Goal: Transaction & Acquisition: Purchase product/service

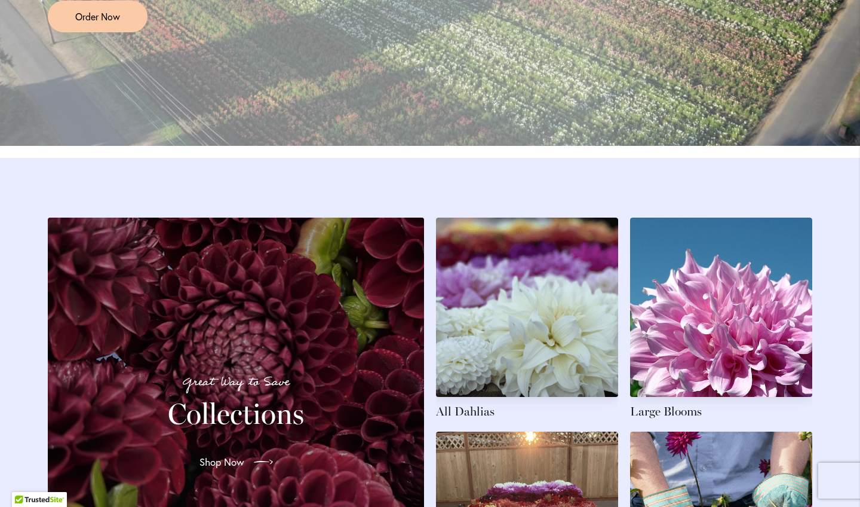
scroll to position [1614, 0]
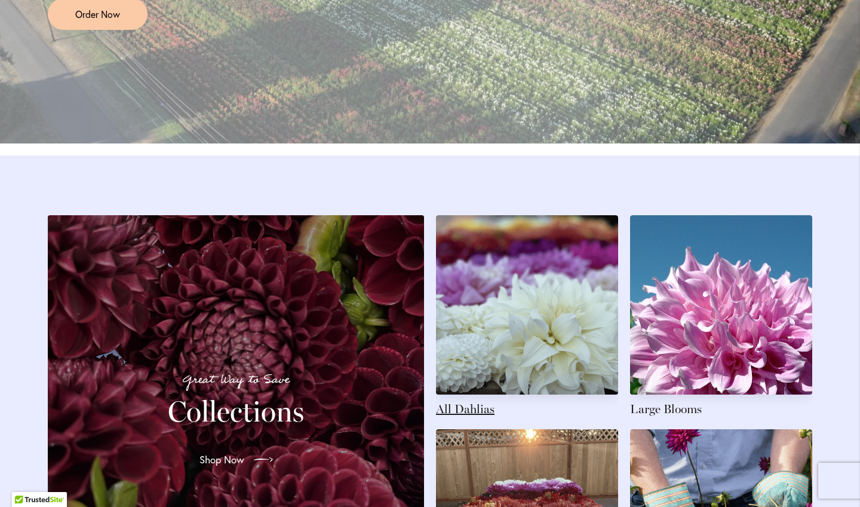
click at [479, 333] on link at bounding box center [527, 316] width 182 height 202
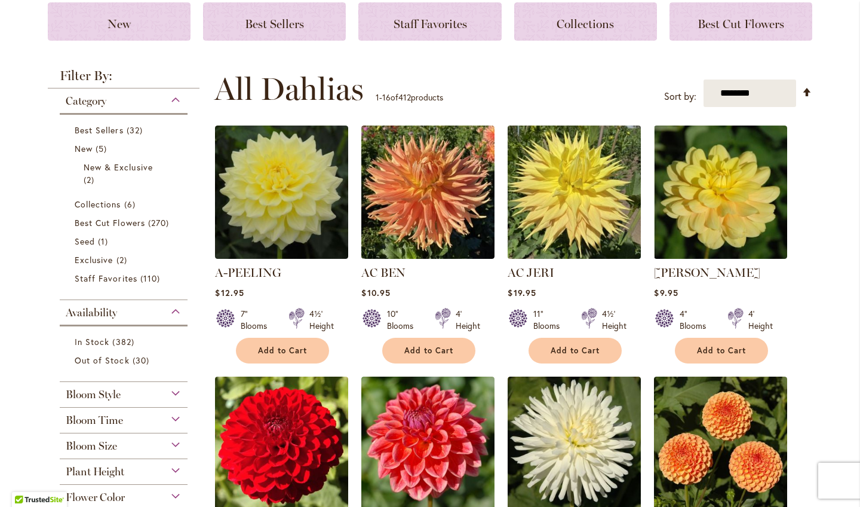
scroll to position [181, 0]
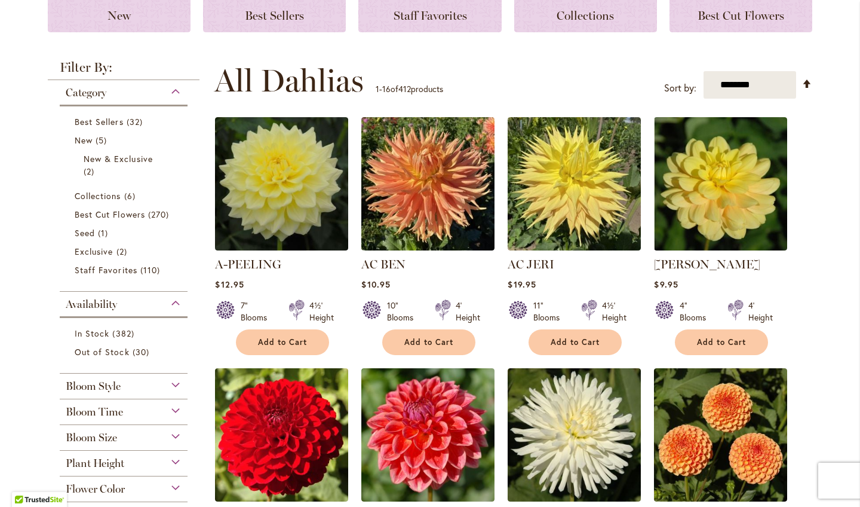
click at [106, 491] on span "Flower Color" at bounding box center [95, 488] width 59 height 13
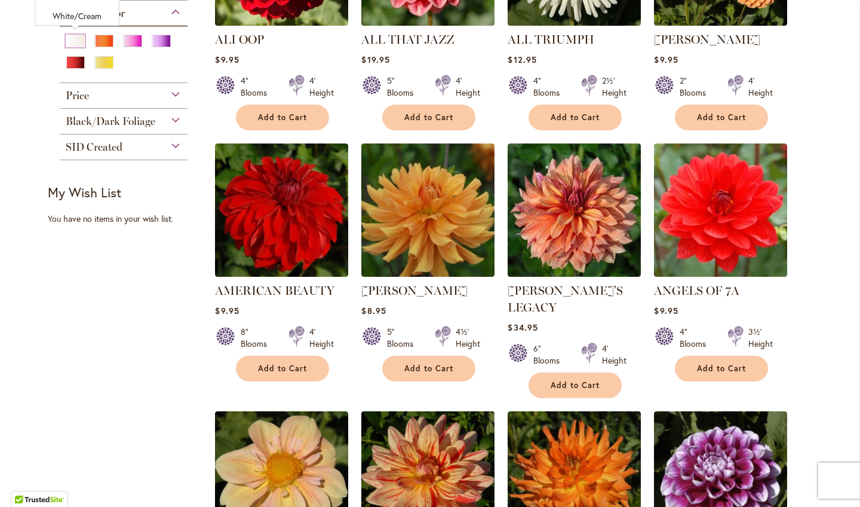
click at [77, 41] on div "White/Cream" at bounding box center [75, 41] width 19 height 13
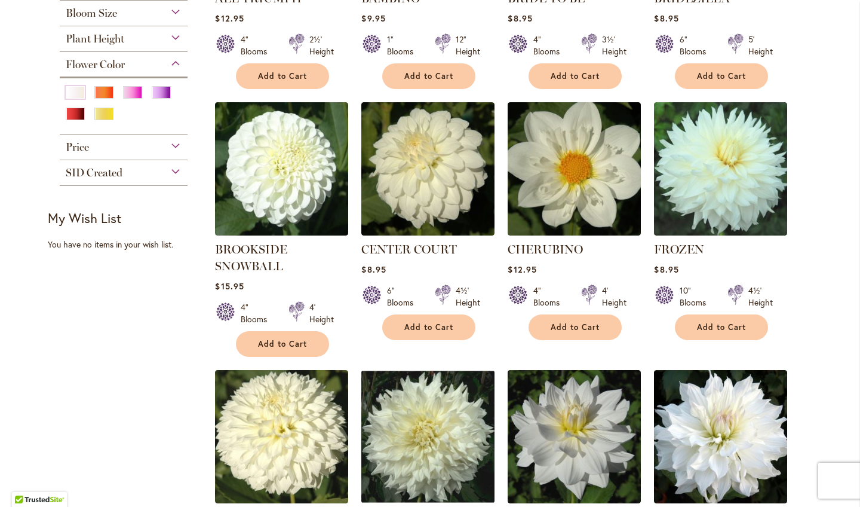
scroll to position [430, 0]
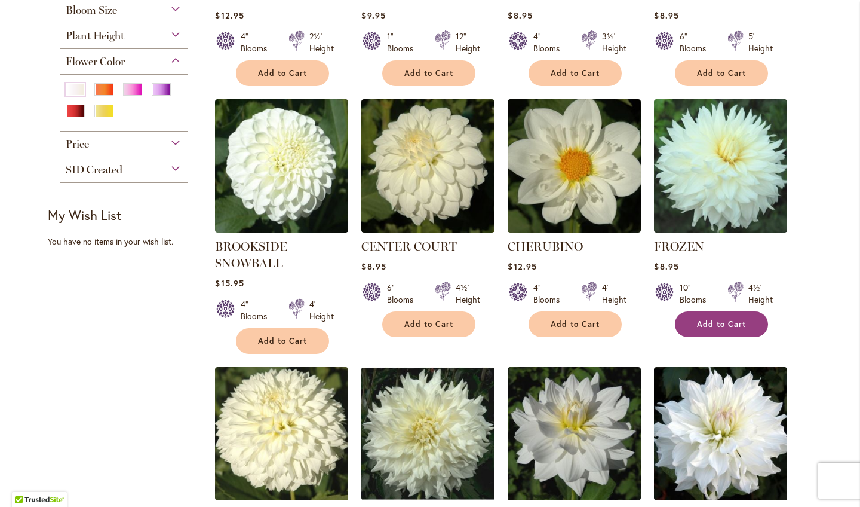
click at [709, 329] on button "Add to Cart" at bounding box center [721, 324] width 93 height 26
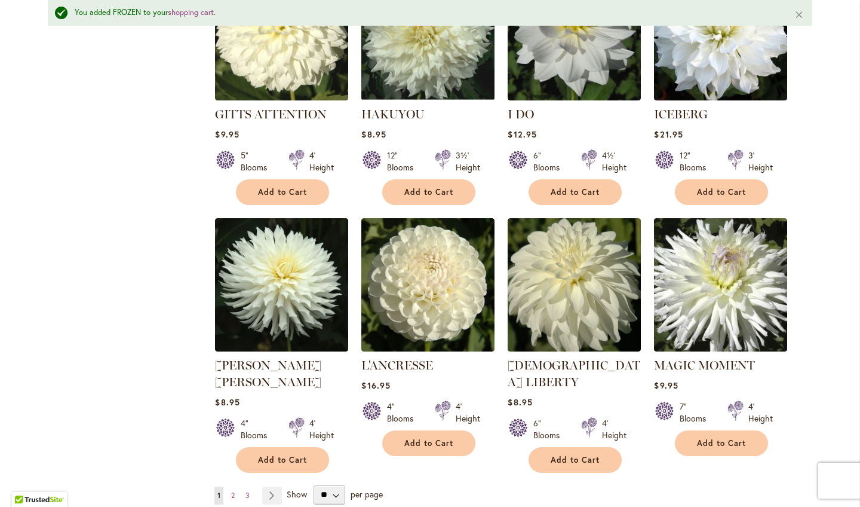
scroll to position [870, 0]
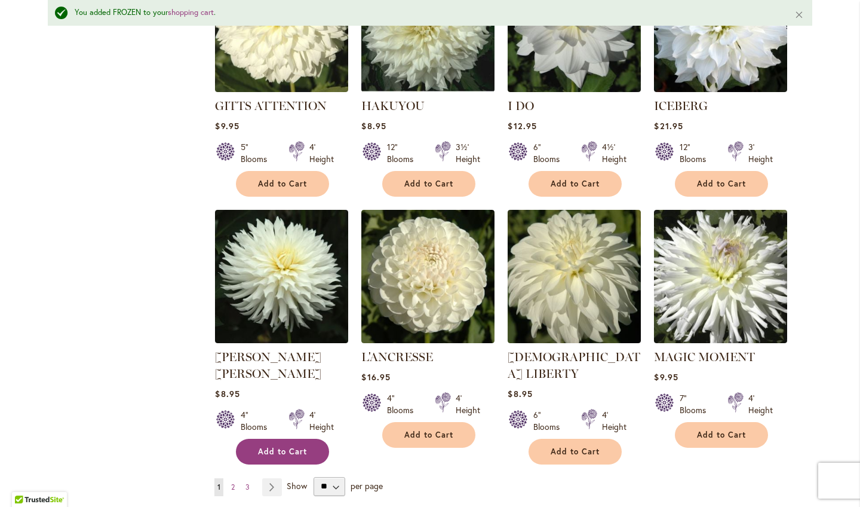
click at [268, 446] on span "Add to Cart" at bounding box center [282, 451] width 49 height 10
click at [273, 478] on link "Page Next" at bounding box center [272, 487] width 20 height 18
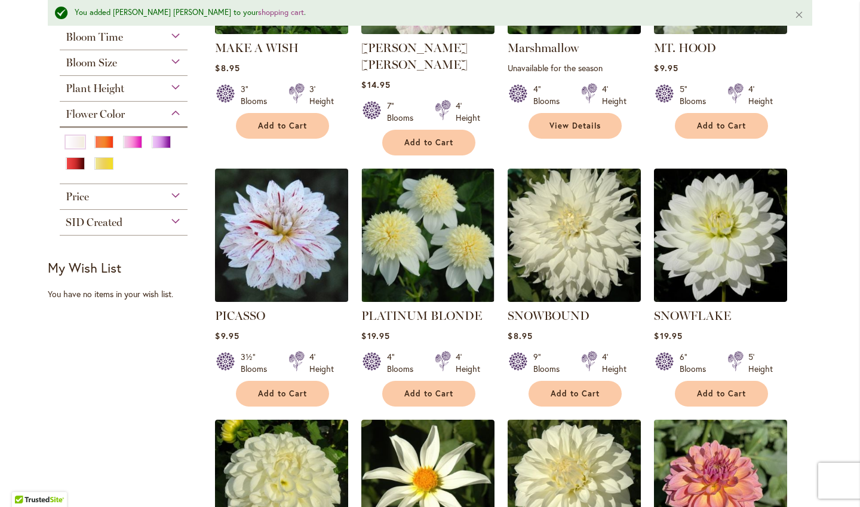
scroll to position [415, 0]
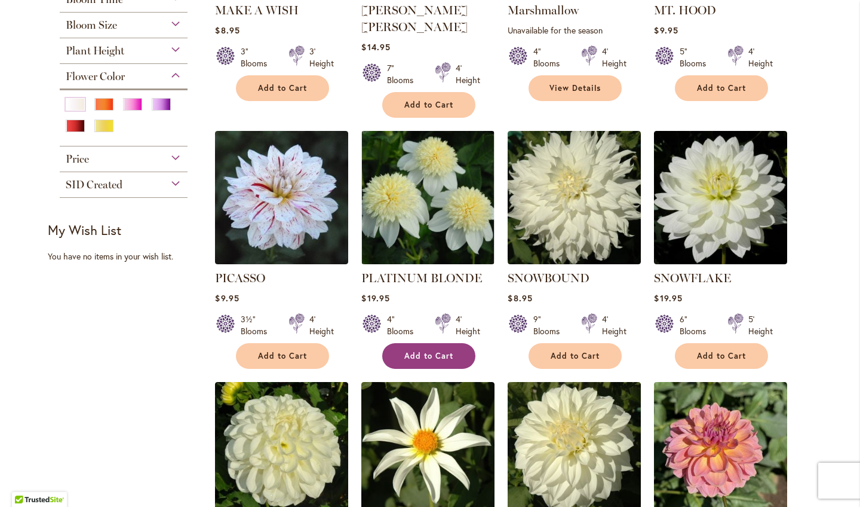
click at [410, 351] on span "Add to Cart" at bounding box center [428, 356] width 49 height 10
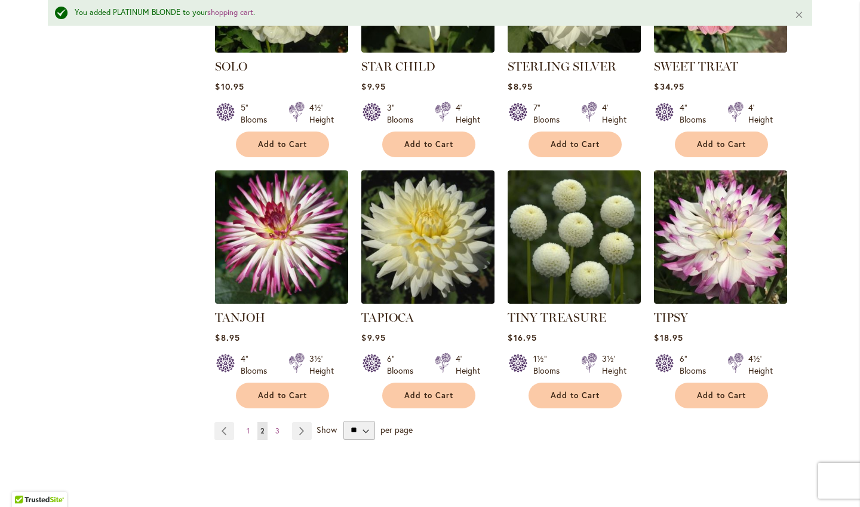
scroll to position [912, 0]
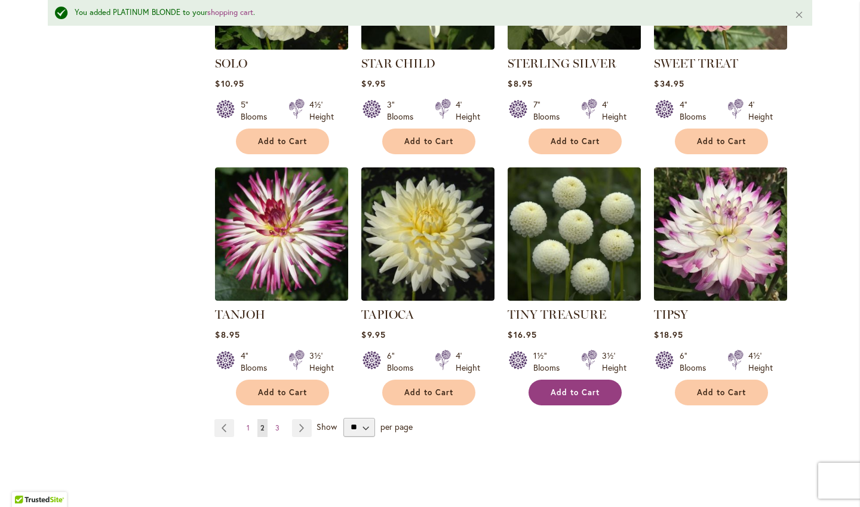
click at [566, 379] on button "Add to Cart" at bounding box center [575, 392] width 93 height 26
click at [301, 419] on link "Page Next" at bounding box center [302, 428] width 20 height 18
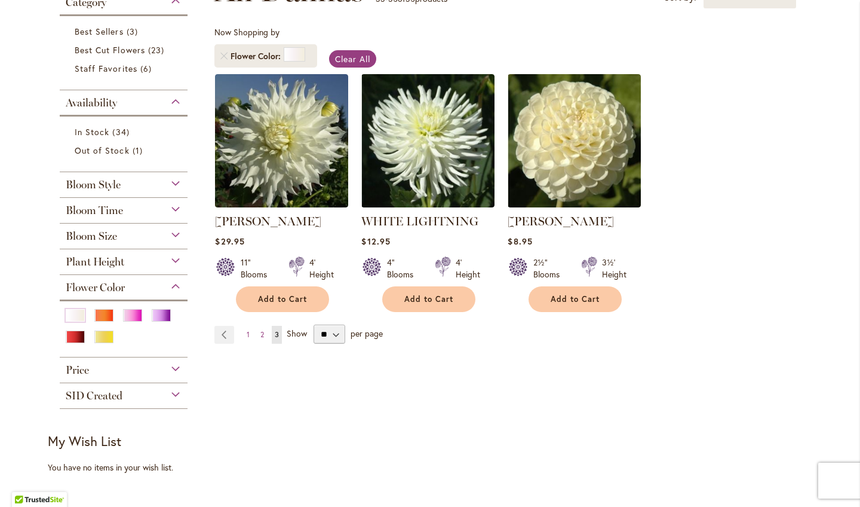
scroll to position [220, 0]
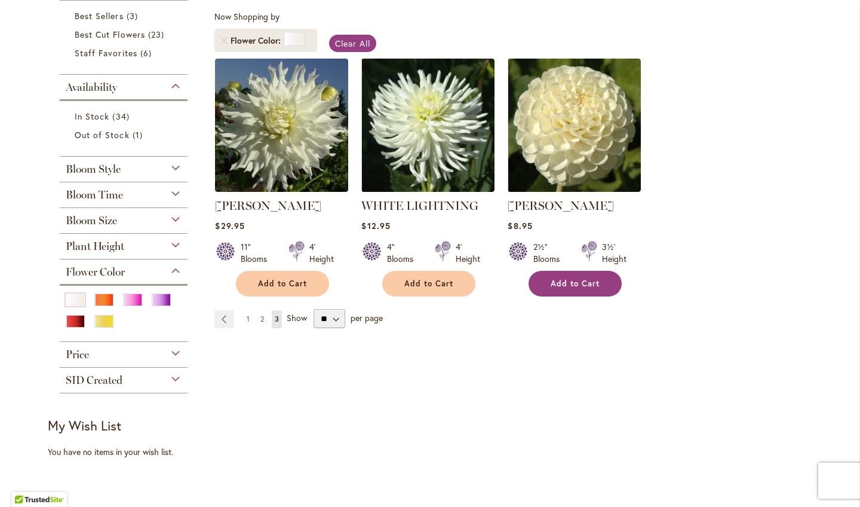
click at [566, 278] on span "Add to Cart" at bounding box center [575, 283] width 49 height 10
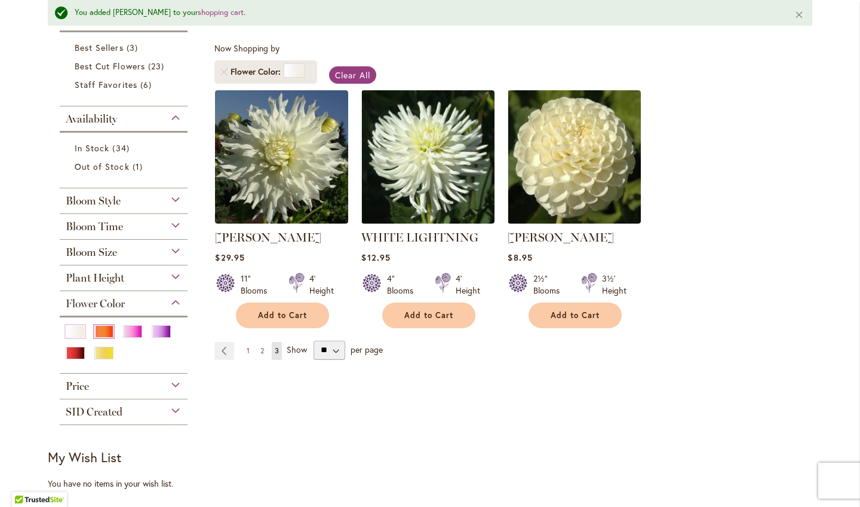
click at [105, 333] on div "Orange/Peach" at bounding box center [103, 331] width 19 height 13
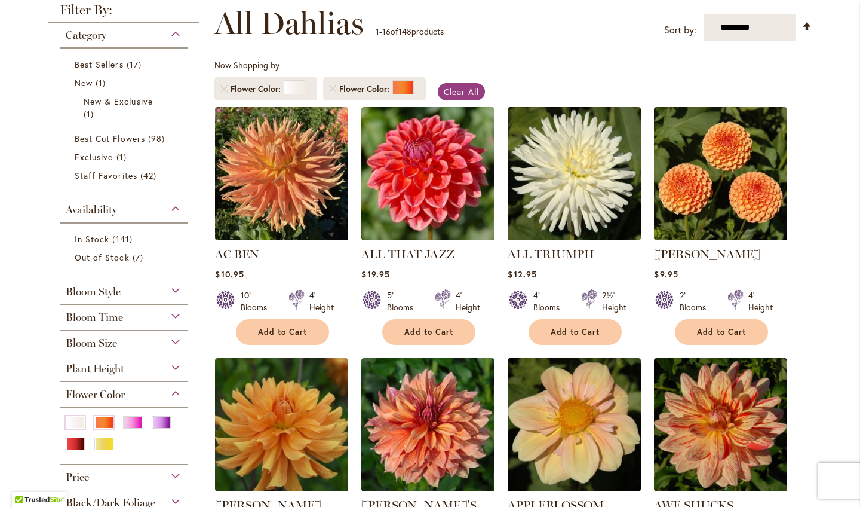
scroll to position [185, 0]
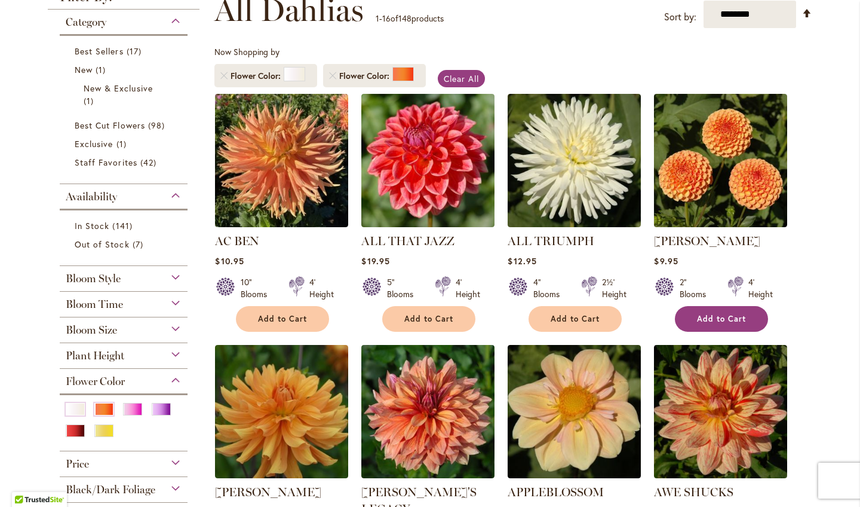
click at [715, 320] on span "Add to Cart" at bounding box center [721, 319] width 49 height 10
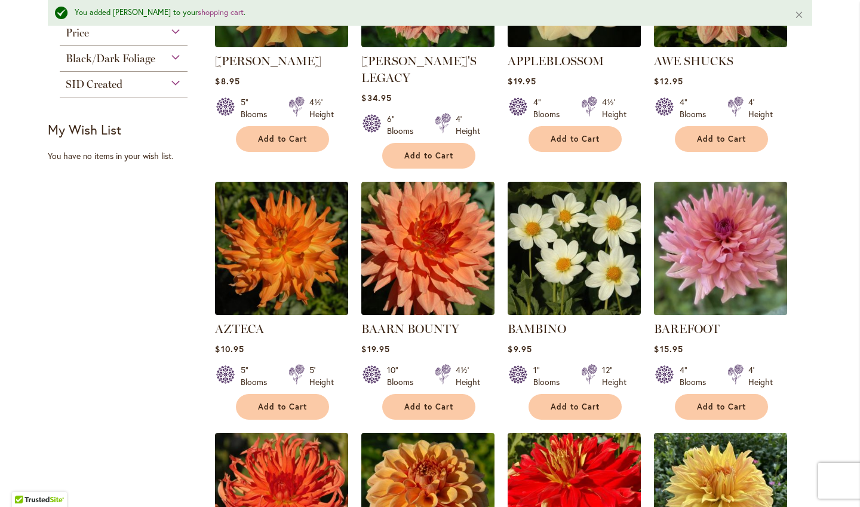
scroll to position [652, 0]
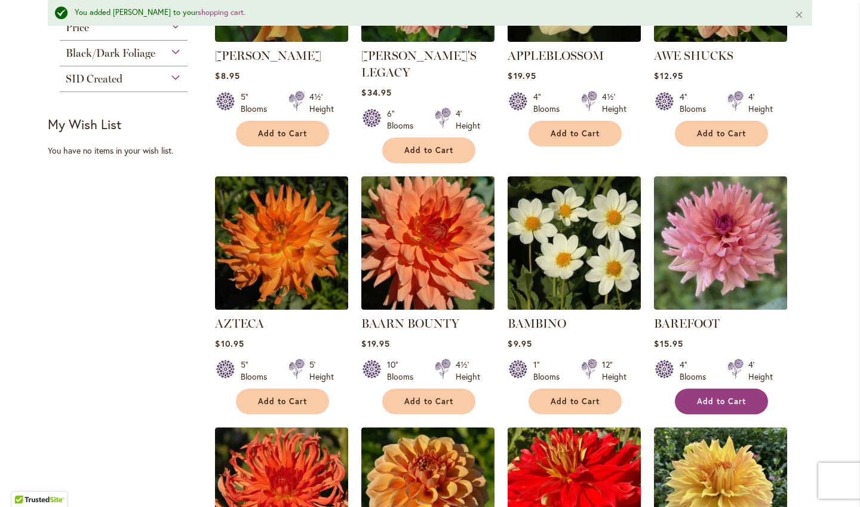
click at [721, 396] on span "Add to Cart" at bounding box center [721, 401] width 49 height 10
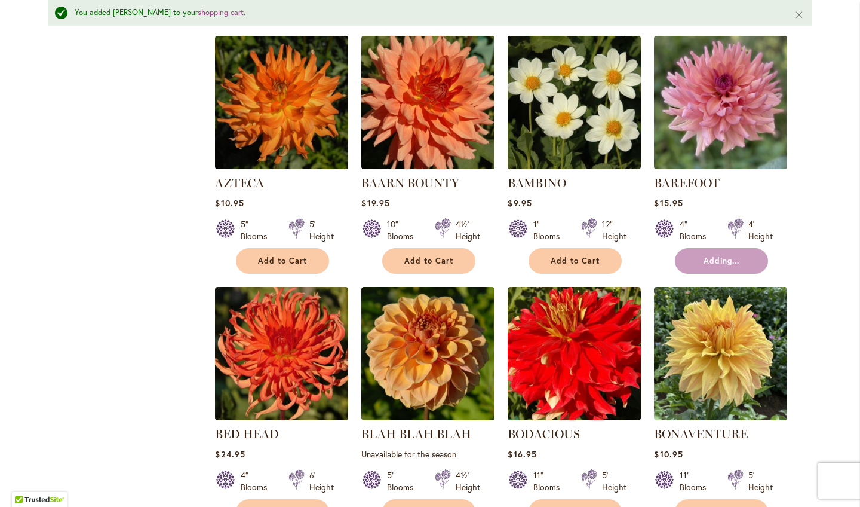
scroll to position [809, 0]
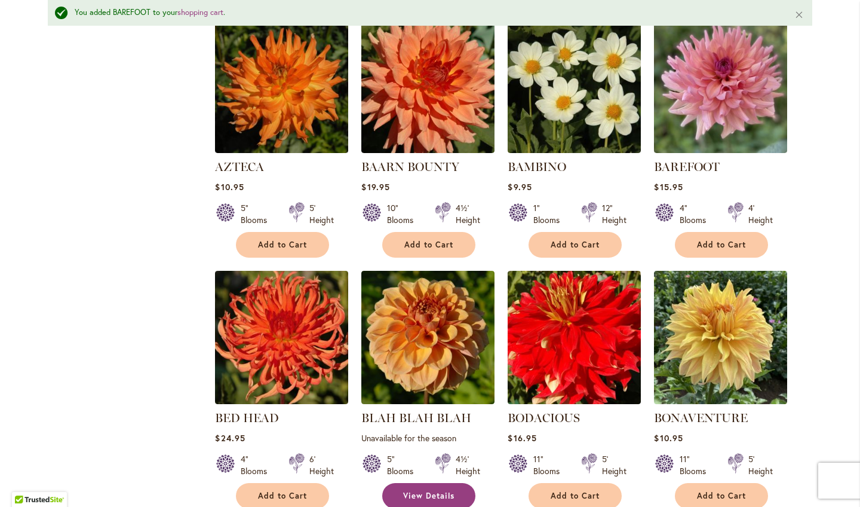
click at [413, 483] on link "View Details" at bounding box center [428, 496] width 93 height 26
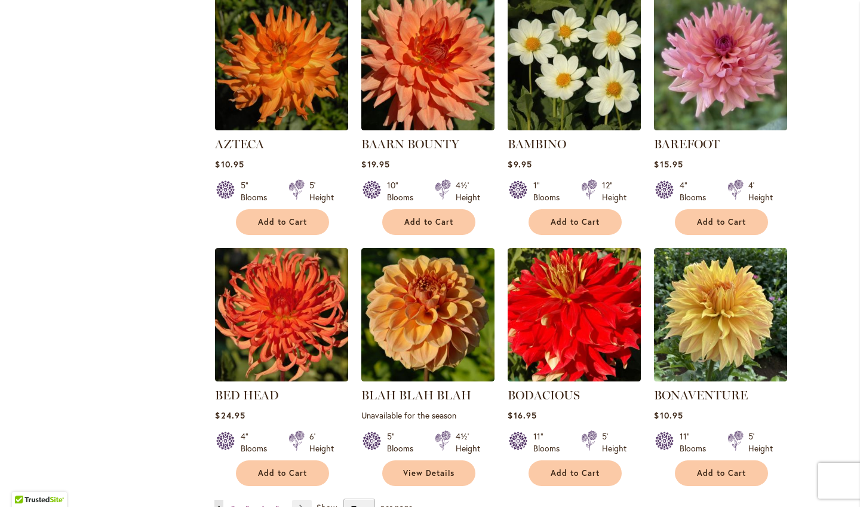
scroll to position [806, 0]
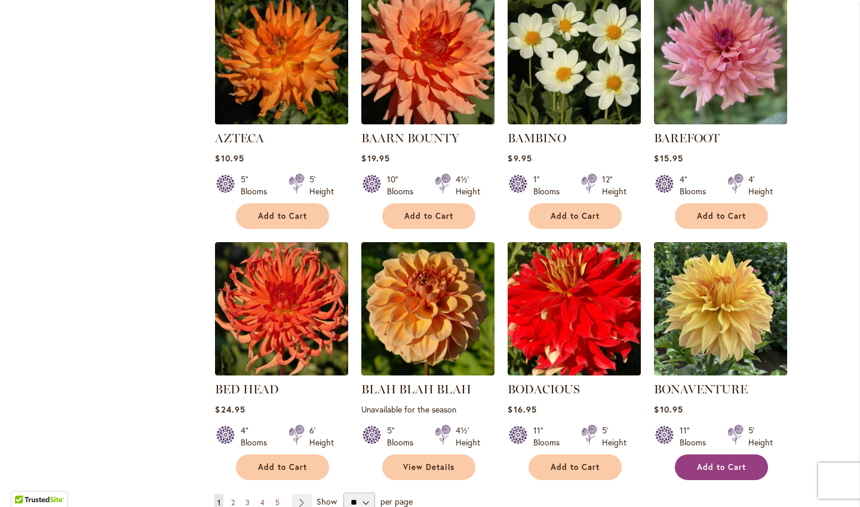
click at [724, 455] on button "Add to Cart" at bounding box center [721, 467] width 93 height 26
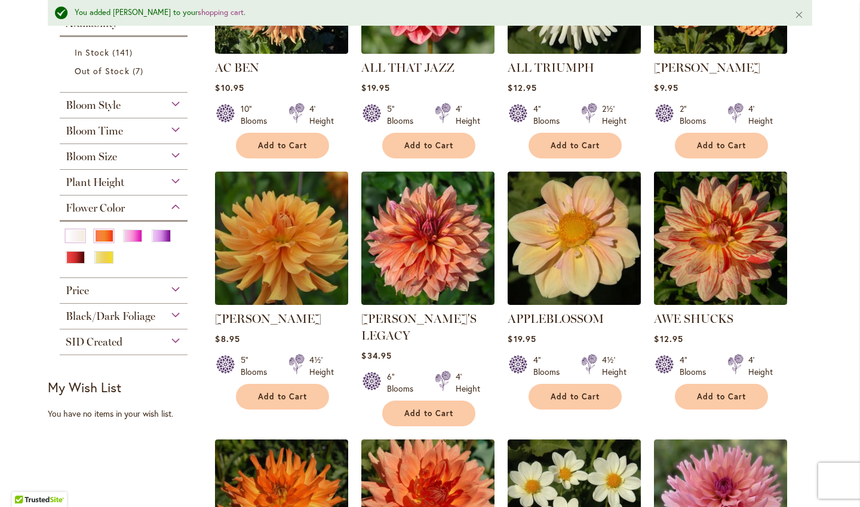
scroll to position [376, 0]
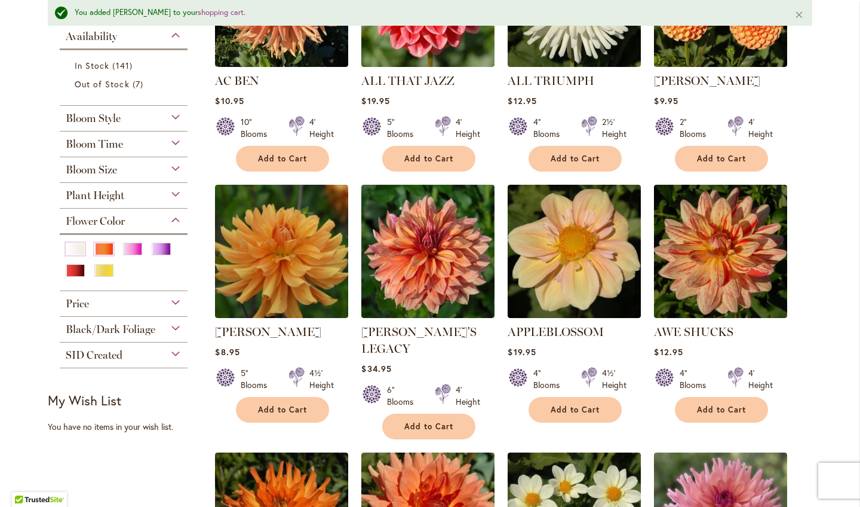
click at [160, 166] on div "Bloom Size" at bounding box center [124, 166] width 128 height 19
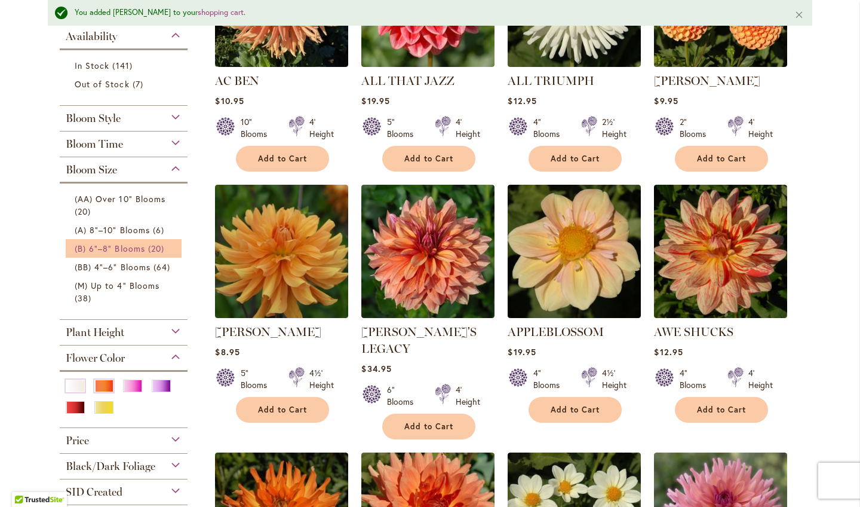
click at [140, 244] on span "(B) 6"–8" Blooms" at bounding box center [110, 248] width 71 height 11
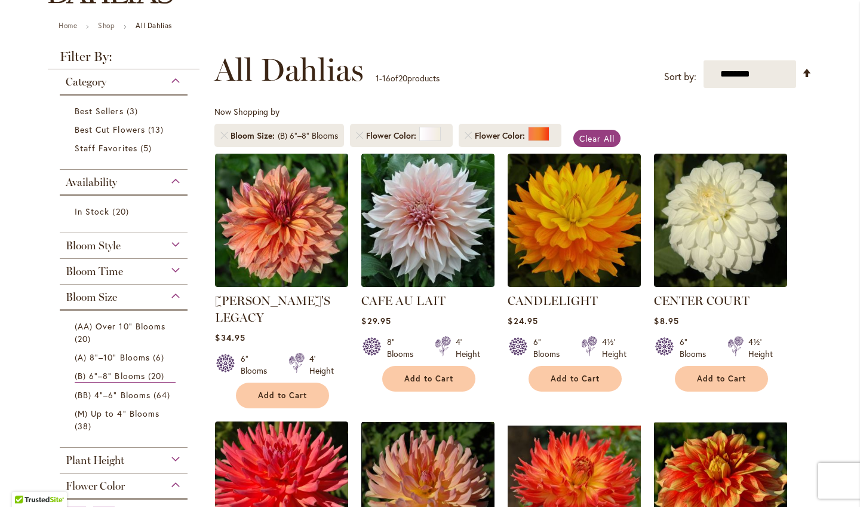
scroll to position [142, 0]
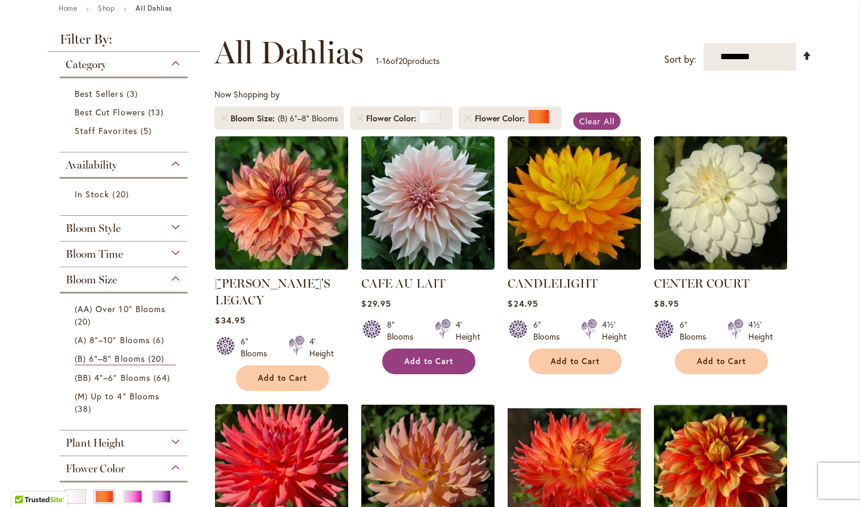
click at [424, 363] on span "Add to Cart" at bounding box center [428, 361] width 49 height 10
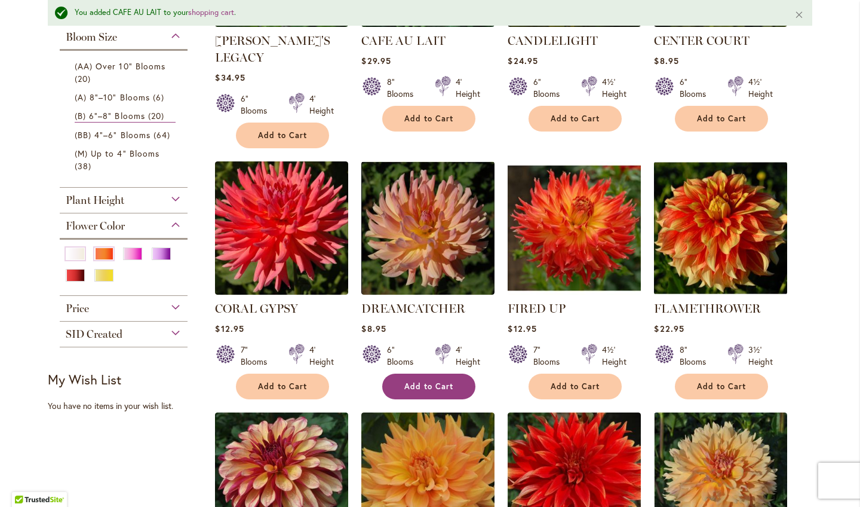
scroll to position [418, 0]
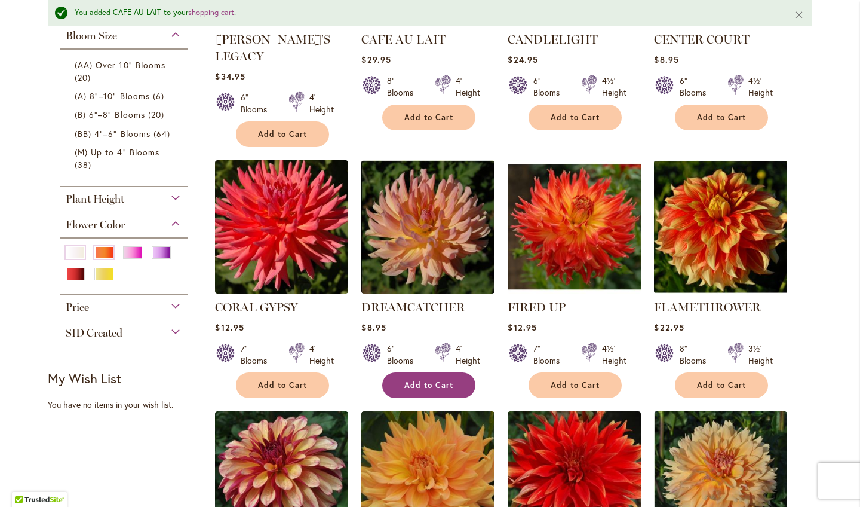
click at [424, 380] on span "Add to Cart" at bounding box center [428, 385] width 49 height 10
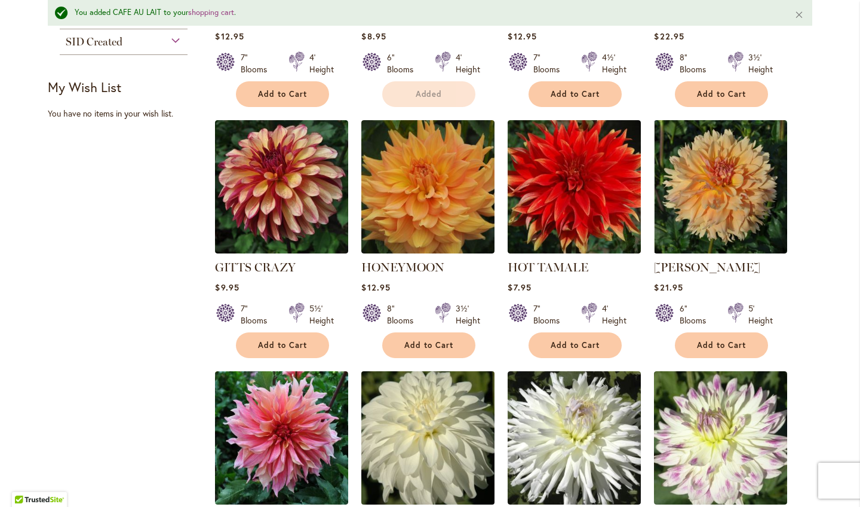
scroll to position [710, 0]
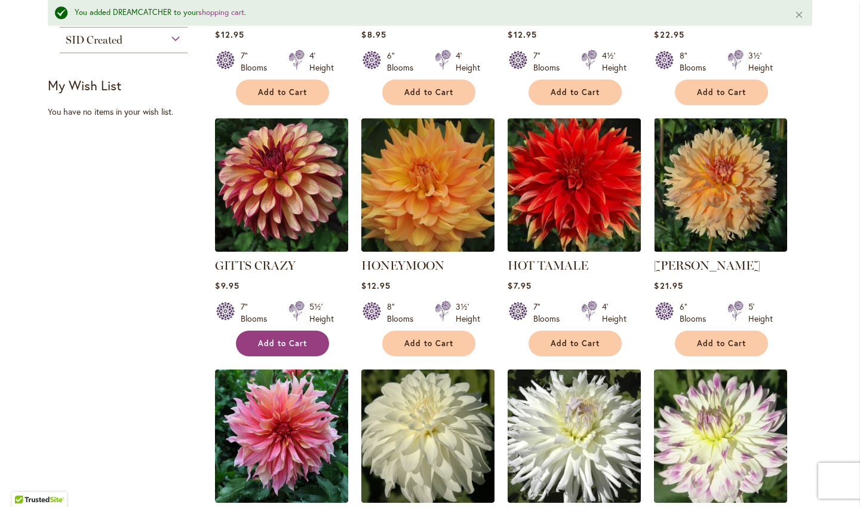
click at [277, 338] on span "Add to Cart" at bounding box center [282, 343] width 49 height 10
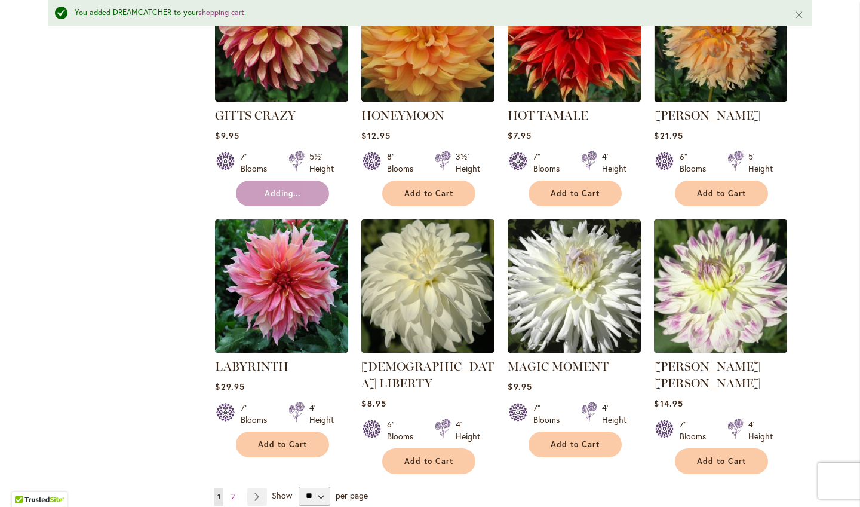
scroll to position [1050, 0]
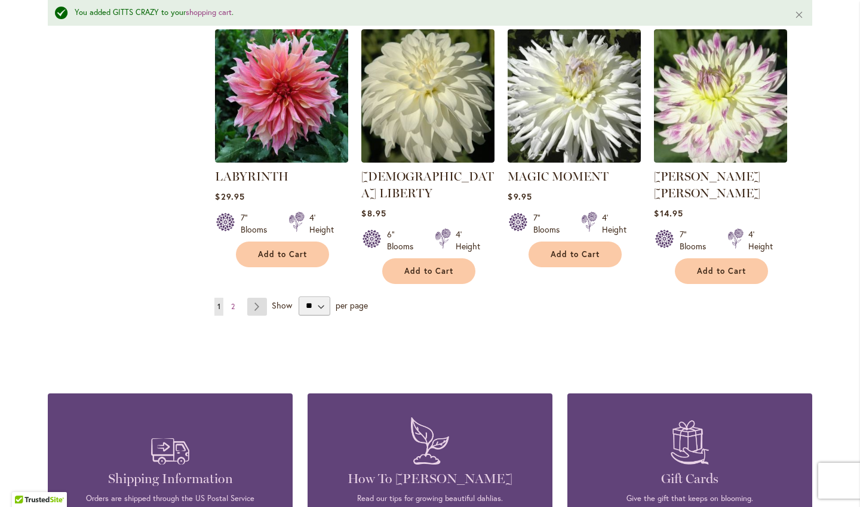
click at [257, 298] on link "Page Next" at bounding box center [257, 307] width 20 height 18
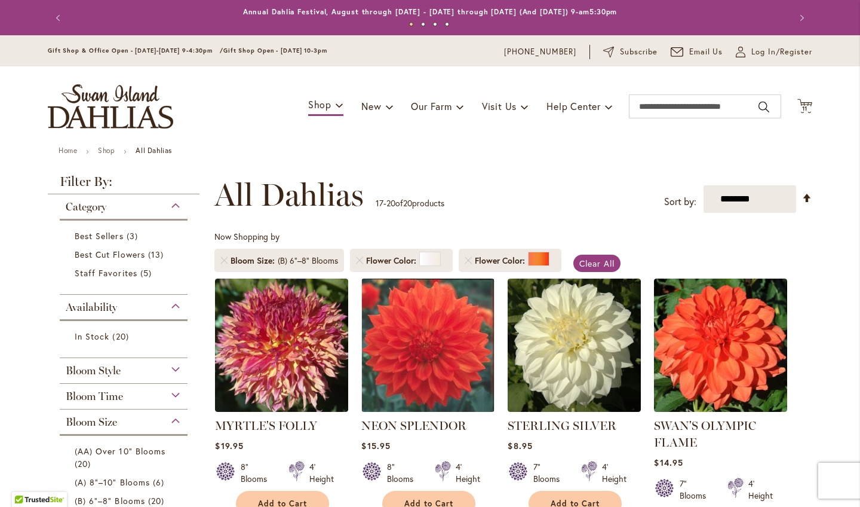
scroll to position [87, 0]
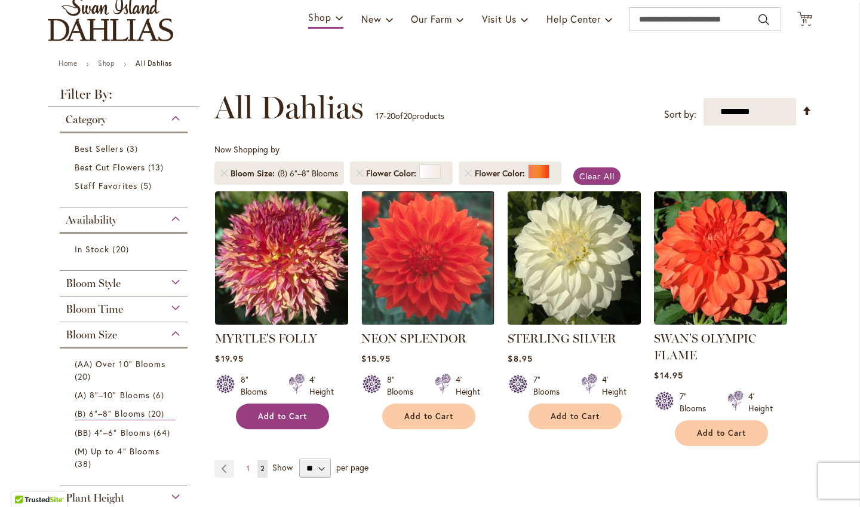
click at [292, 419] on span "Add to Cart" at bounding box center [282, 416] width 49 height 10
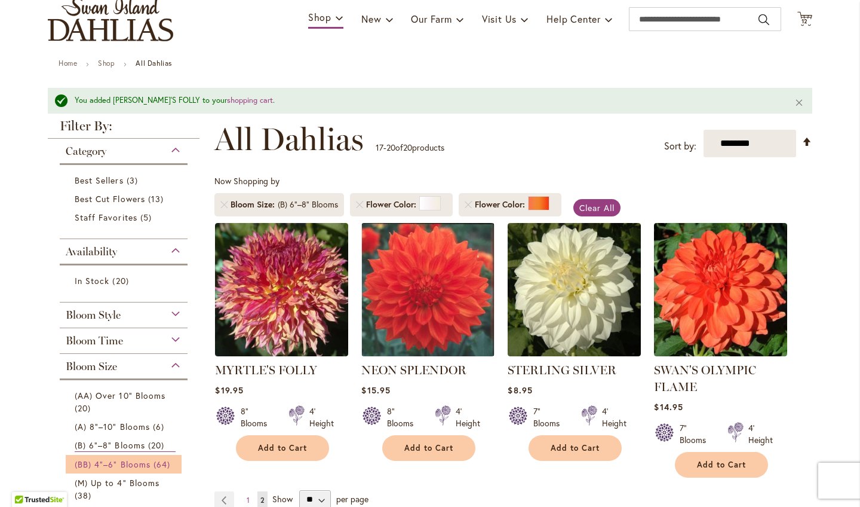
click at [117, 465] on span "(BB) 4"–6" Blooms" at bounding box center [113, 463] width 76 height 11
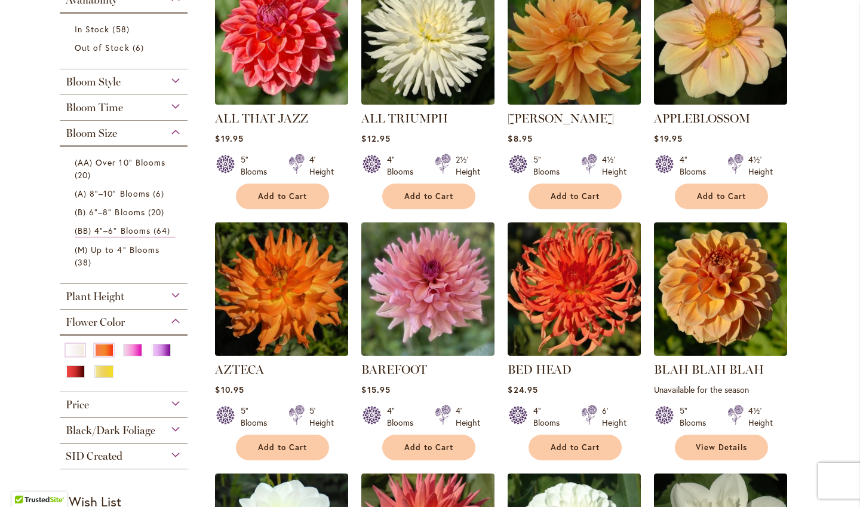
scroll to position [384, 0]
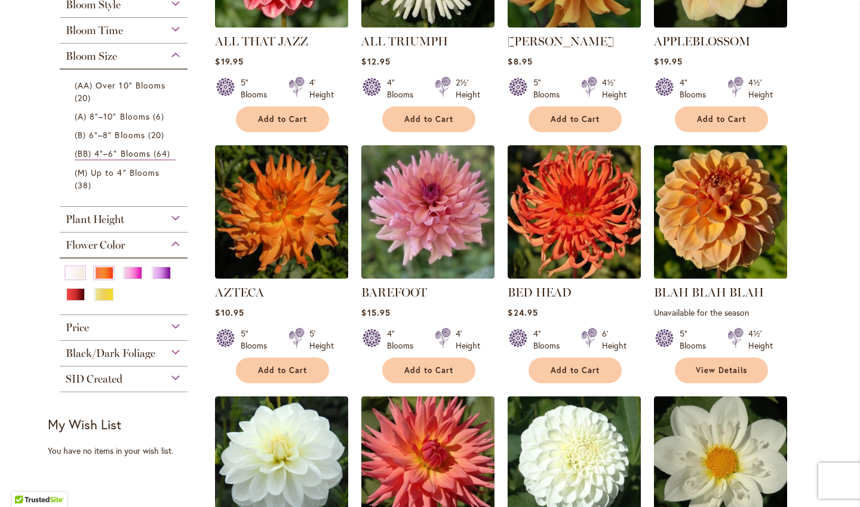
click at [715, 229] on img at bounding box center [721, 212] width 140 height 140
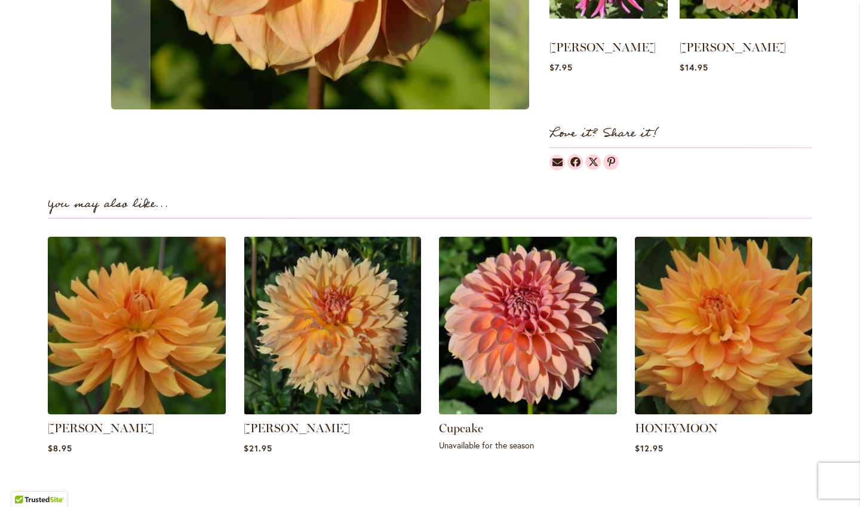
scroll to position [660, 0]
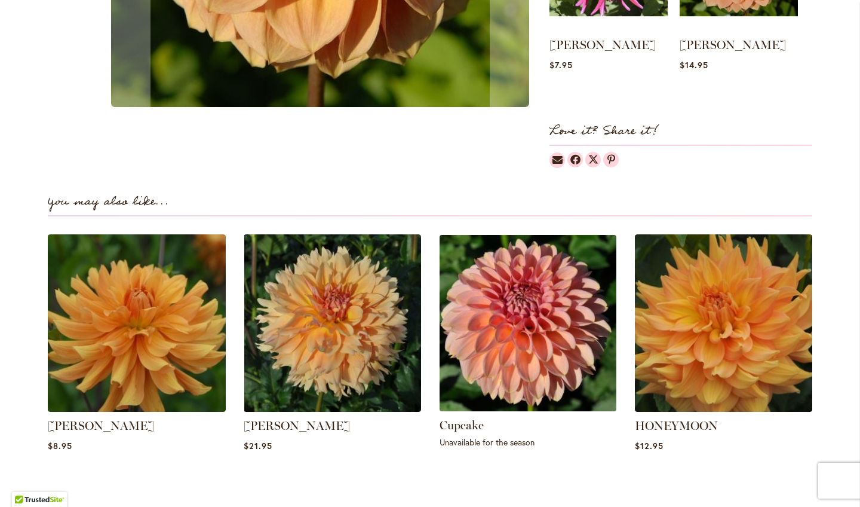
click at [513, 293] on img at bounding box center [528, 322] width 185 height 185
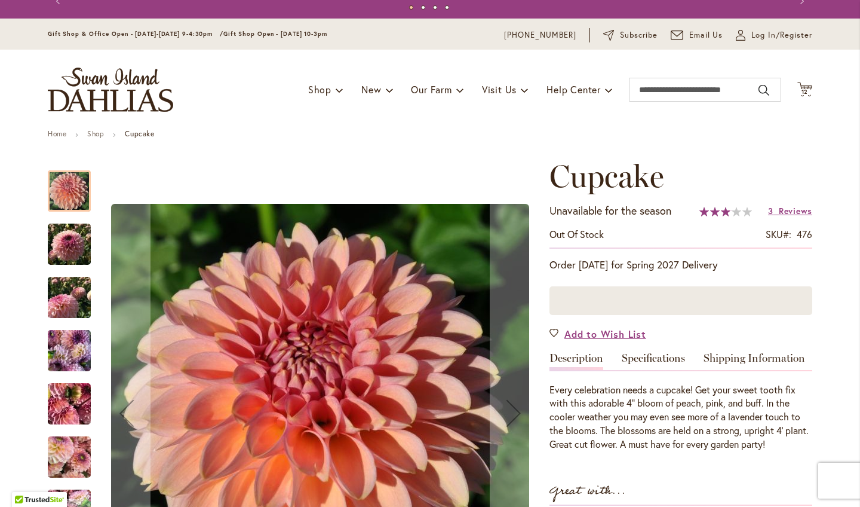
scroll to position [18, 0]
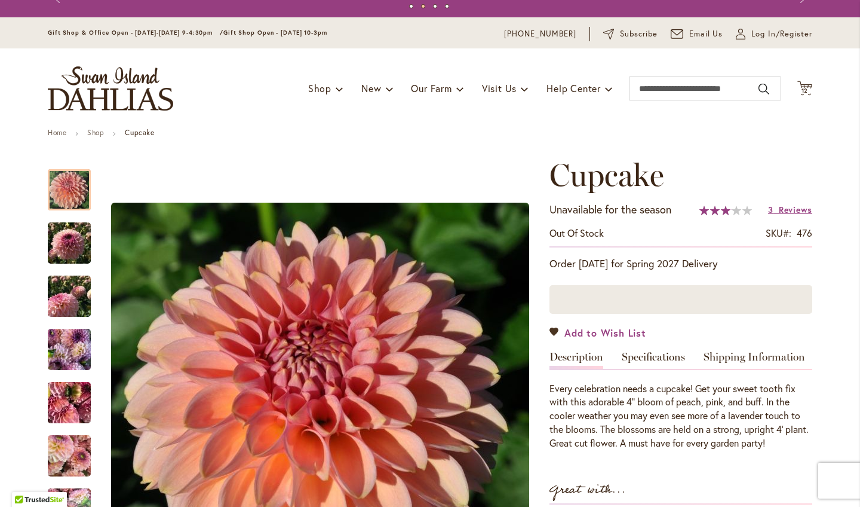
click at [583, 331] on span "Add to Wish List" at bounding box center [606, 333] width 82 height 14
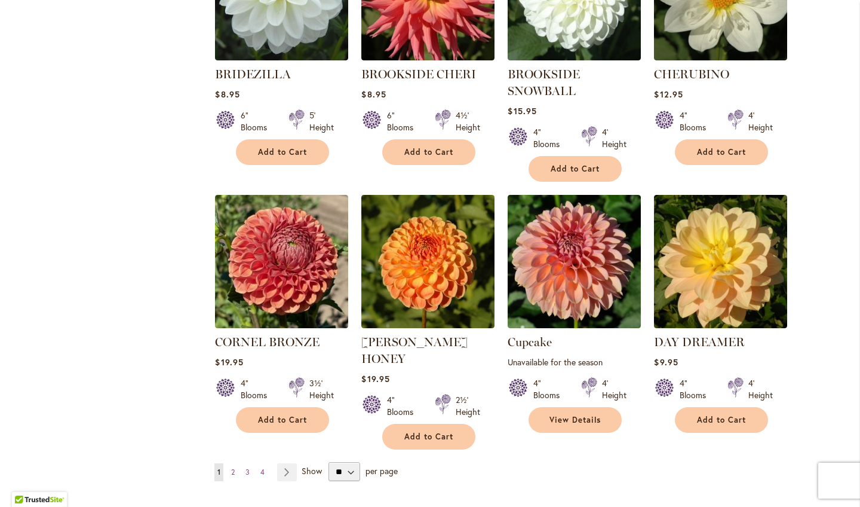
scroll to position [856, 0]
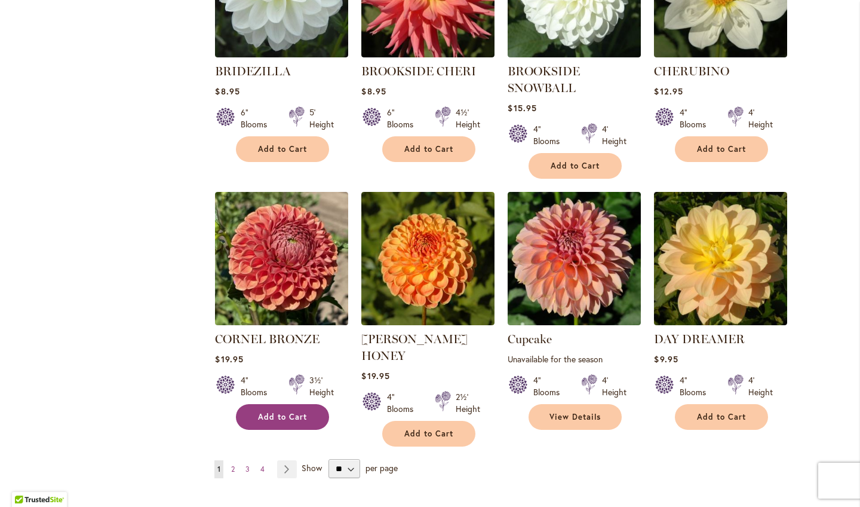
click at [302, 412] on span "Add to Cart" at bounding box center [282, 417] width 49 height 10
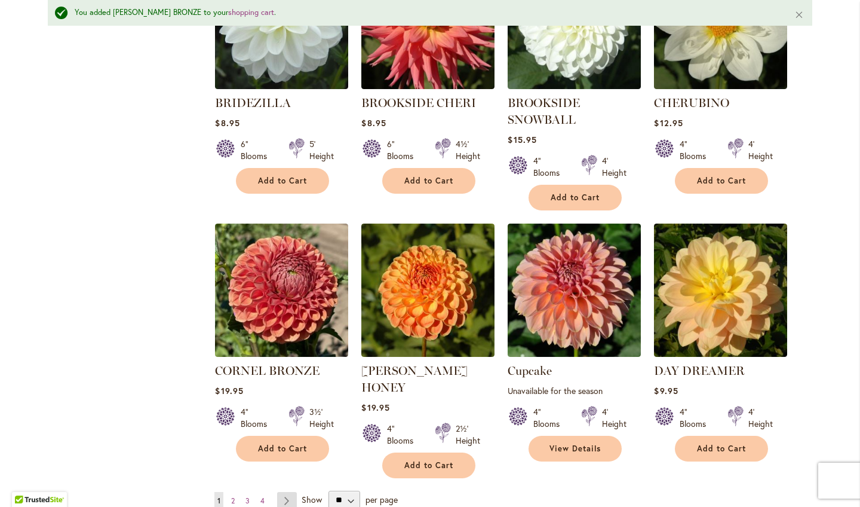
click at [287, 492] on link "Page Next" at bounding box center [287, 501] width 20 height 18
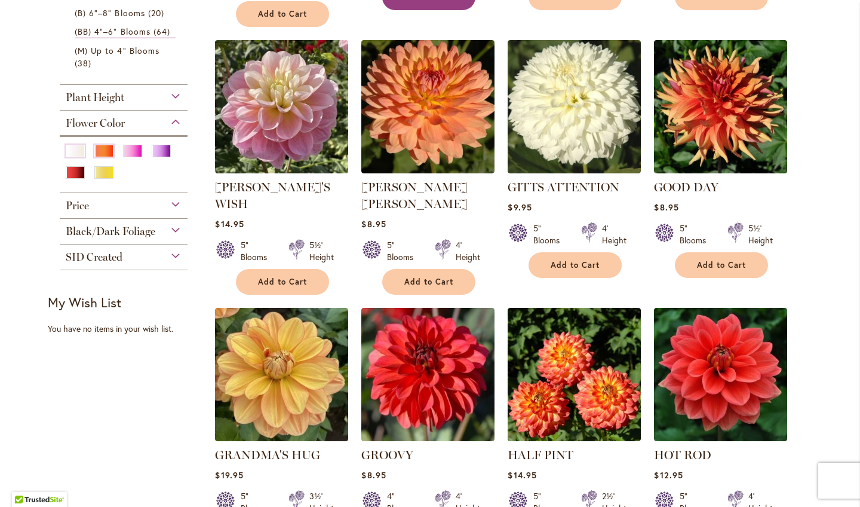
scroll to position [632, 0]
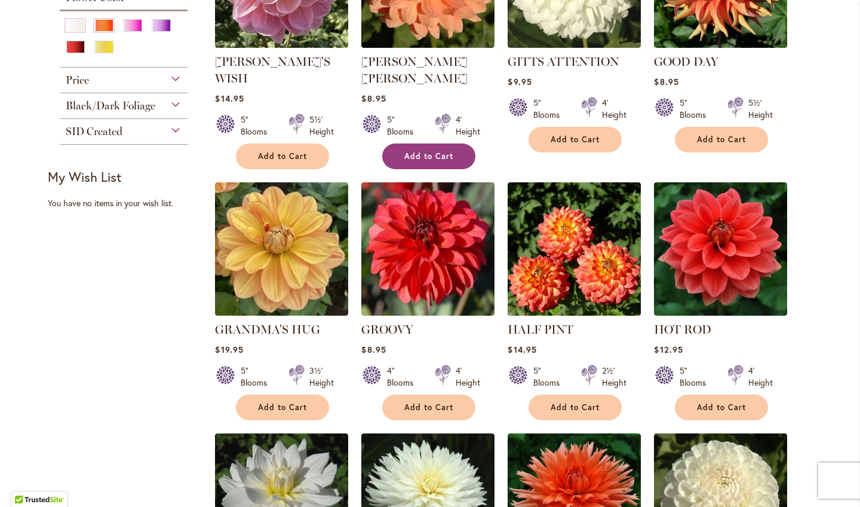
click at [424, 143] on button "Add to Cart" at bounding box center [428, 156] width 93 height 26
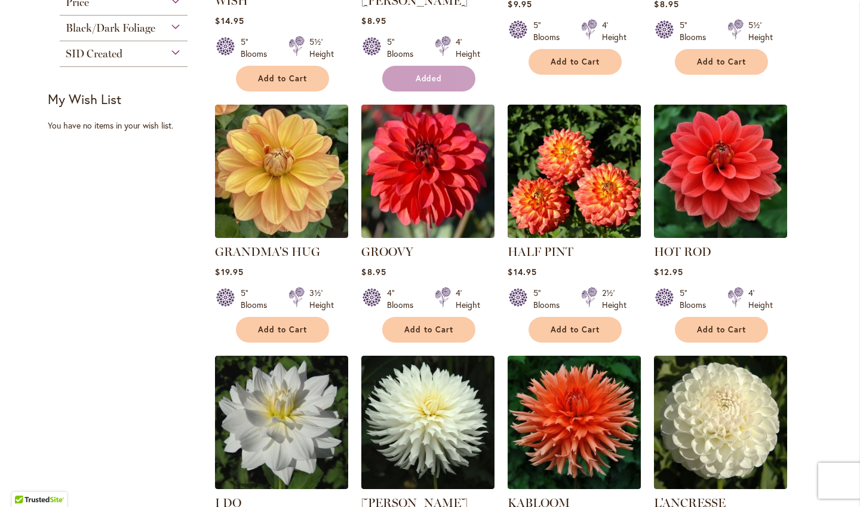
scroll to position [731, 0]
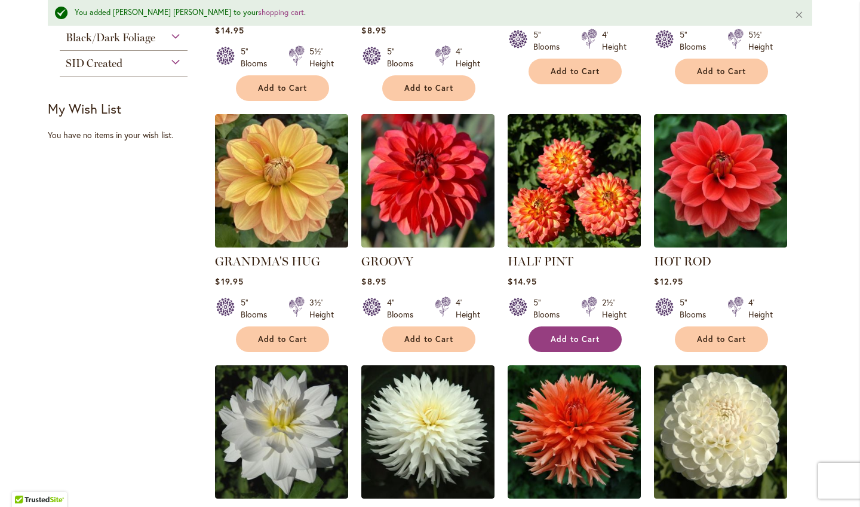
click at [587, 334] on span "Add to Cart" at bounding box center [575, 339] width 49 height 10
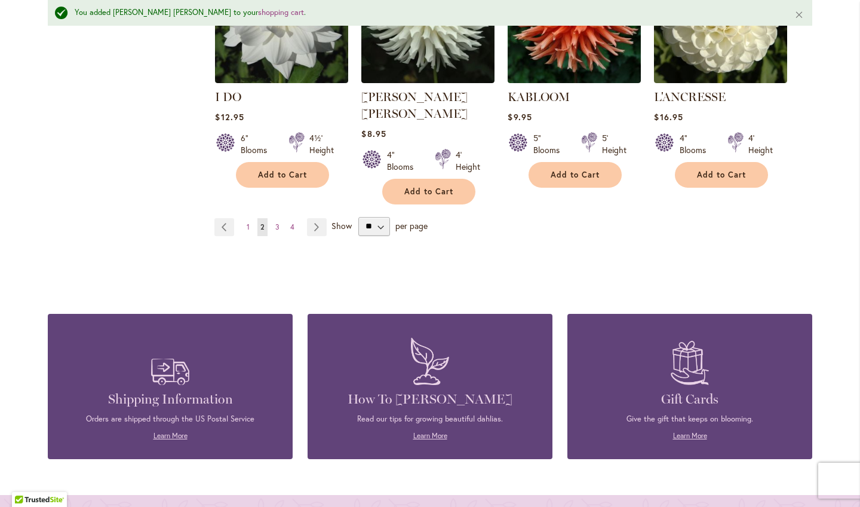
scroll to position [1147, 0]
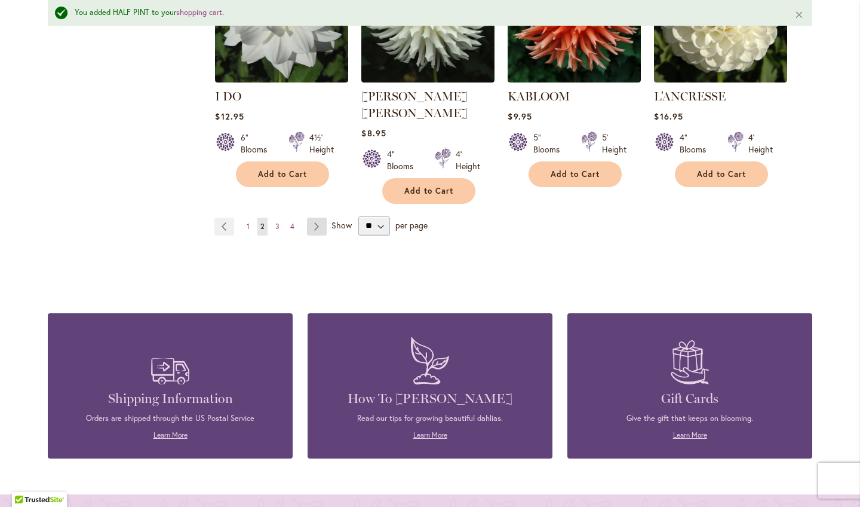
click at [315, 217] on link "Page Next" at bounding box center [317, 226] width 20 height 18
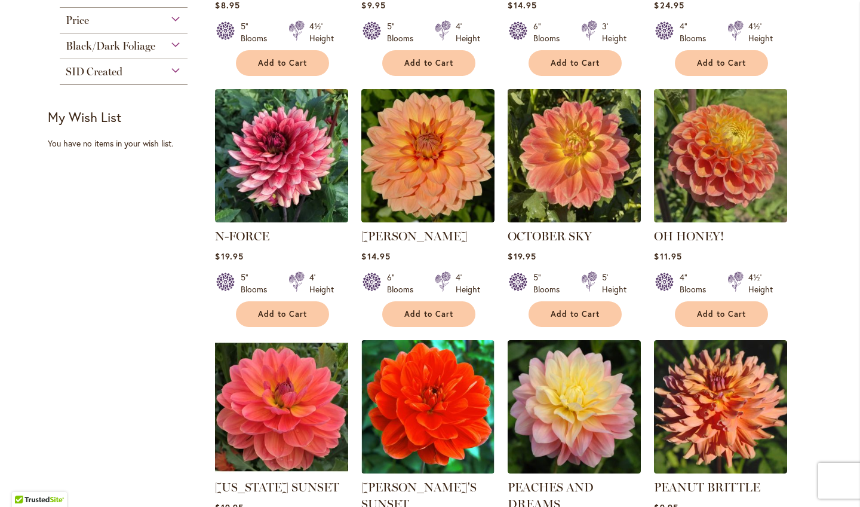
scroll to position [700, 0]
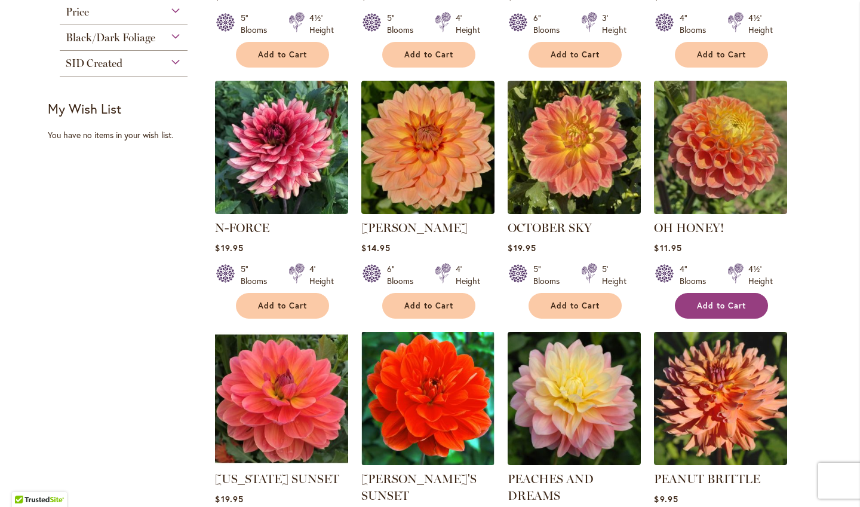
click at [725, 301] on span "Add to Cart" at bounding box center [721, 306] width 49 height 10
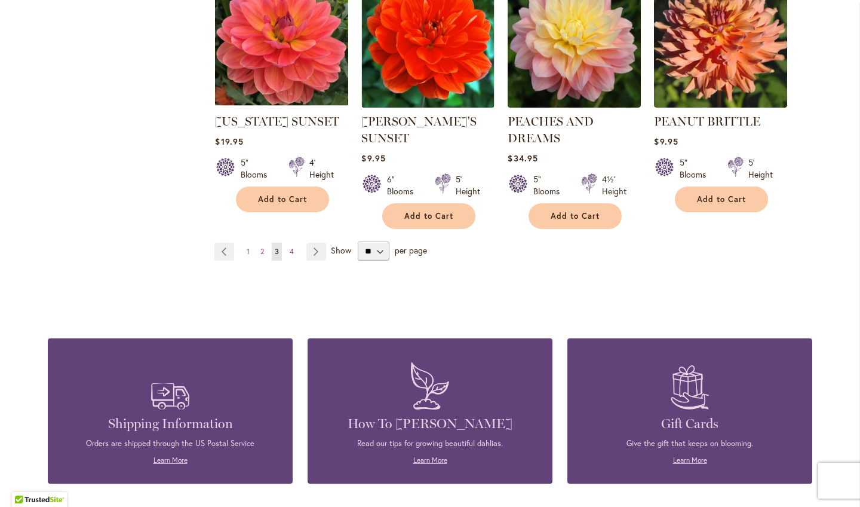
scroll to position [1060, 0]
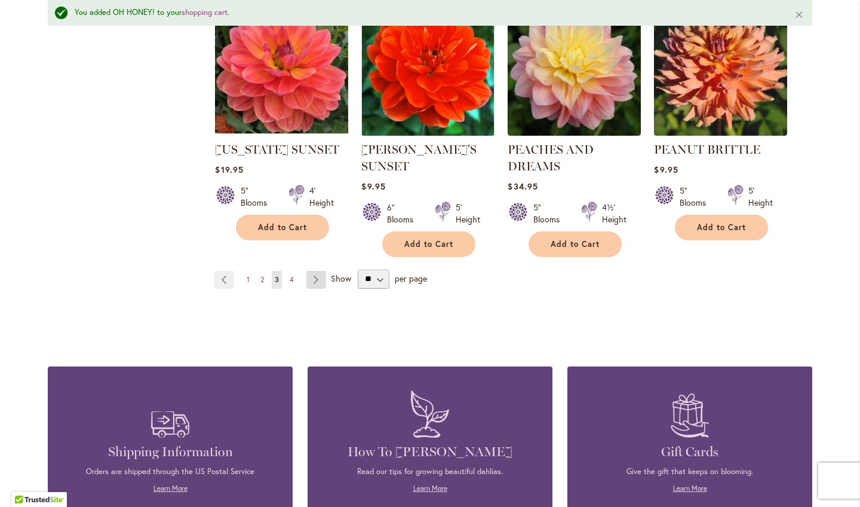
click at [318, 278] on link "Page Next" at bounding box center [316, 280] width 20 height 18
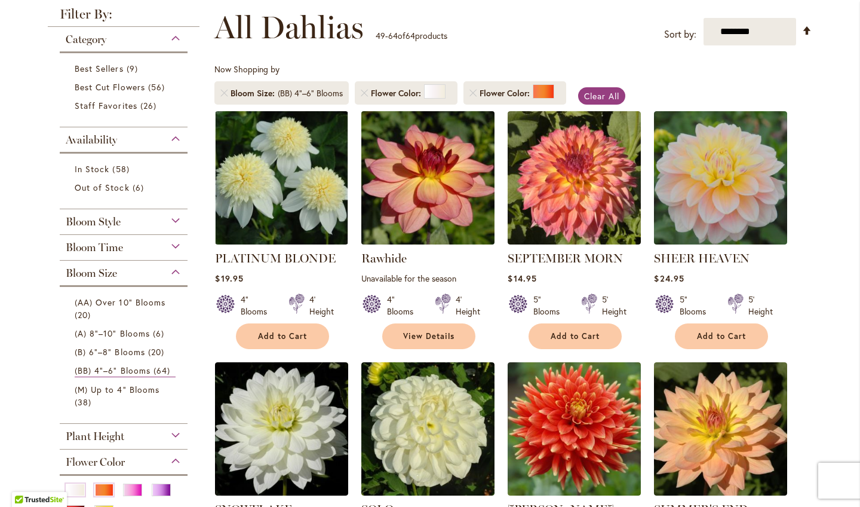
scroll to position [207, 0]
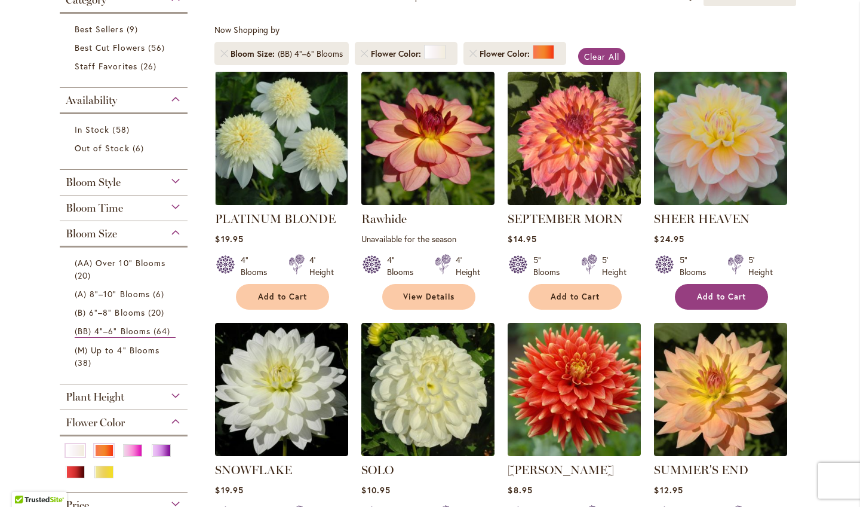
click at [741, 295] on span "Add to Cart" at bounding box center [721, 297] width 49 height 10
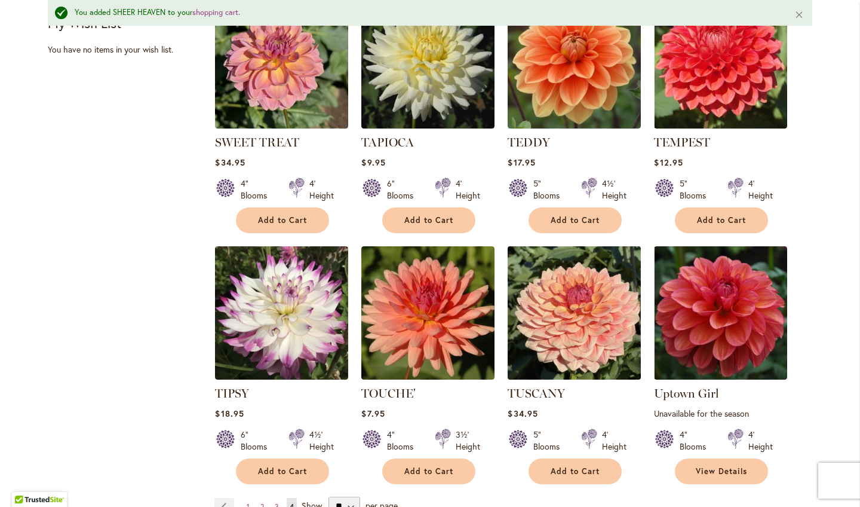
scroll to position [817, 0]
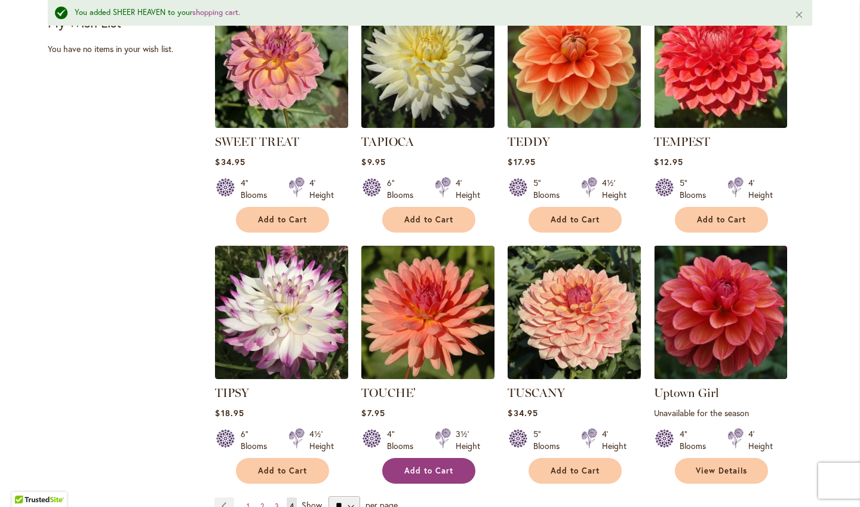
click at [458, 474] on button "Add to Cart" at bounding box center [428, 471] width 93 height 26
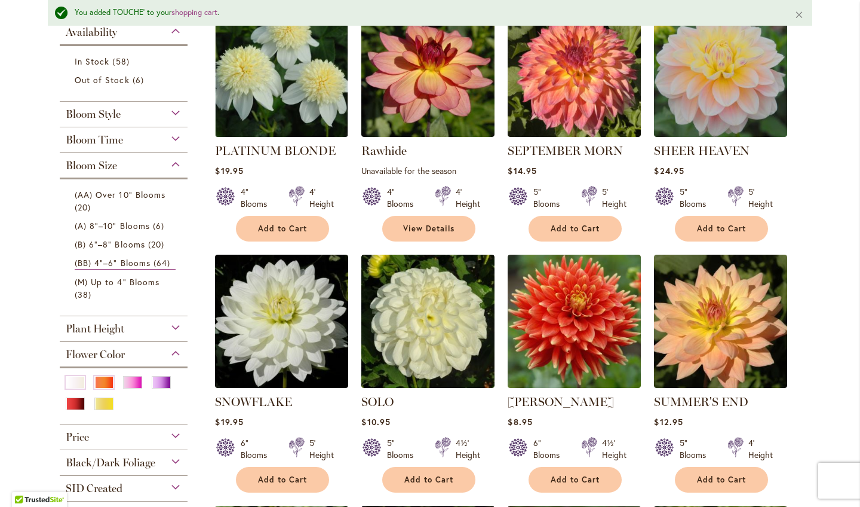
scroll to position [308, 0]
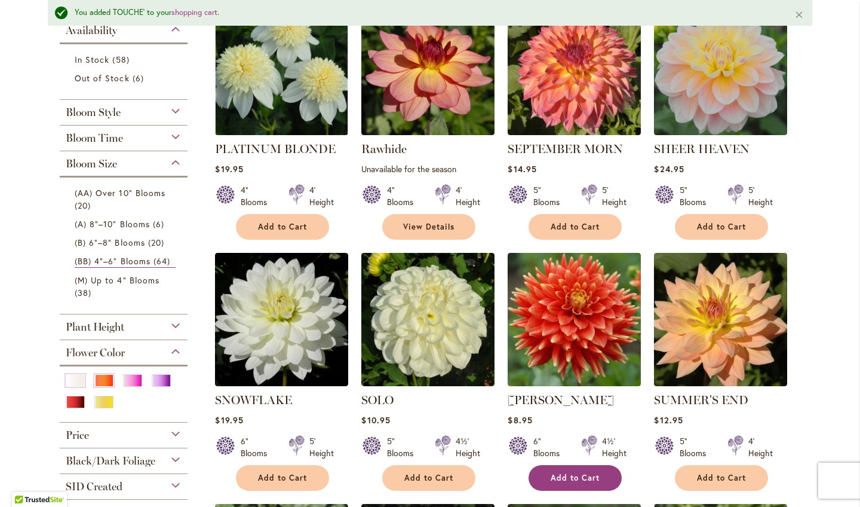
click at [578, 466] on button "Add to Cart" at bounding box center [575, 478] width 93 height 26
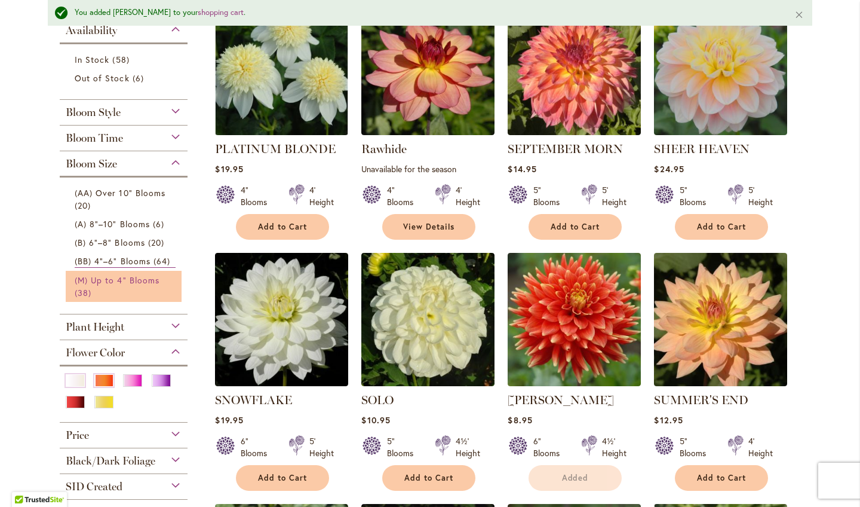
click at [126, 284] on link "(M) Up to 4" Blooms 38 items" at bounding box center [125, 286] width 101 height 25
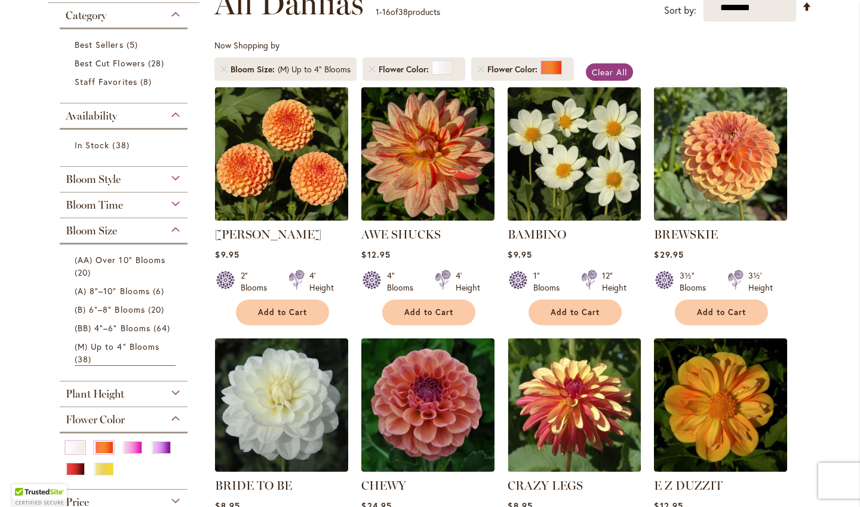
scroll to position [194, 0]
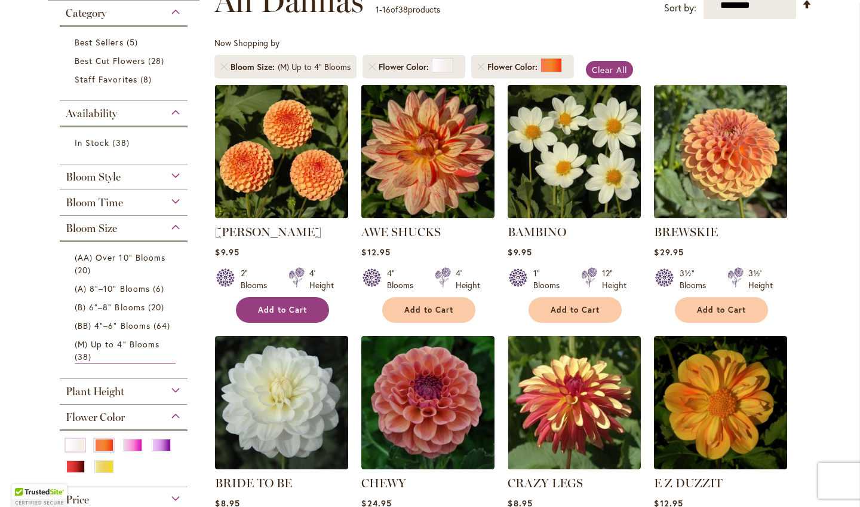
click at [269, 310] on span "Add to Cart" at bounding box center [282, 310] width 49 height 10
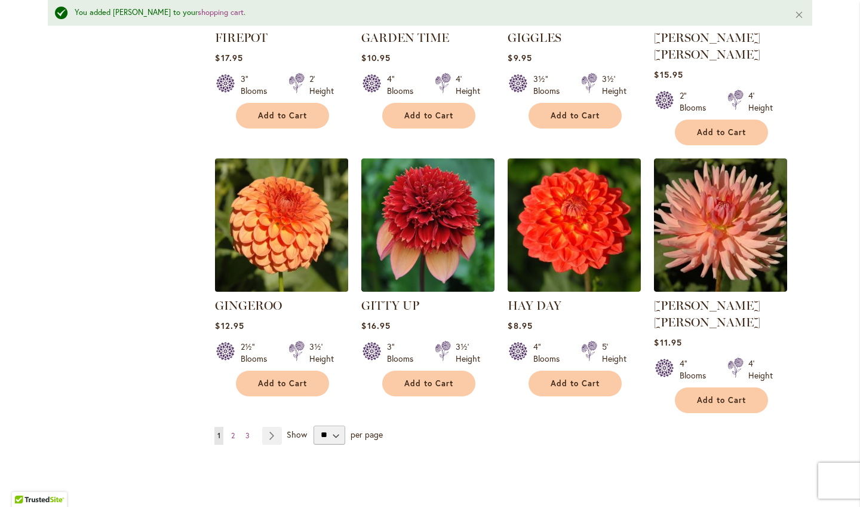
scroll to position [922, 0]
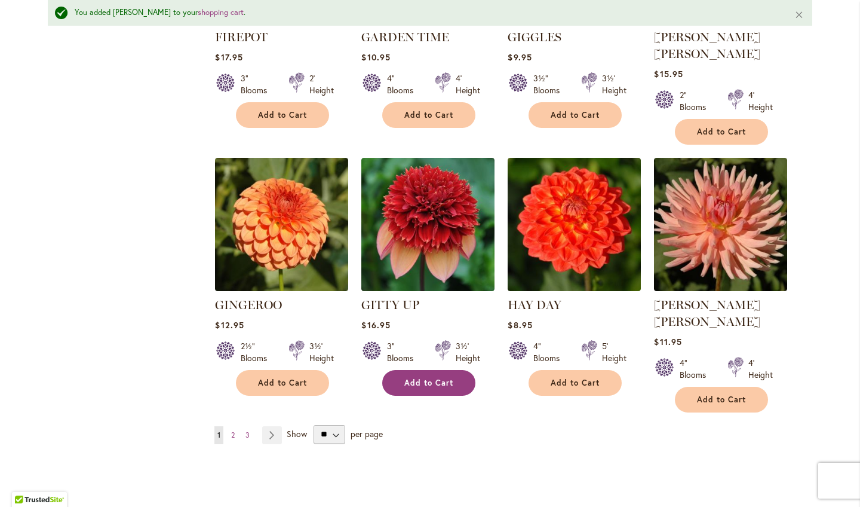
click at [421, 378] on span "Add to Cart" at bounding box center [428, 383] width 49 height 10
click at [273, 426] on link "Page Next" at bounding box center [272, 435] width 20 height 18
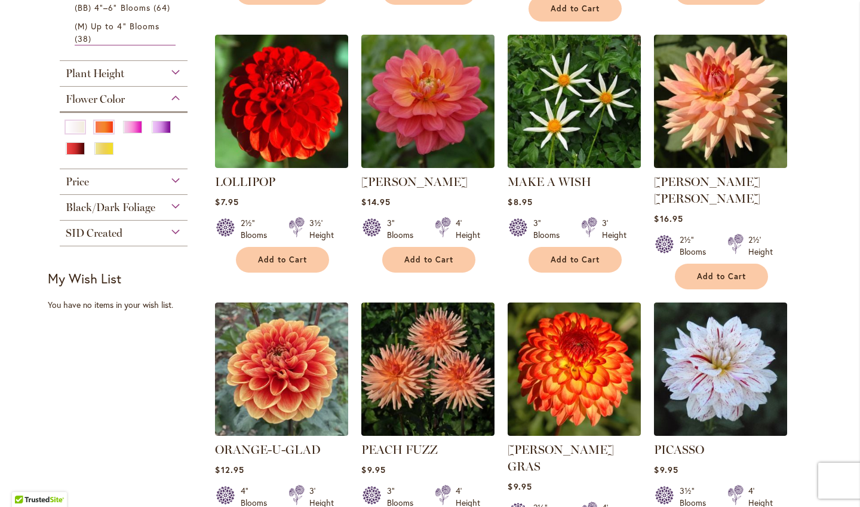
scroll to position [520, 0]
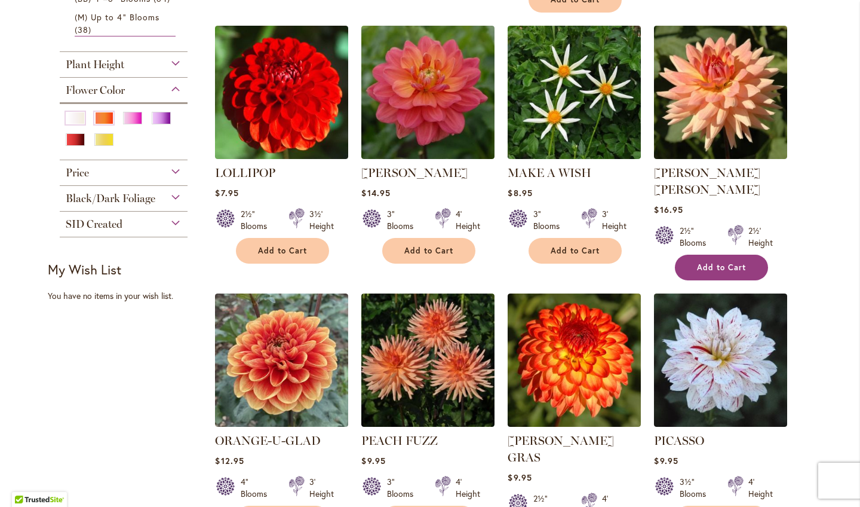
click at [747, 255] on button "Add to Cart" at bounding box center [721, 268] width 93 height 26
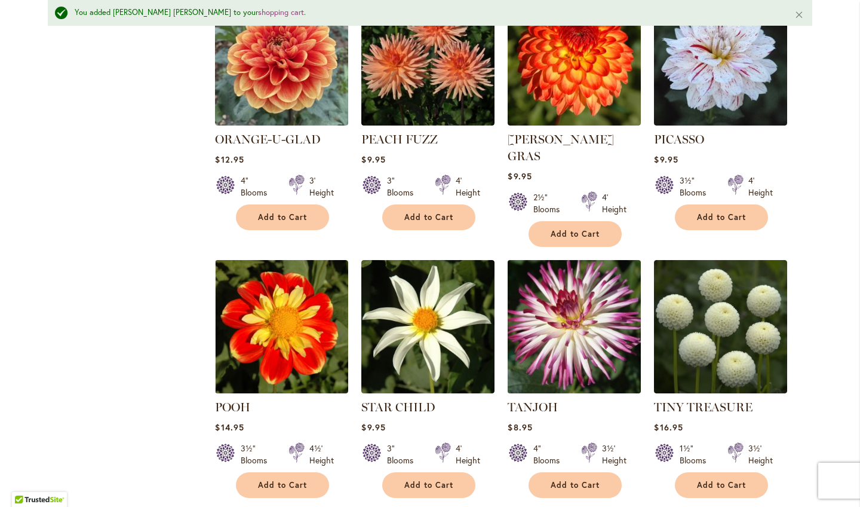
scroll to position [862, 0]
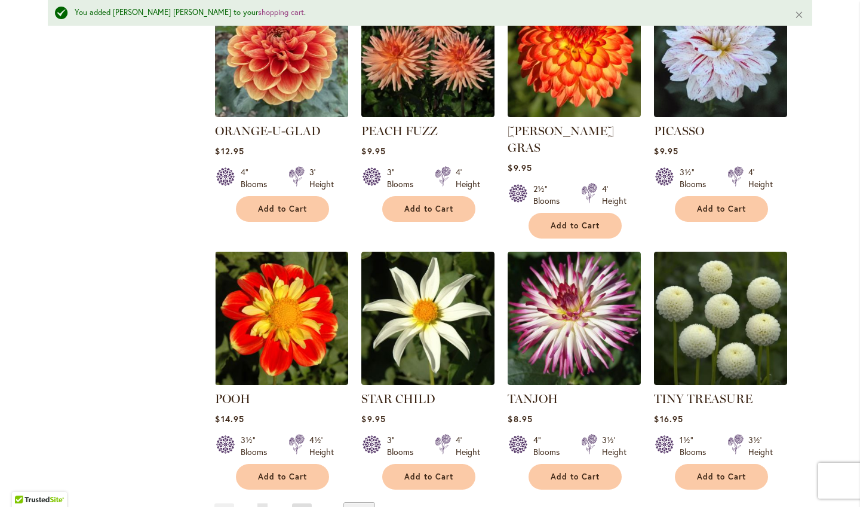
click at [306, 503] on link "Page Next" at bounding box center [302, 512] width 20 height 18
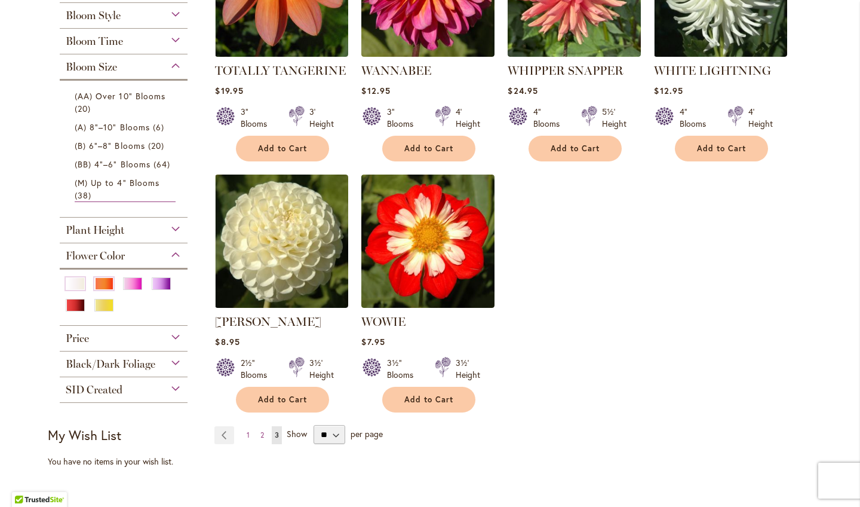
scroll to position [362, 0]
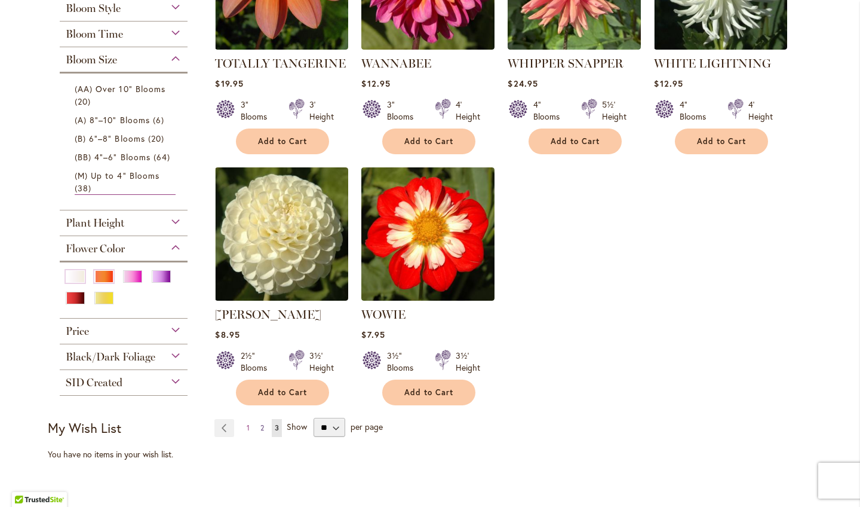
click at [262, 427] on span "2" at bounding box center [262, 427] width 4 height 9
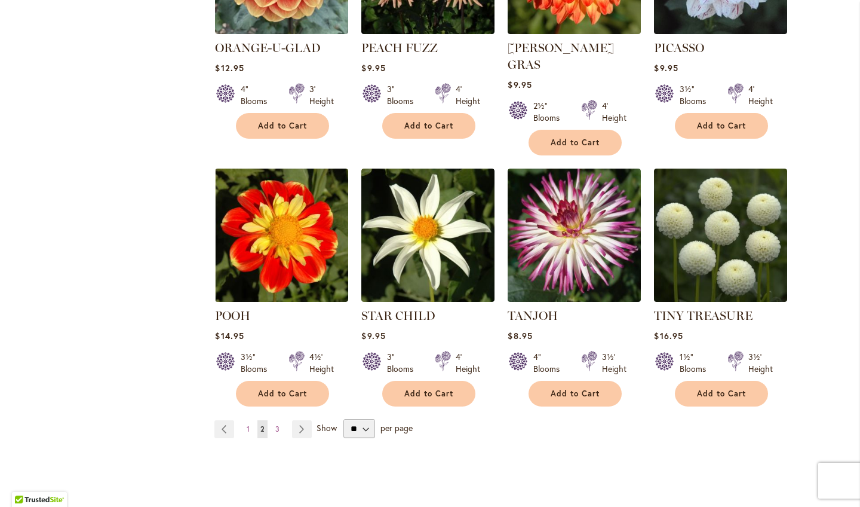
scroll to position [769, 0]
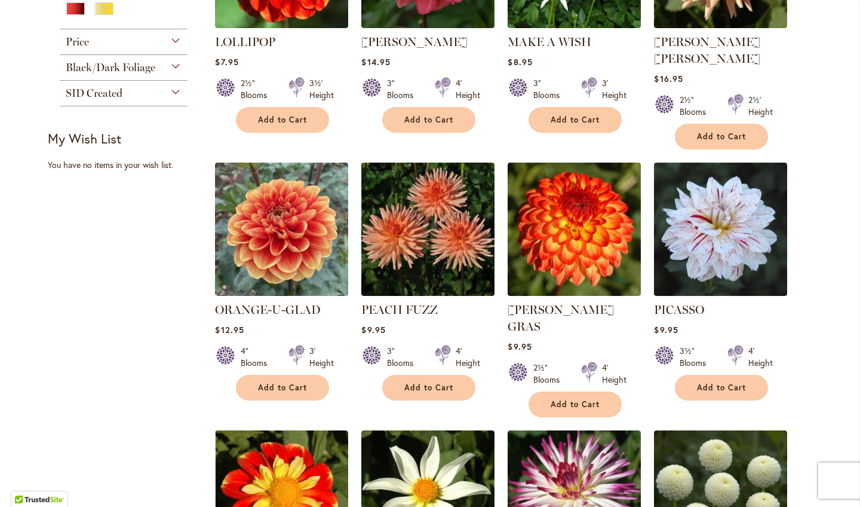
scroll to position [544, 0]
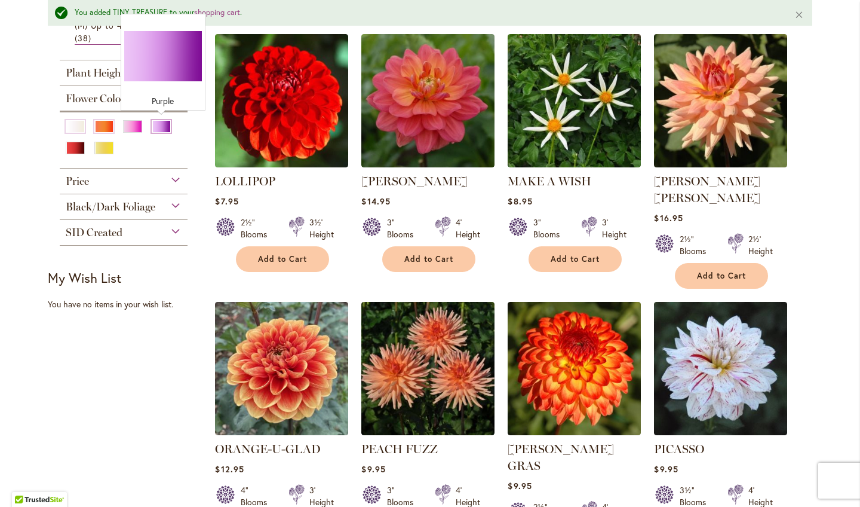
click at [162, 125] on div "Purple" at bounding box center [161, 126] width 19 height 13
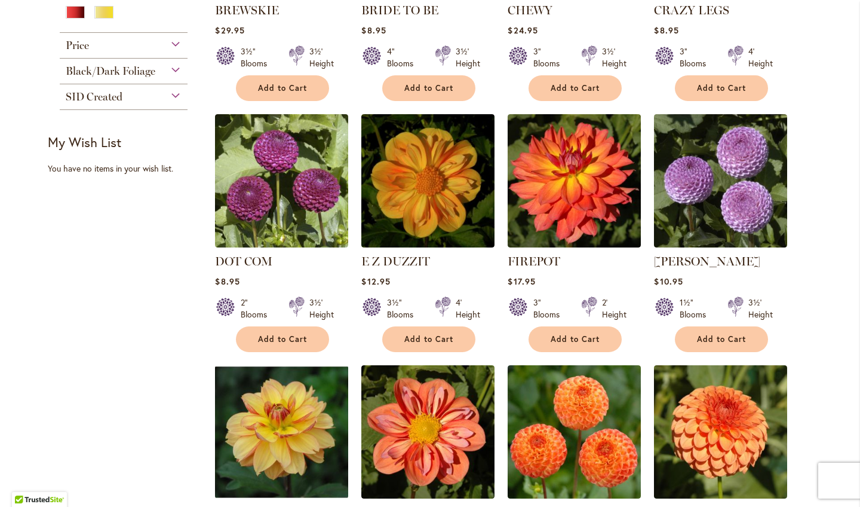
scroll to position [667, 0]
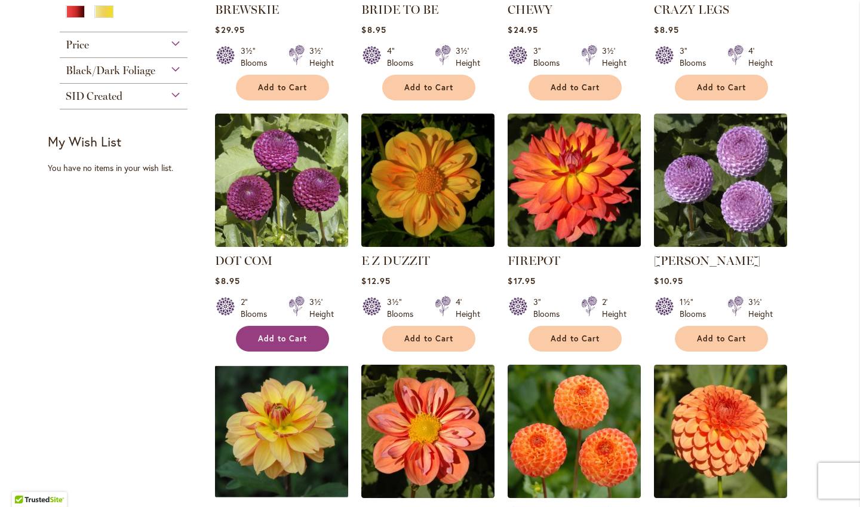
click at [283, 339] on span "Add to Cart" at bounding box center [282, 338] width 49 height 10
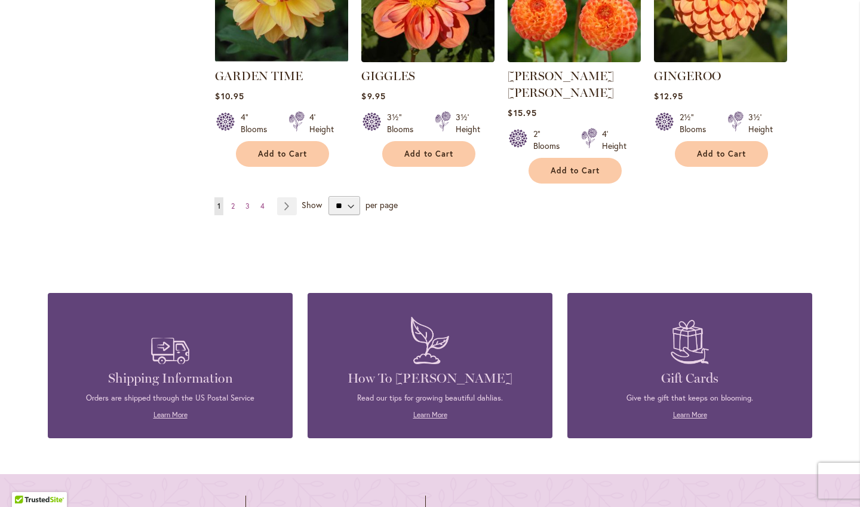
scroll to position [1103, 0]
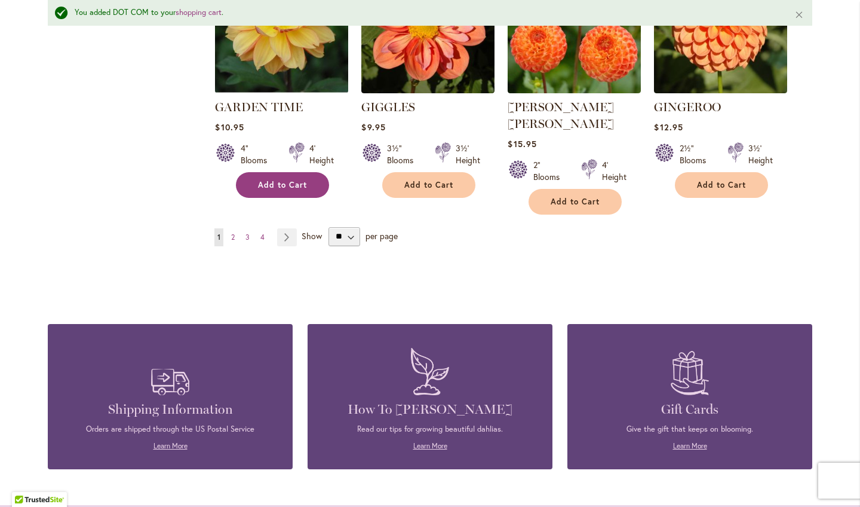
click at [290, 183] on span "Add to Cart" at bounding box center [282, 185] width 49 height 10
click at [291, 228] on link "Page Next" at bounding box center [287, 237] width 20 height 18
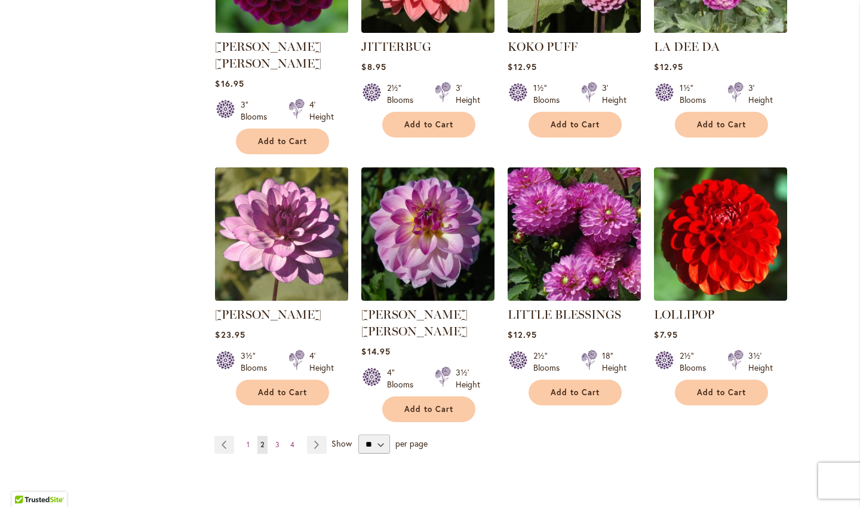
scroll to position [917, 0]
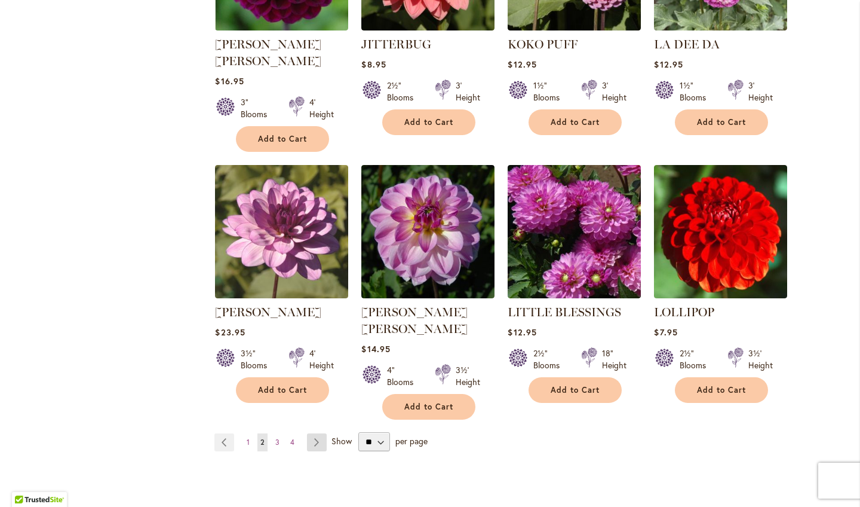
click at [320, 433] on link "Page Next" at bounding box center [317, 442] width 20 height 18
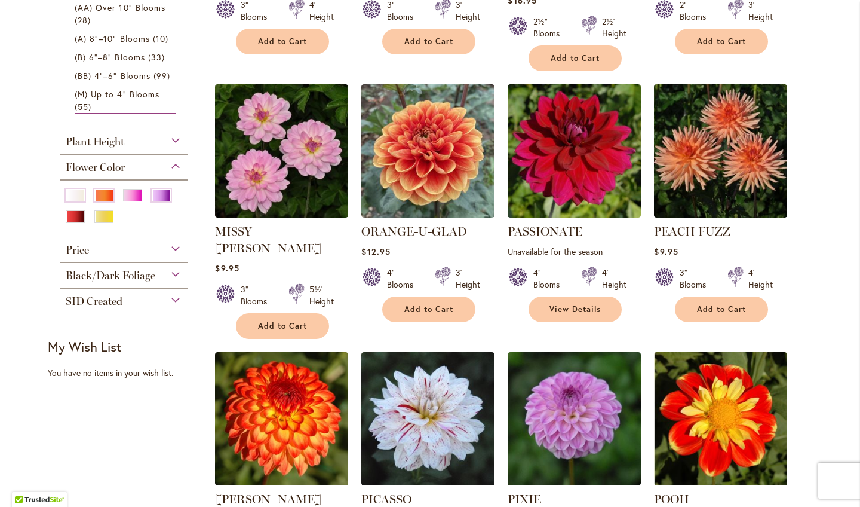
scroll to position [462, 0]
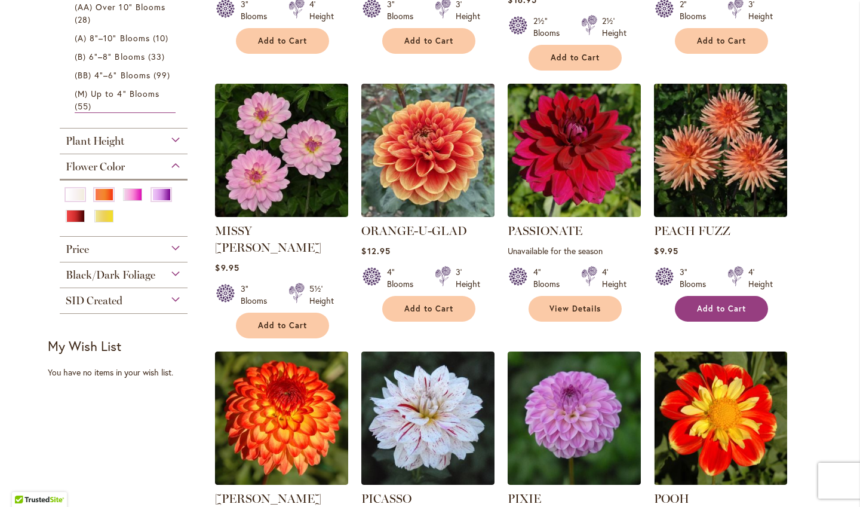
click at [734, 304] on span "Add to Cart" at bounding box center [721, 309] width 49 height 10
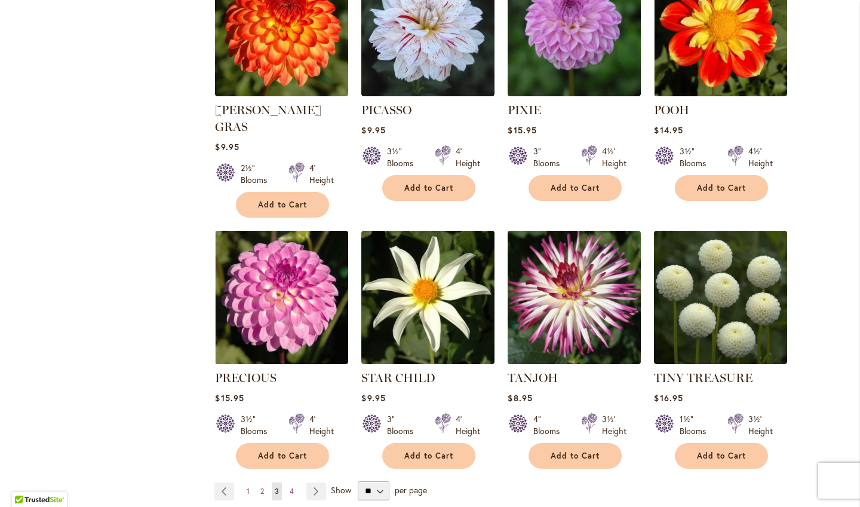
scroll to position [857, 0]
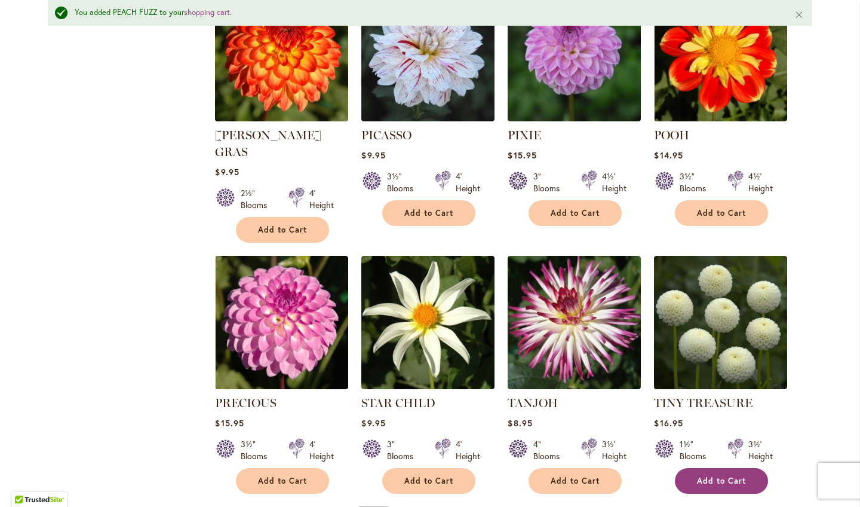
click at [717, 476] on span "Add to Cart" at bounding box center [721, 481] width 49 height 10
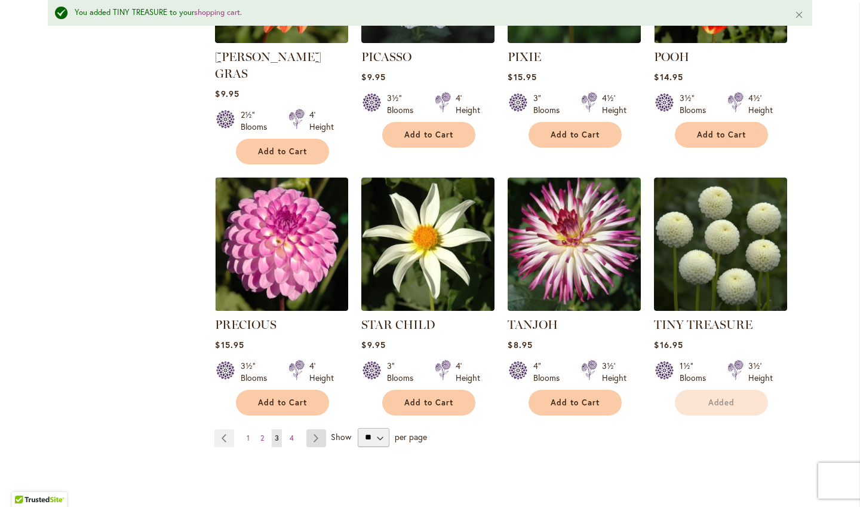
click at [312, 429] on link "Page Next" at bounding box center [316, 438] width 20 height 18
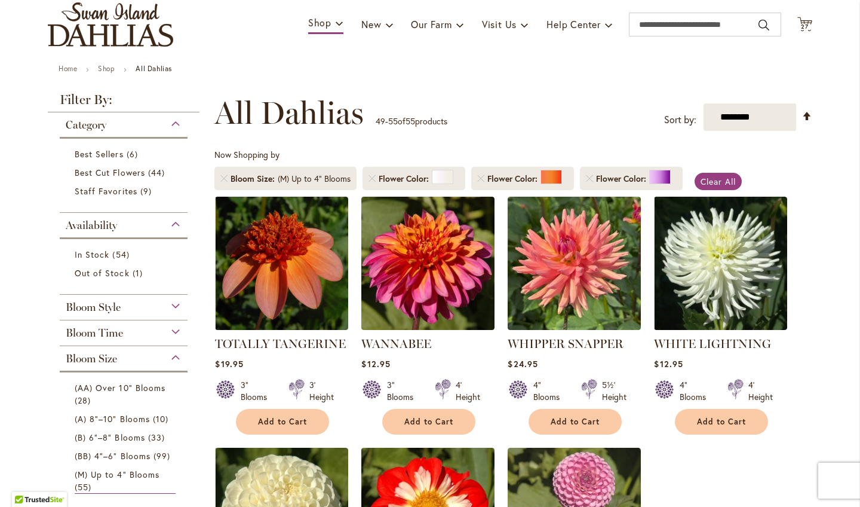
scroll to position [192, 0]
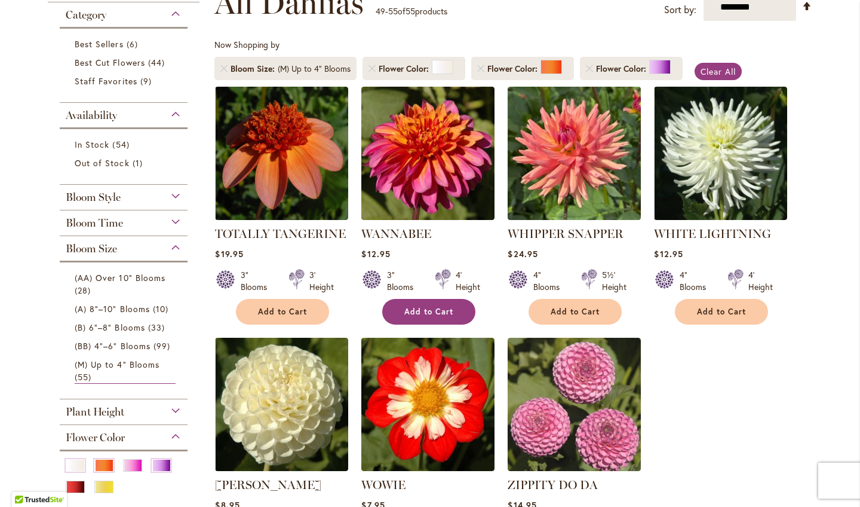
click at [414, 315] on span "Add to Cart" at bounding box center [428, 311] width 49 height 10
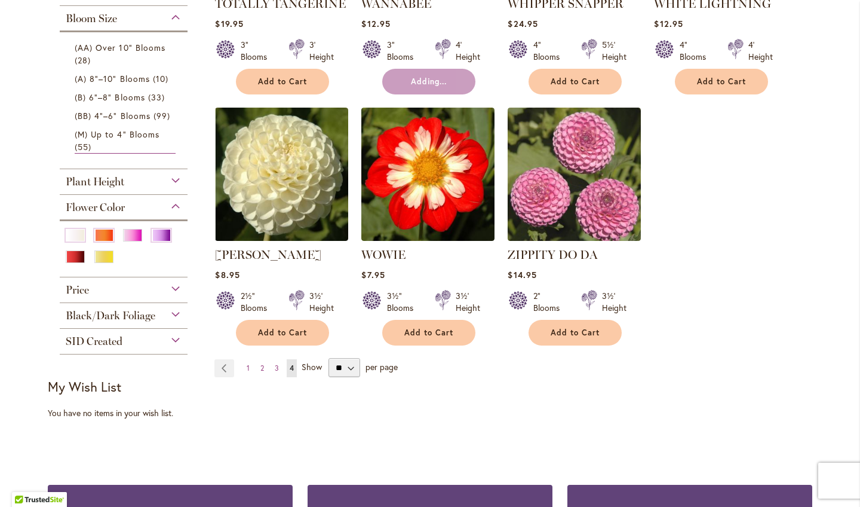
scroll to position [504, 0]
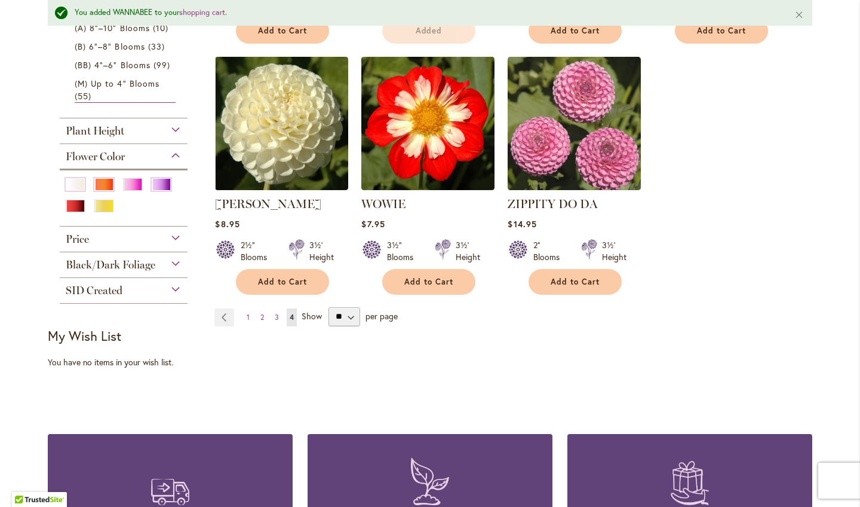
click at [579, 247] on div "2" Blooms 3½' Height" at bounding box center [574, 245] width 133 height 33
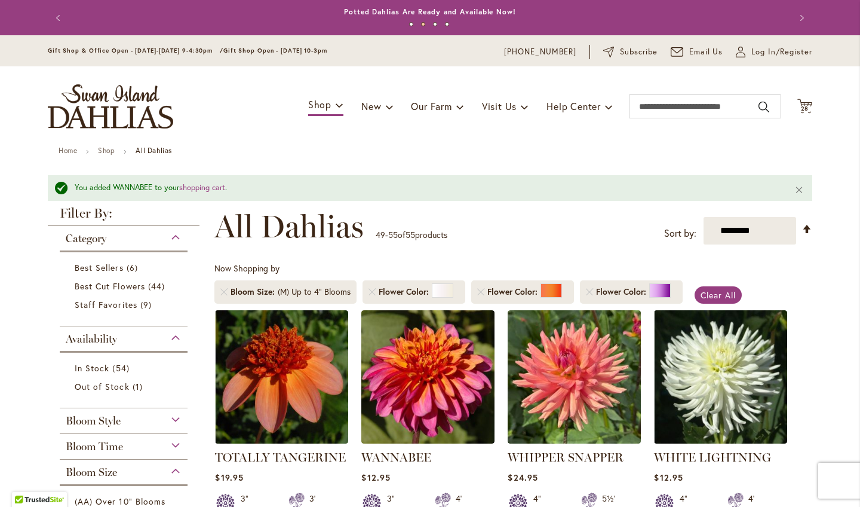
scroll to position [0, 0]
click at [810, 105] on icon "Cart .cls-1 { fill: #231f20; }" at bounding box center [805, 106] width 15 height 15
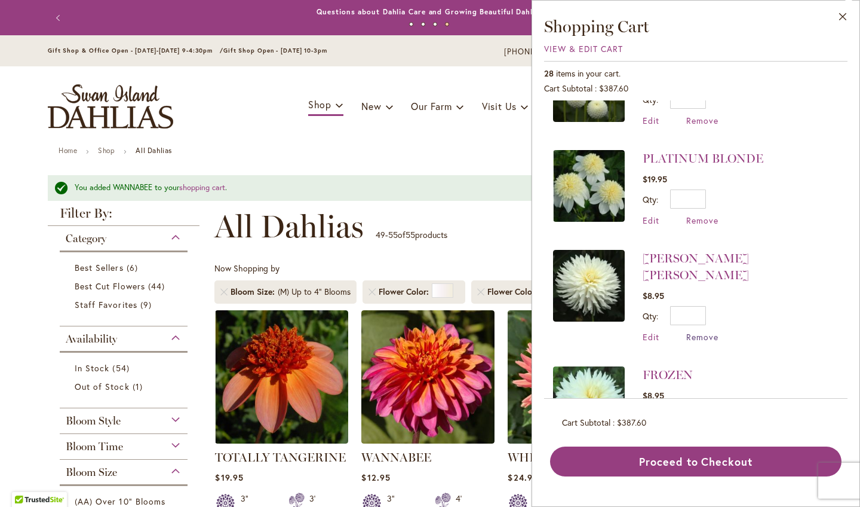
click at [694, 331] on span "Remove" at bounding box center [702, 336] width 32 height 11
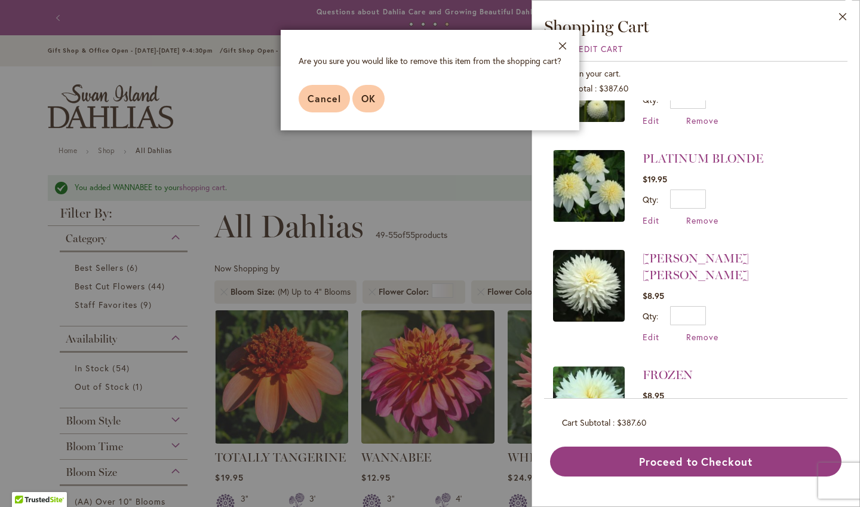
click at [367, 97] on span "OK" at bounding box center [368, 98] width 14 height 13
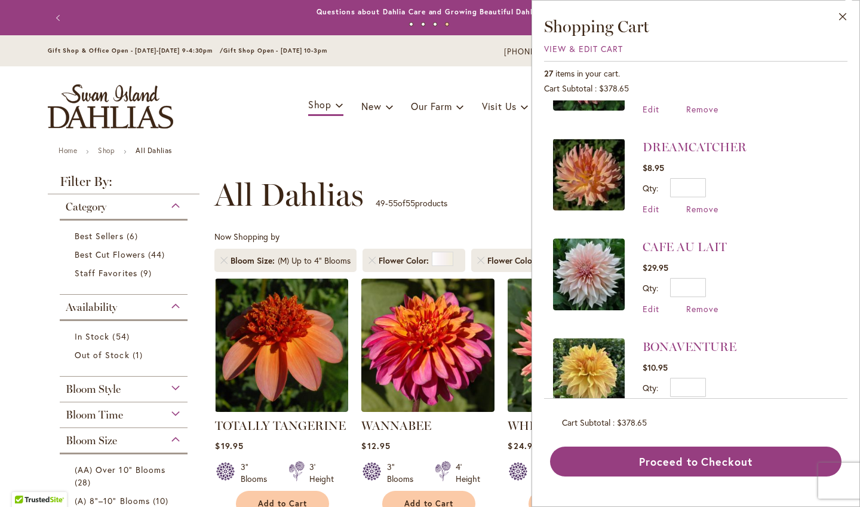
scroll to position [1494, 0]
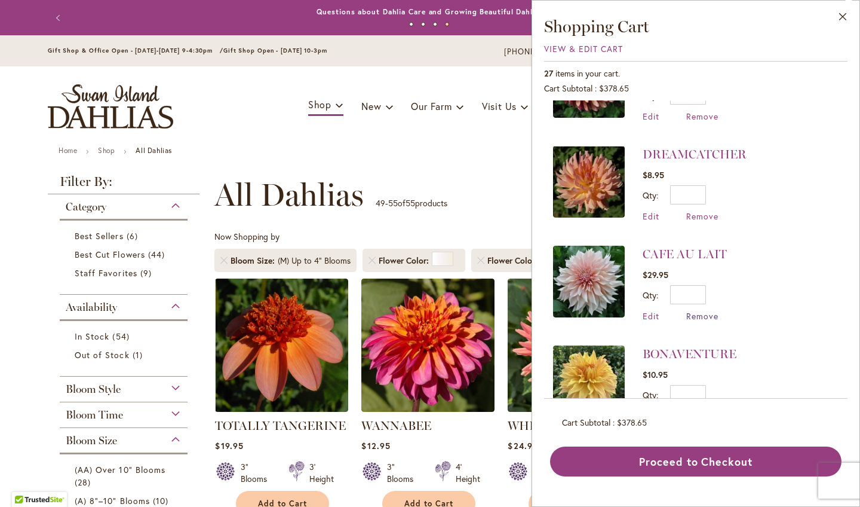
click at [694, 310] on span "Remove" at bounding box center [702, 315] width 32 height 11
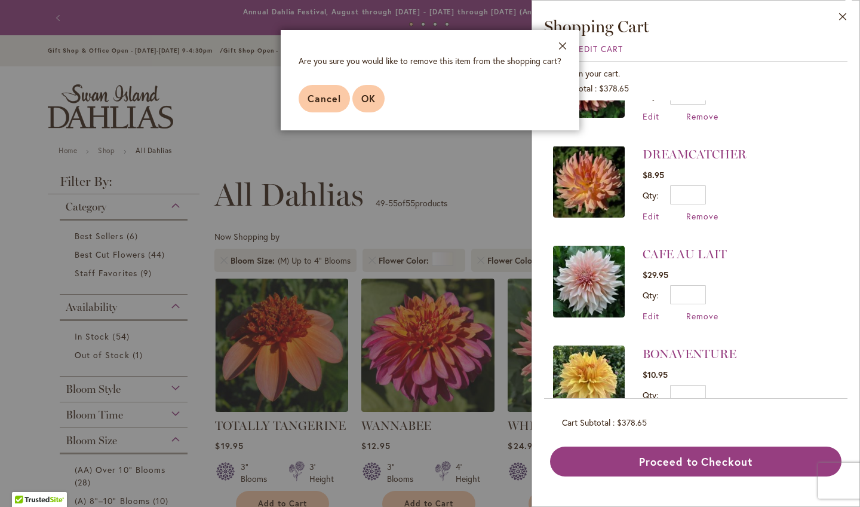
click at [370, 87] on button "OK" at bounding box center [369, 98] width 32 height 27
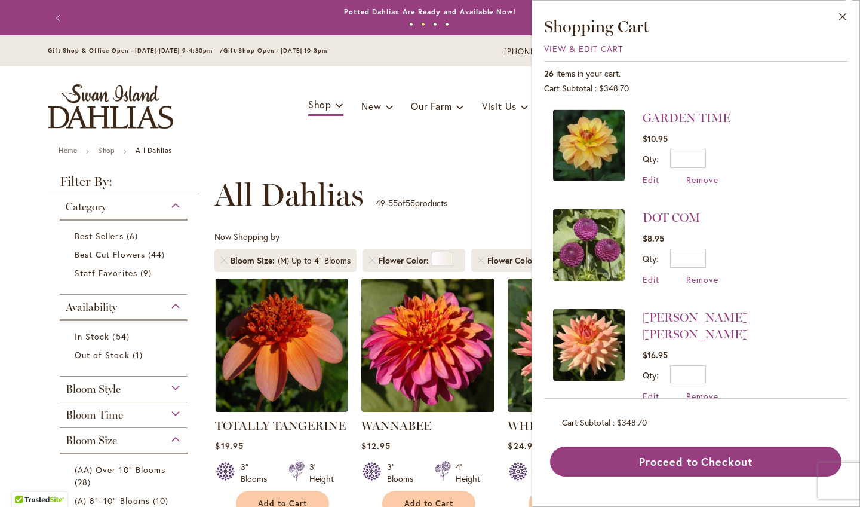
scroll to position [201, 0]
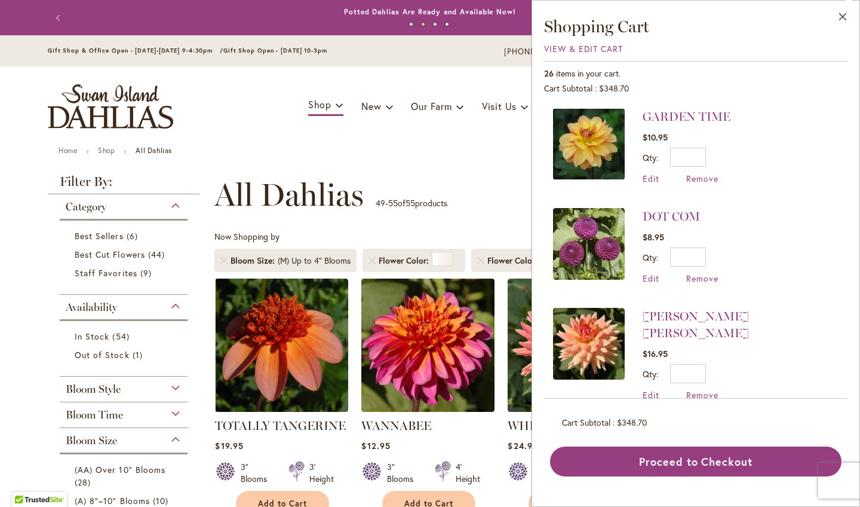
click at [694, 183] on li "GARDEN TIME $10.95 Qty * Update Edit Remove" at bounding box center [696, 146] width 286 height 100
click at [694, 178] on span "Remove" at bounding box center [702, 178] width 32 height 11
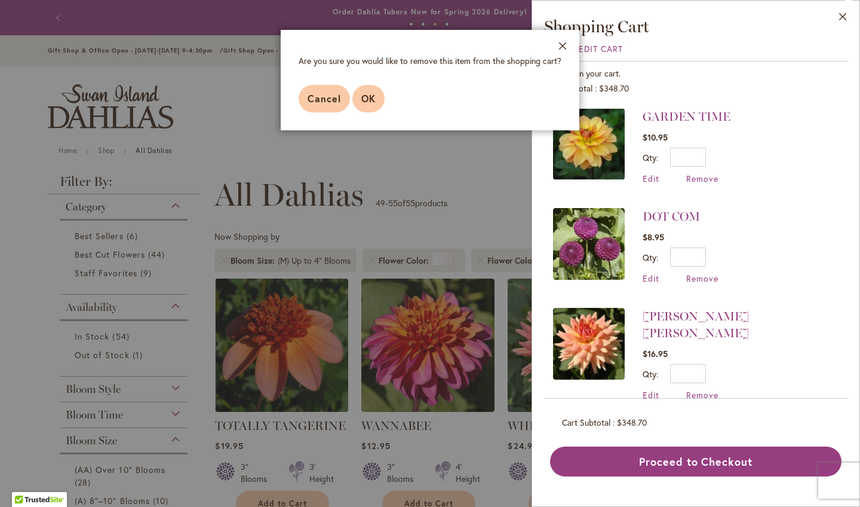
click at [375, 106] on button "OK" at bounding box center [369, 98] width 32 height 27
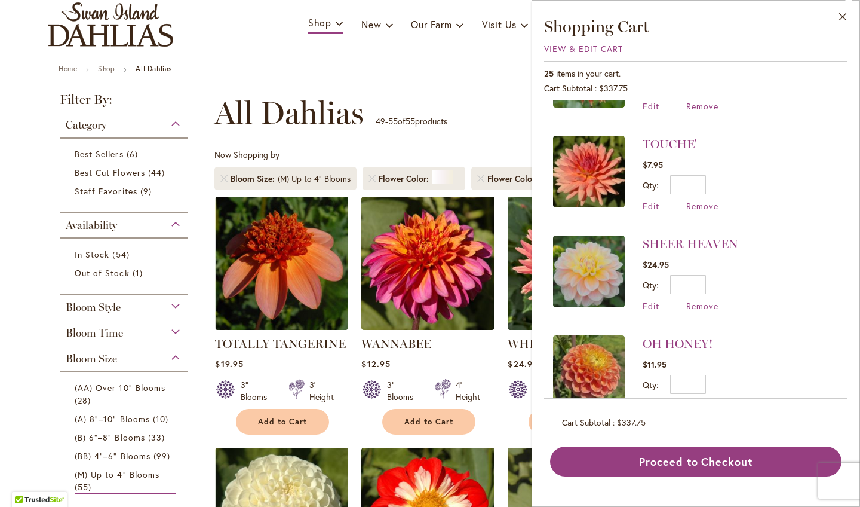
scroll to position [594, 0]
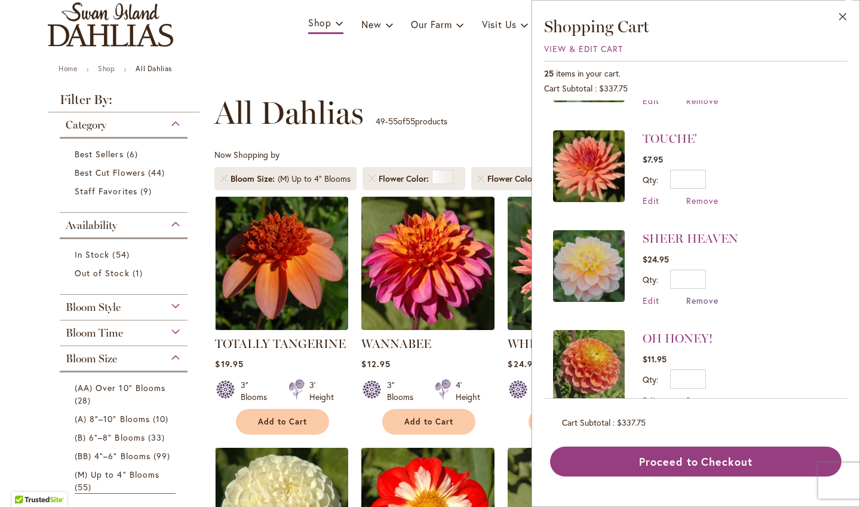
click at [692, 295] on span "Remove" at bounding box center [702, 300] width 32 height 11
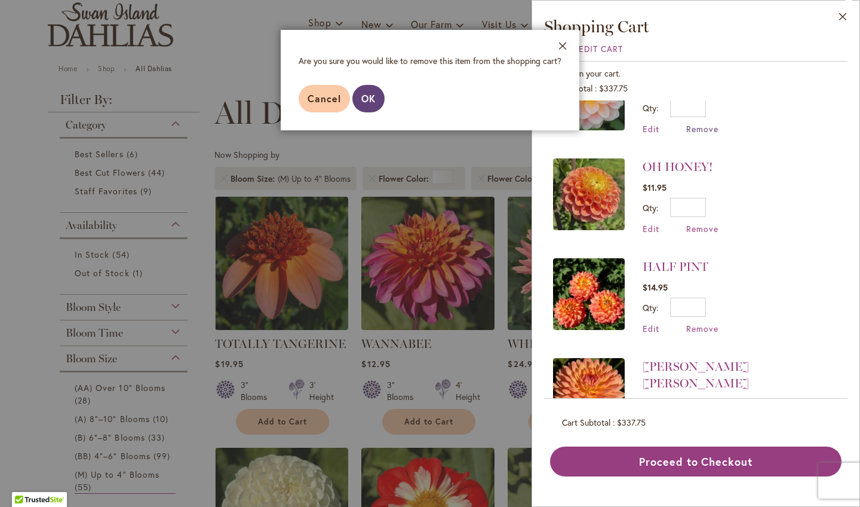
scroll to position [786, 0]
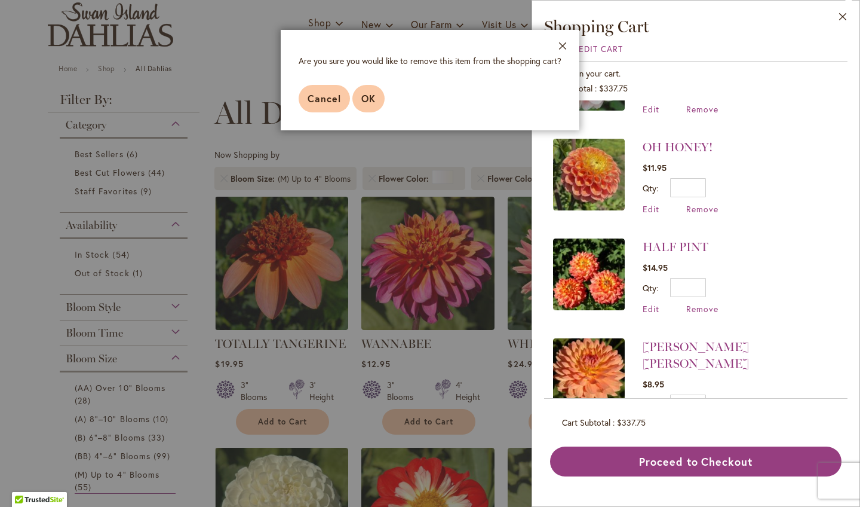
click at [372, 100] on span "OK" at bounding box center [368, 98] width 14 height 13
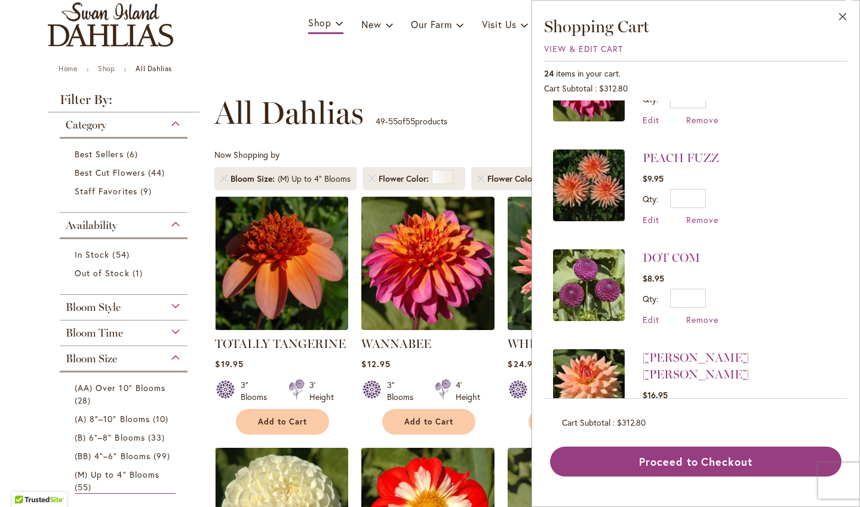
scroll to position [62, 0]
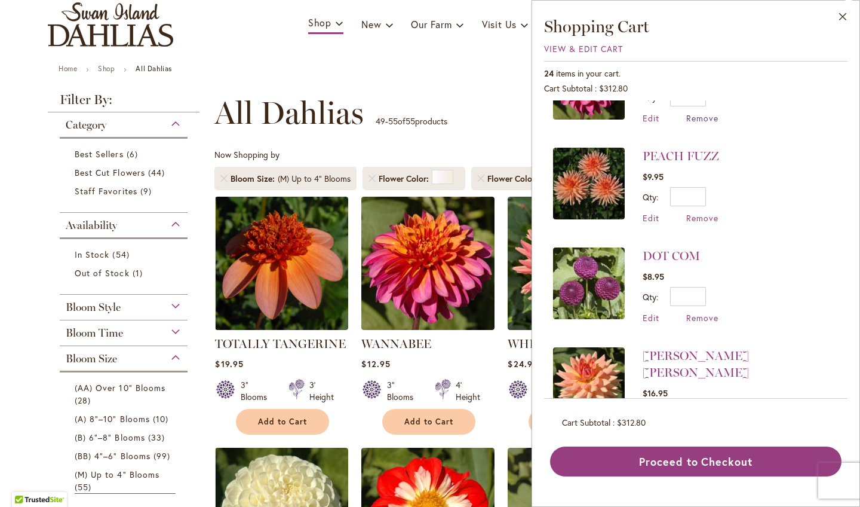
click at [700, 119] on span "Remove" at bounding box center [702, 117] width 32 height 11
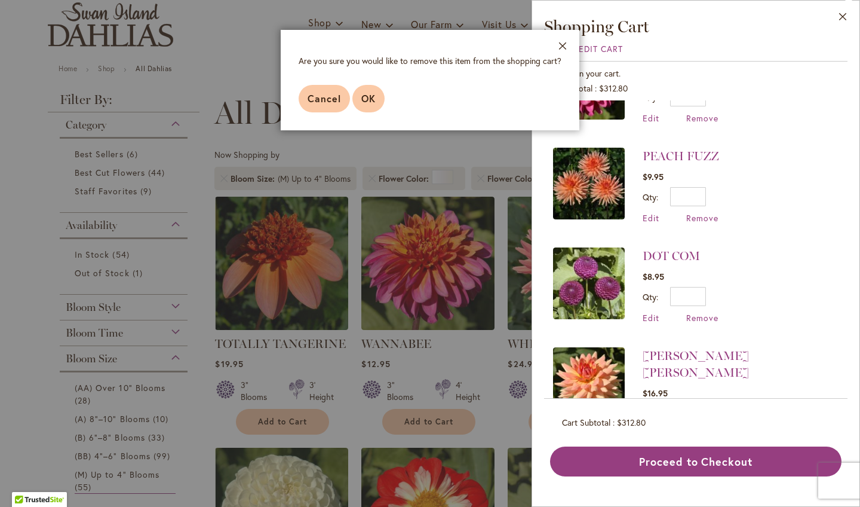
click at [369, 105] on button "OK" at bounding box center [369, 98] width 32 height 27
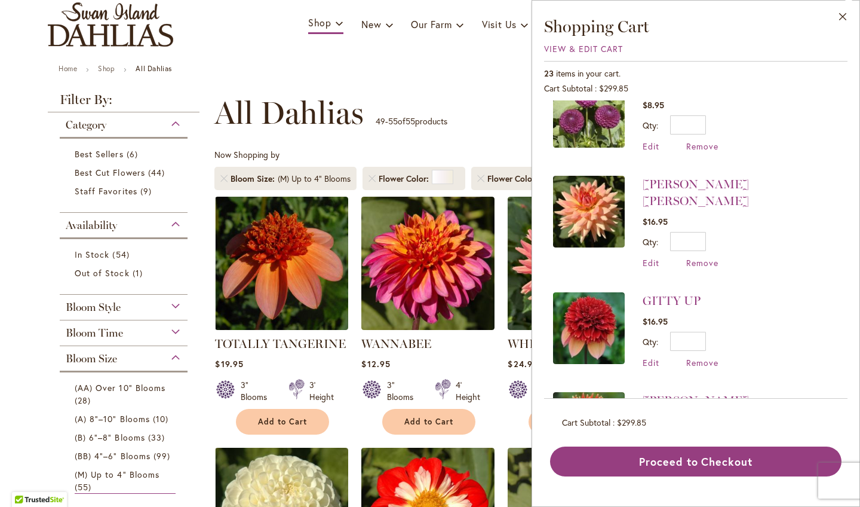
scroll to position [131, 0]
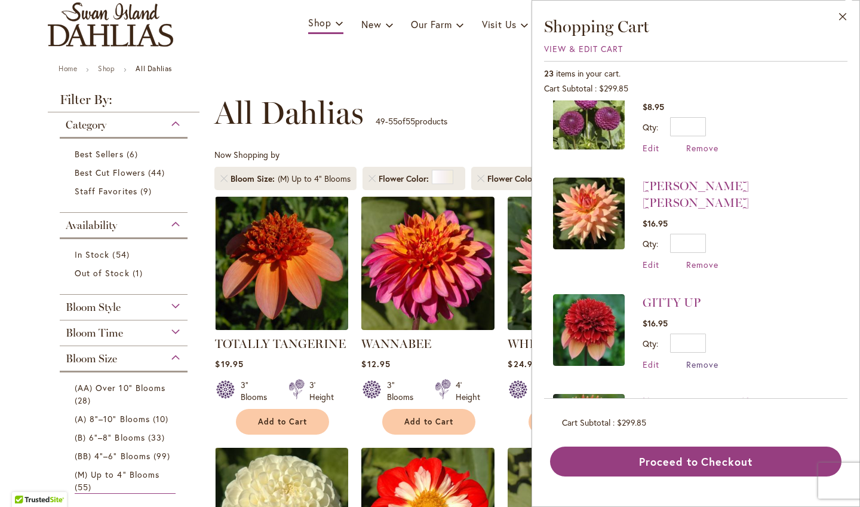
click at [694, 358] on span "Remove" at bounding box center [702, 363] width 32 height 11
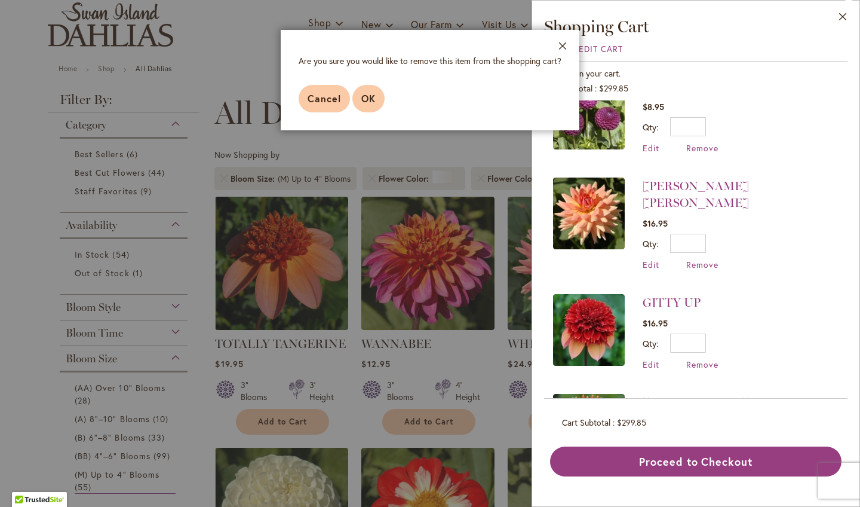
click at [375, 101] on span "OK" at bounding box center [368, 98] width 14 height 13
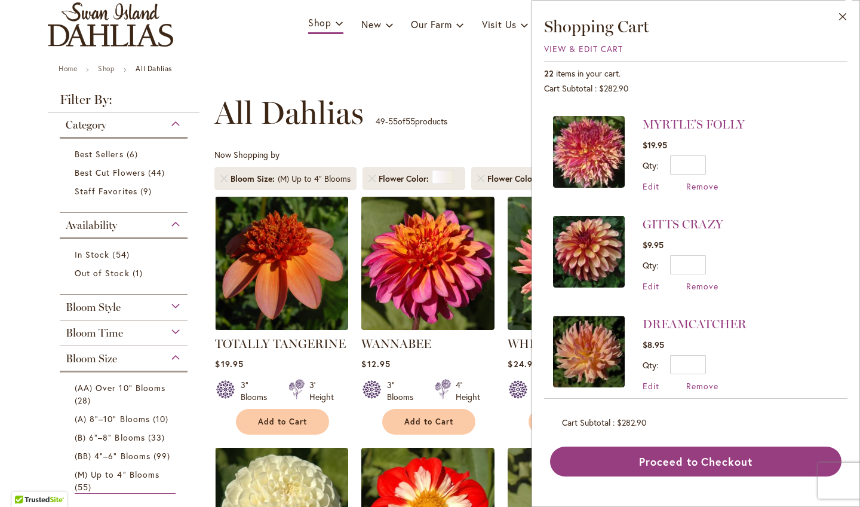
scroll to position [925, 0]
click at [692, 280] on span "Remove" at bounding box center [702, 285] width 32 height 11
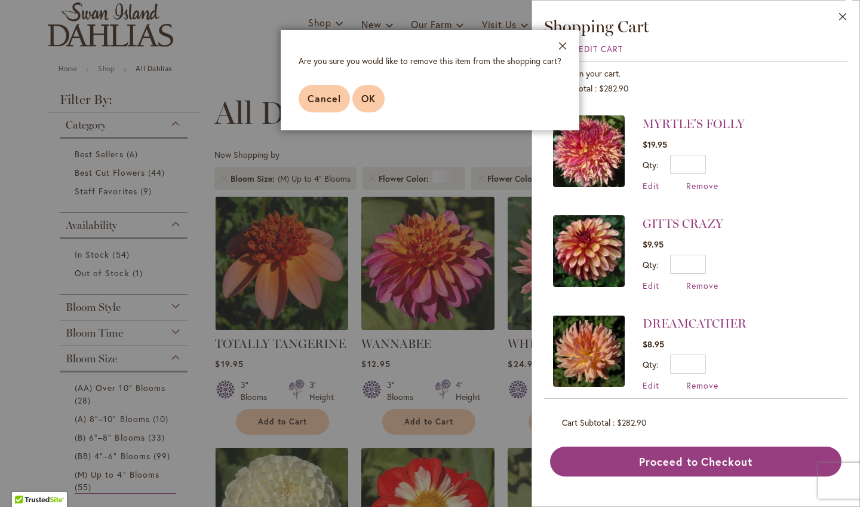
click at [369, 99] on span "OK" at bounding box center [368, 98] width 14 height 13
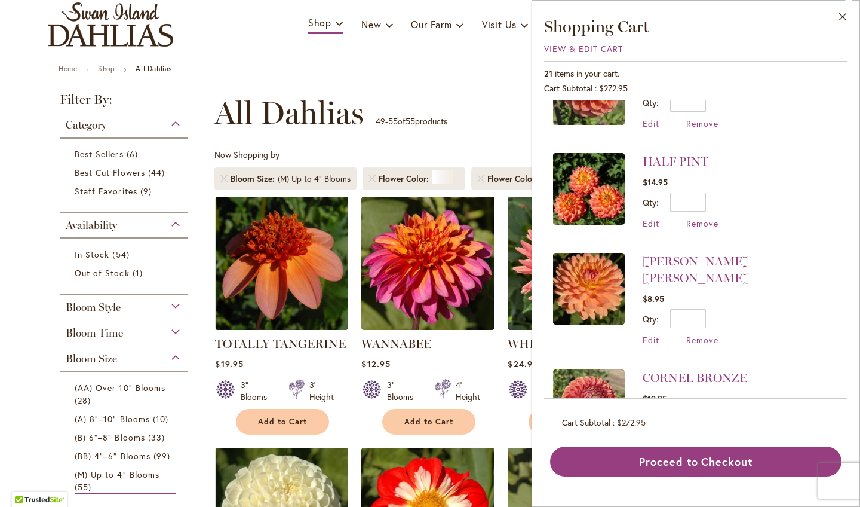
scroll to position [625, 0]
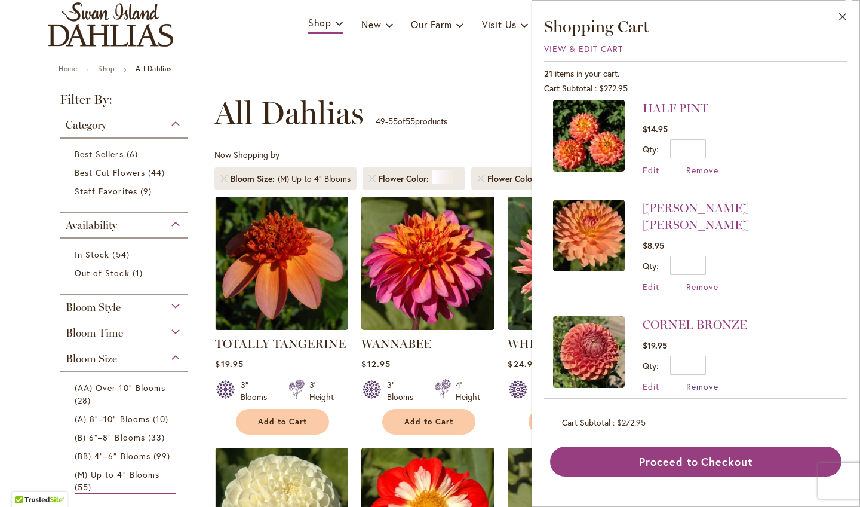
click at [704, 381] on span "Remove" at bounding box center [702, 386] width 32 height 11
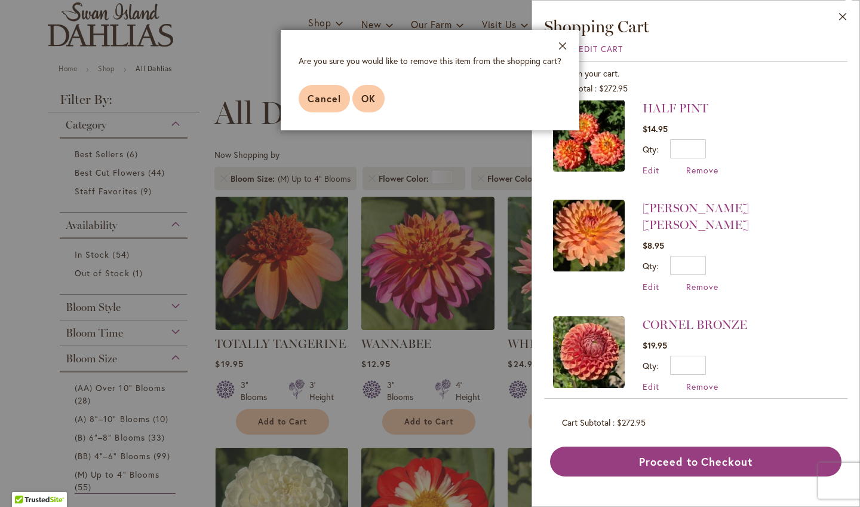
click at [368, 88] on button "OK" at bounding box center [369, 98] width 32 height 27
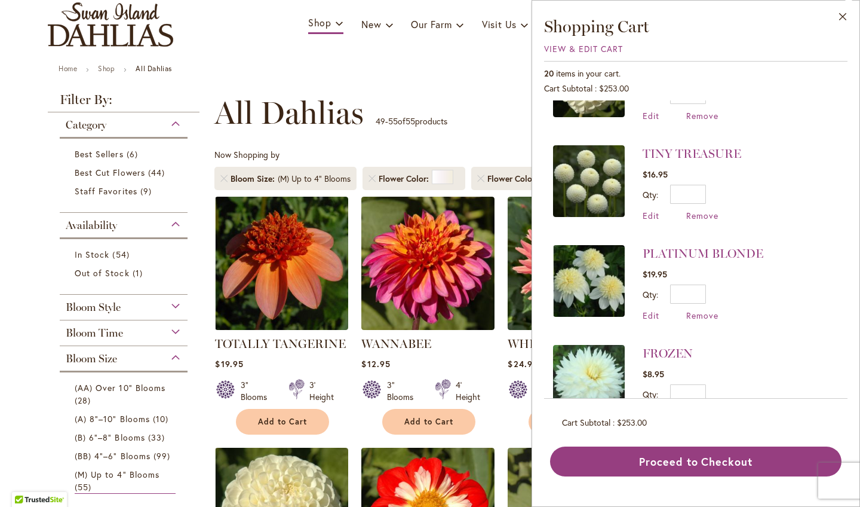
scroll to position [0, 0]
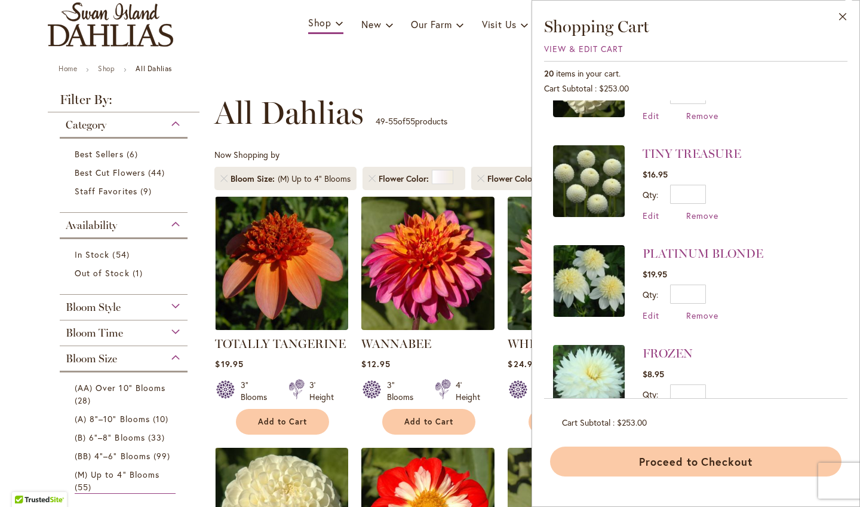
click at [640, 456] on button "Proceed to Checkout" at bounding box center [696, 461] width 292 height 30
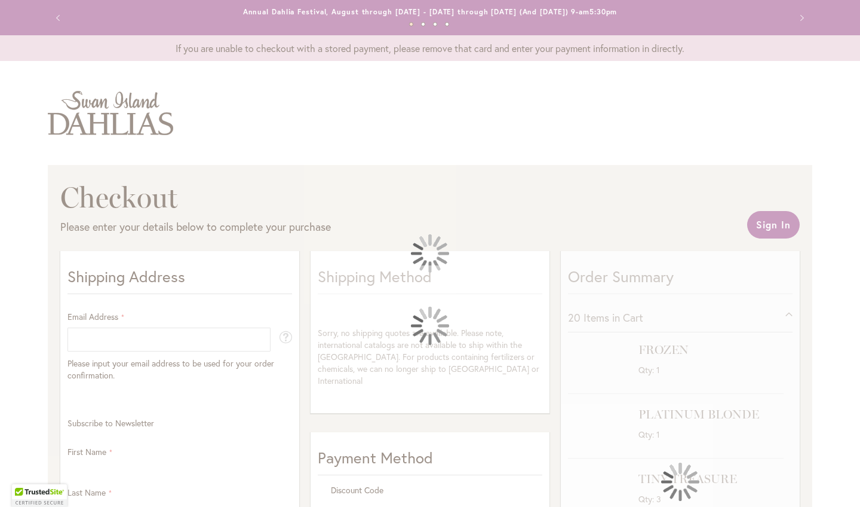
select select "**"
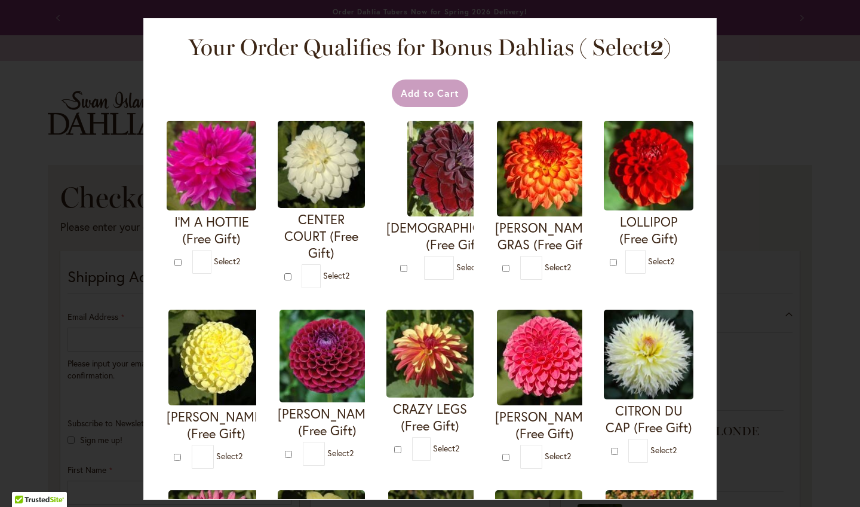
type input "*"
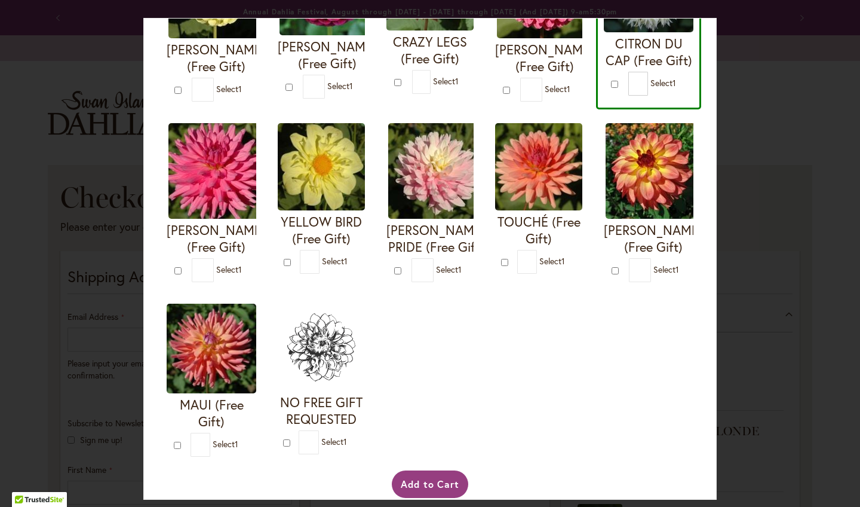
scroll to position [368, 0]
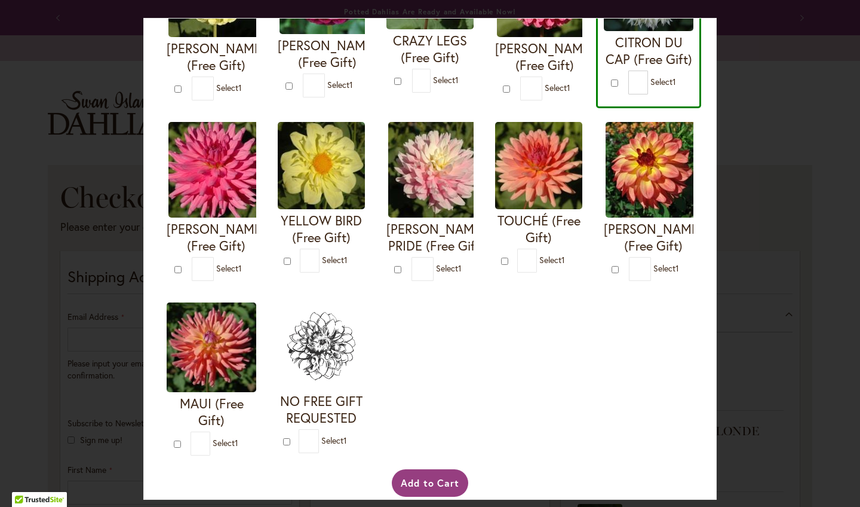
click at [612, 265] on div at bounding box center [617, 269] width 10 height 12
type input "*"
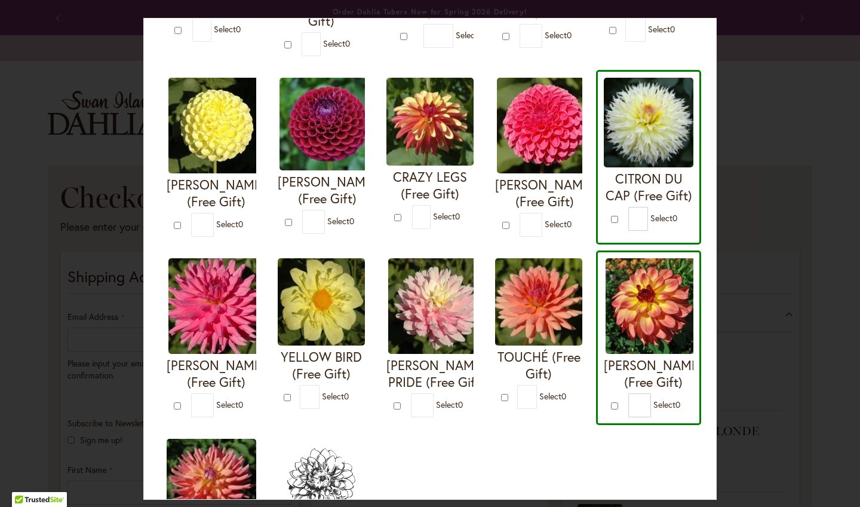
scroll to position [233, 0]
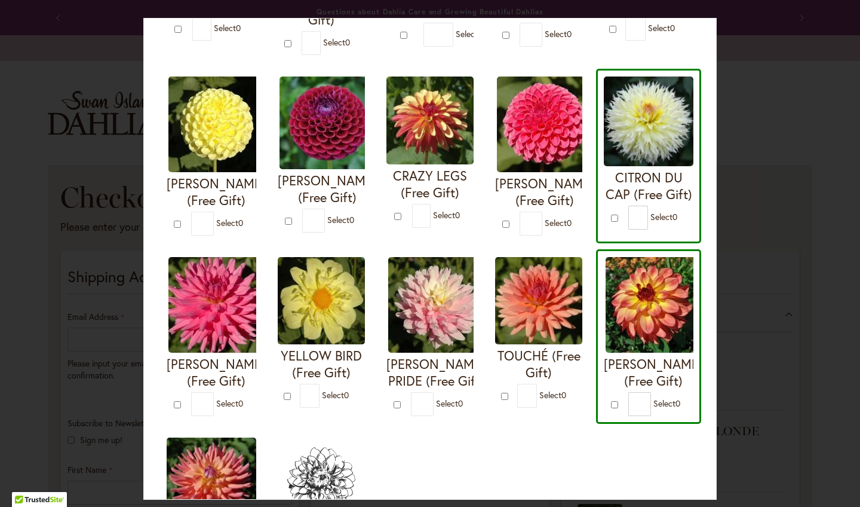
type input "*"
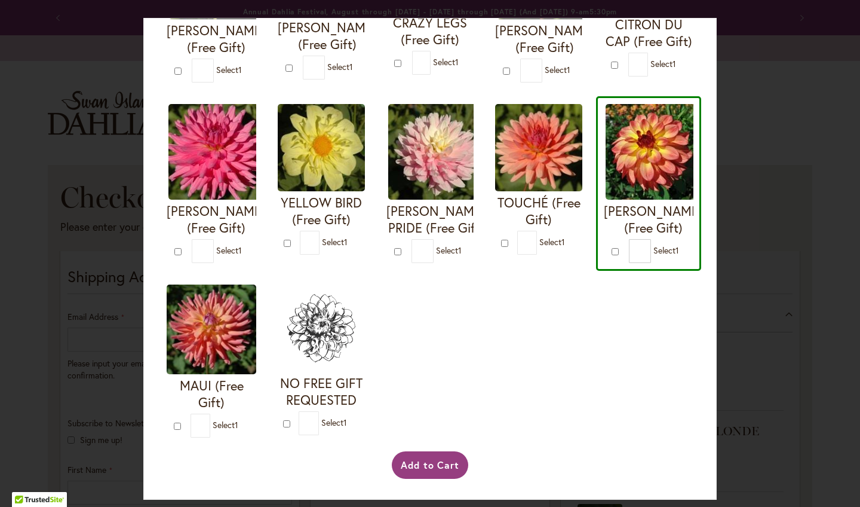
scroll to position [394, 0]
type input "*"
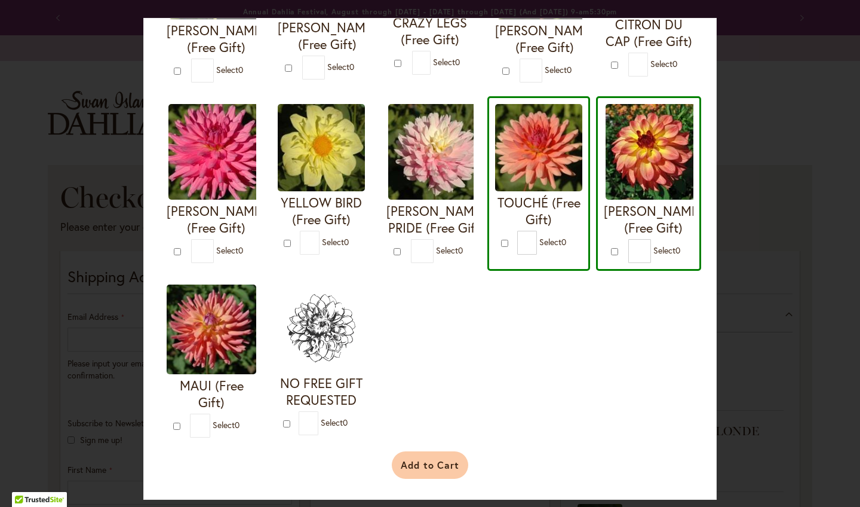
click at [428, 465] on button "Add to Cart" at bounding box center [430, 464] width 77 height 27
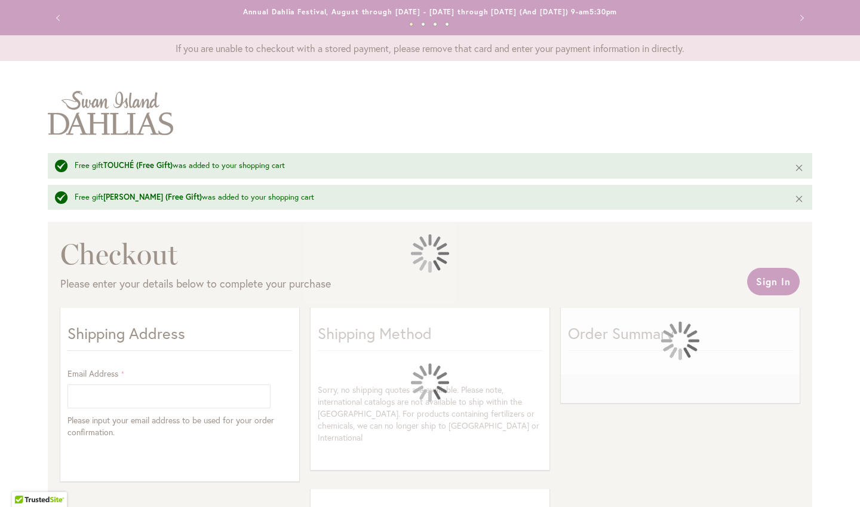
select select "**"
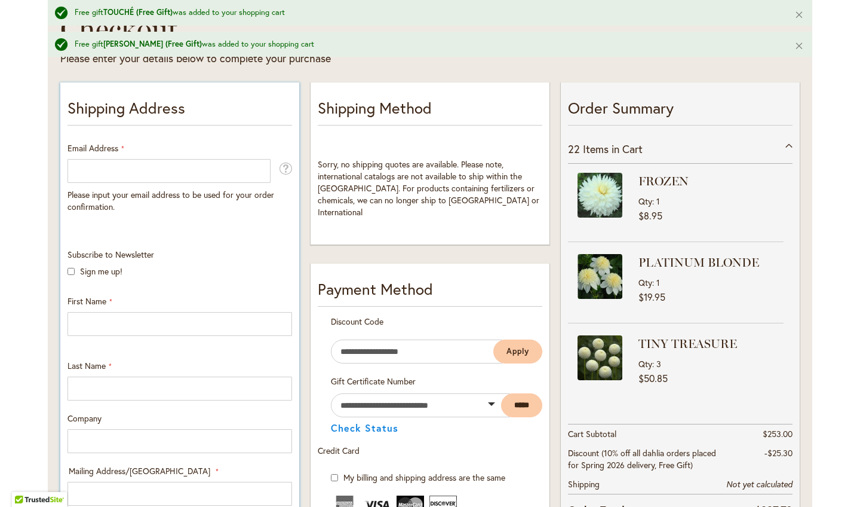
scroll to position [224, 0]
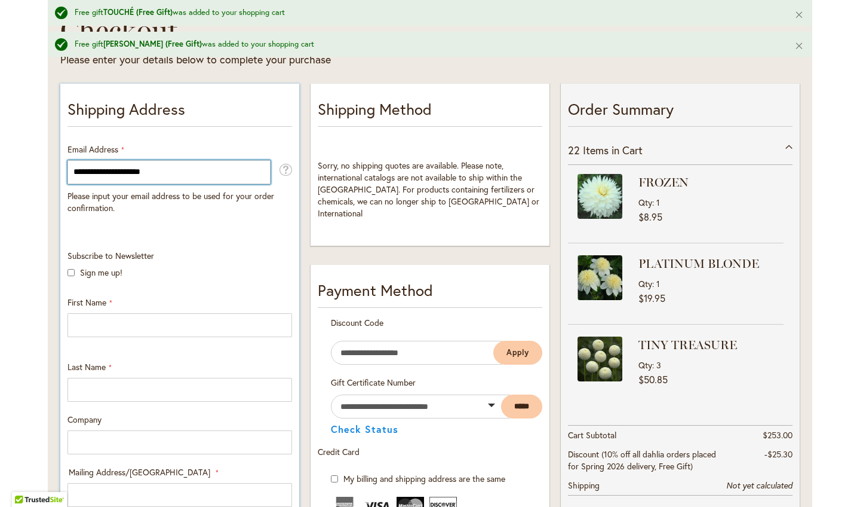
type input "**********"
click button "Login" at bounding box center [0, 0] width 0 height 0
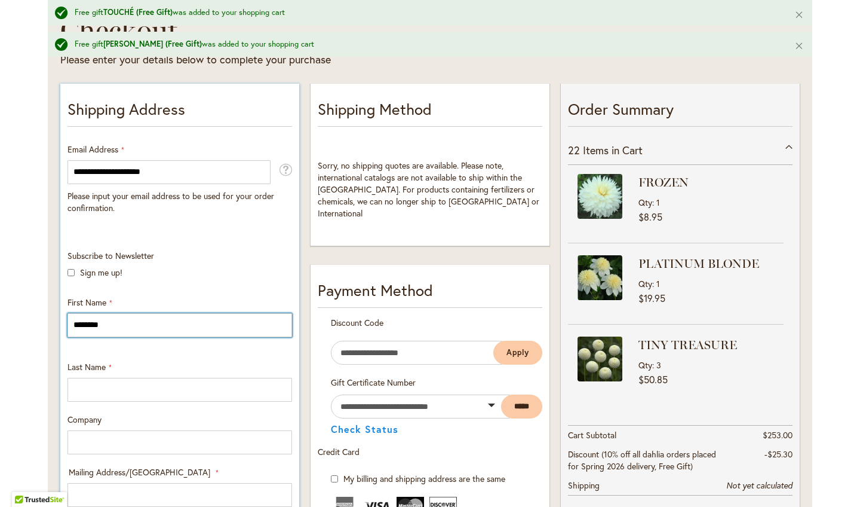
type input "*******"
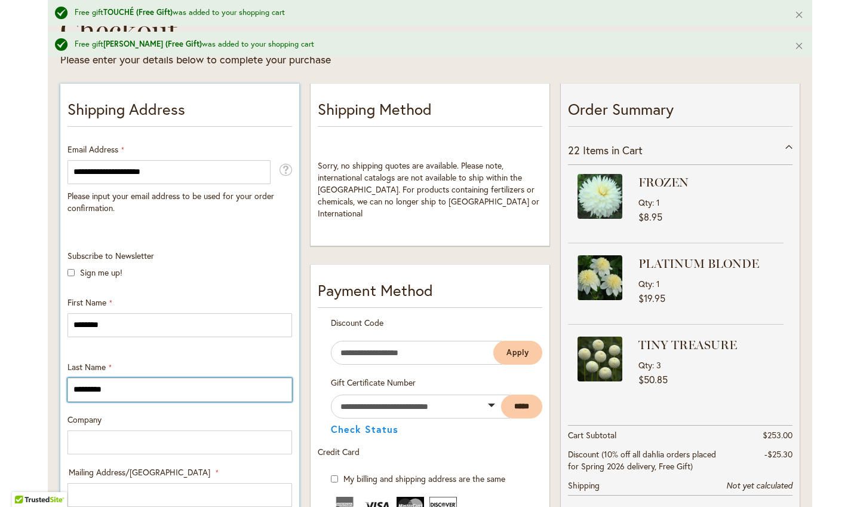
type input "*********"
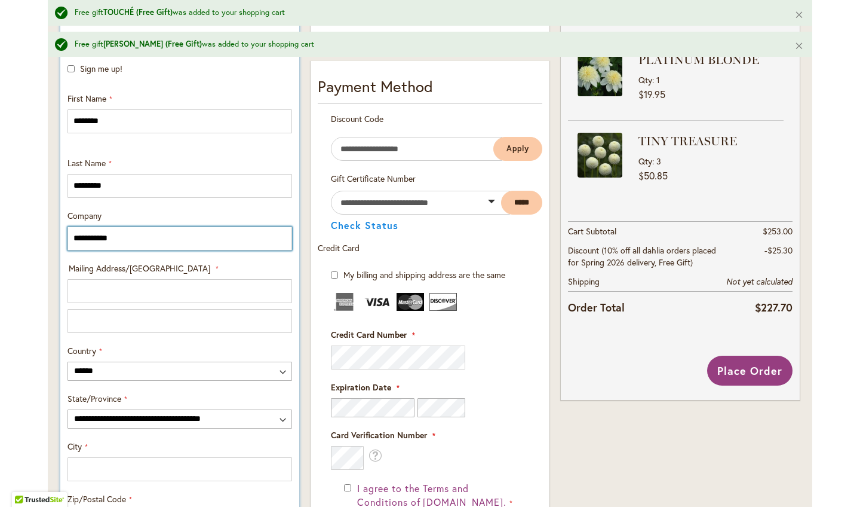
scroll to position [431, 0]
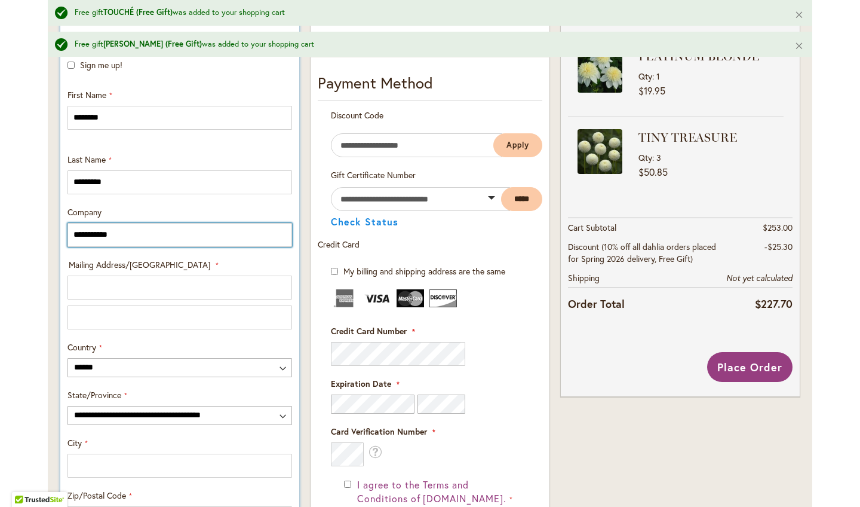
type input "**********"
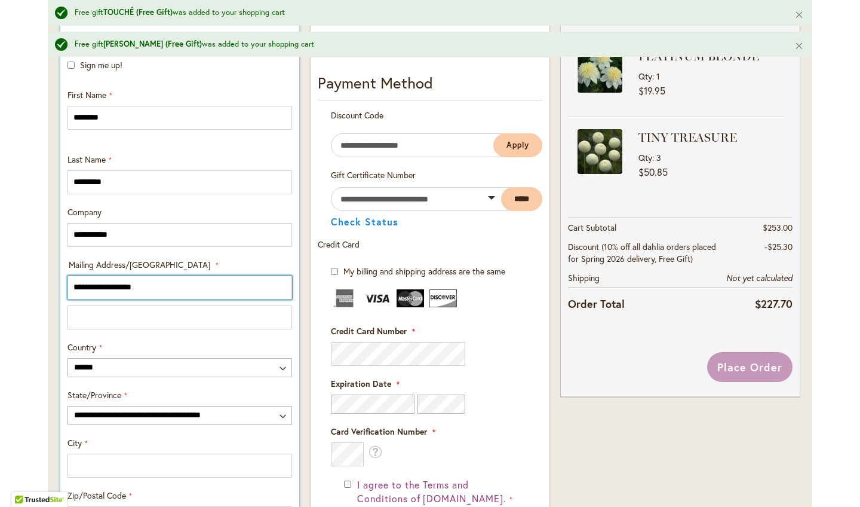
type input "**********"
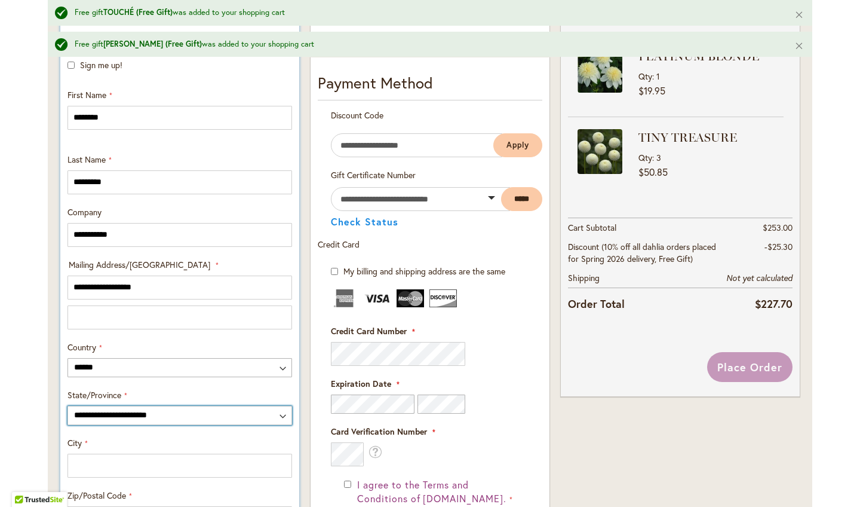
select select "**"
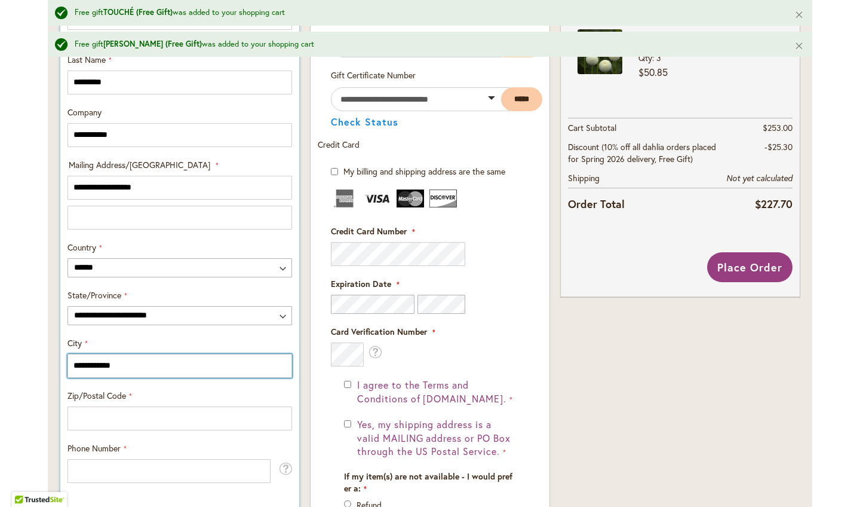
scroll to position [597, 0]
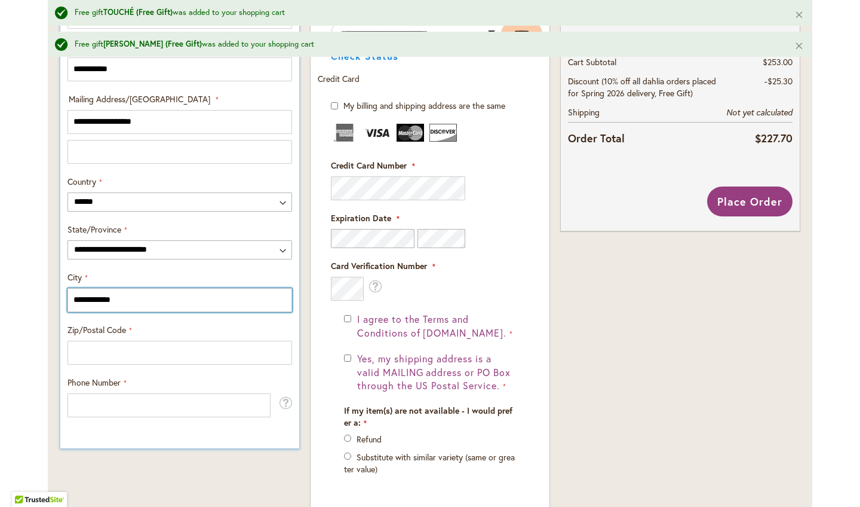
type input "**********"
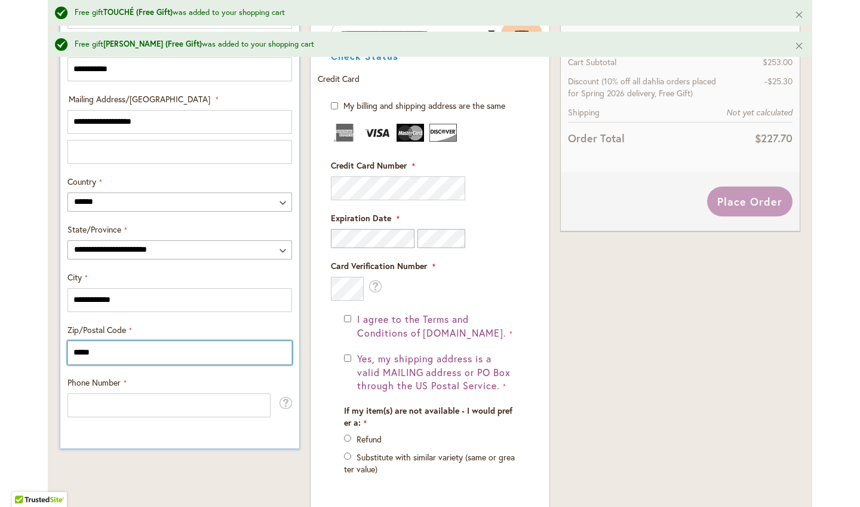
type input "*****"
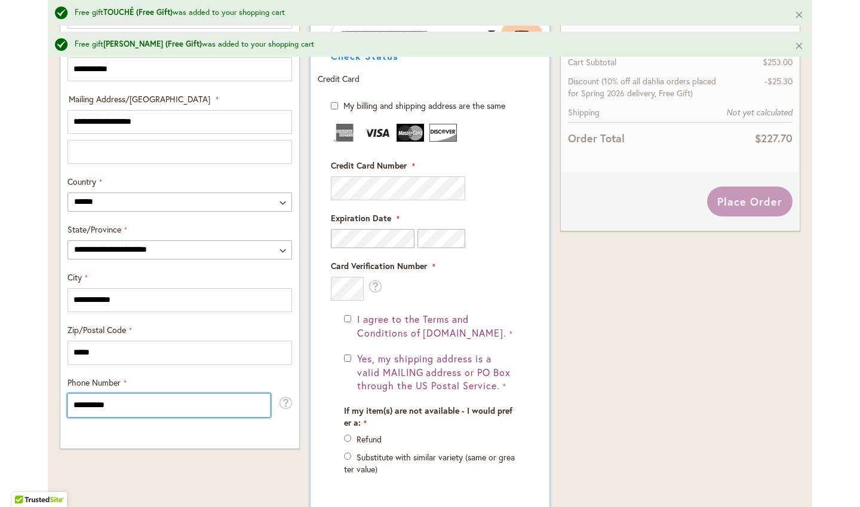
type input "**********"
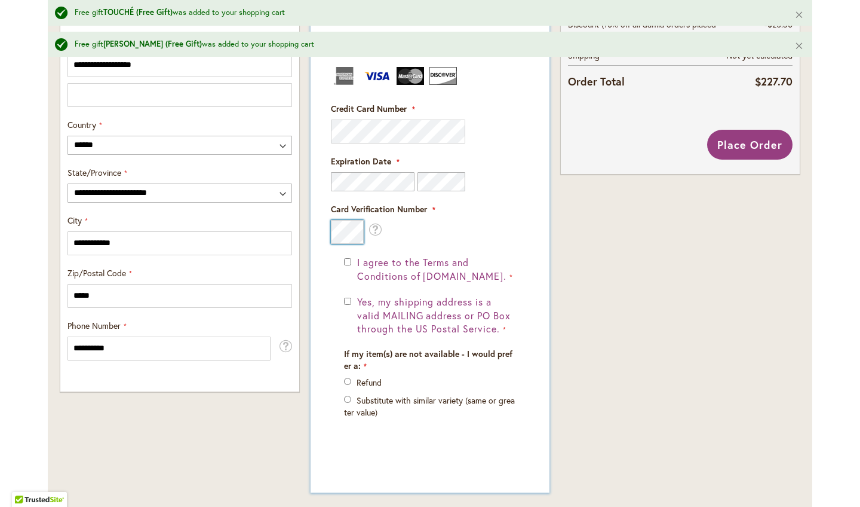
scroll to position [657, 0]
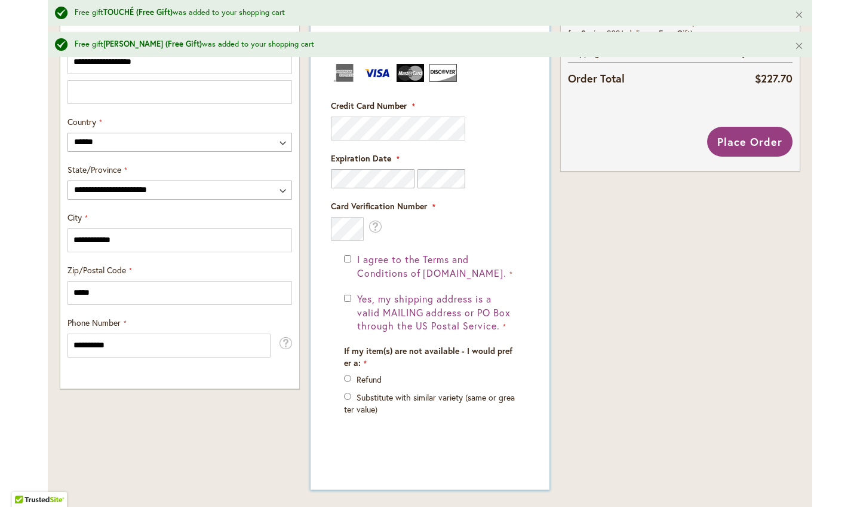
click at [351, 253] on div "I agree to the Terms and Conditions of dahlias.com." at bounding box center [430, 266] width 172 height 27
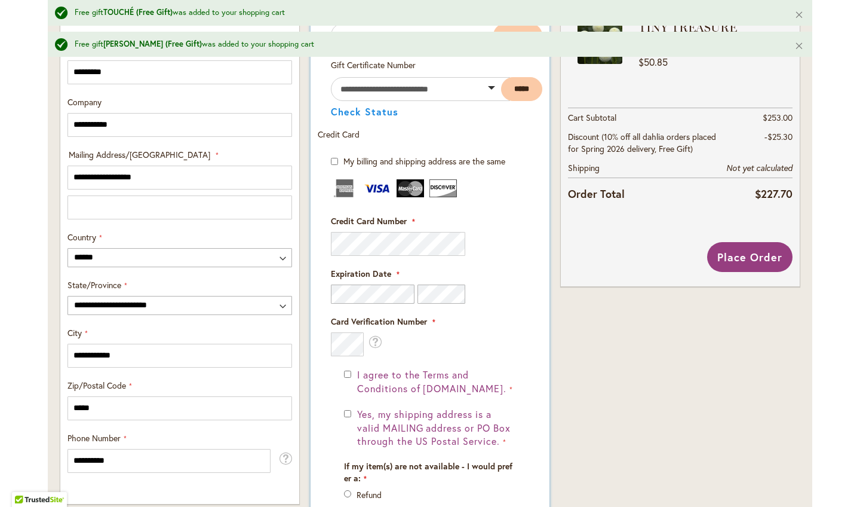
scroll to position [547, 0]
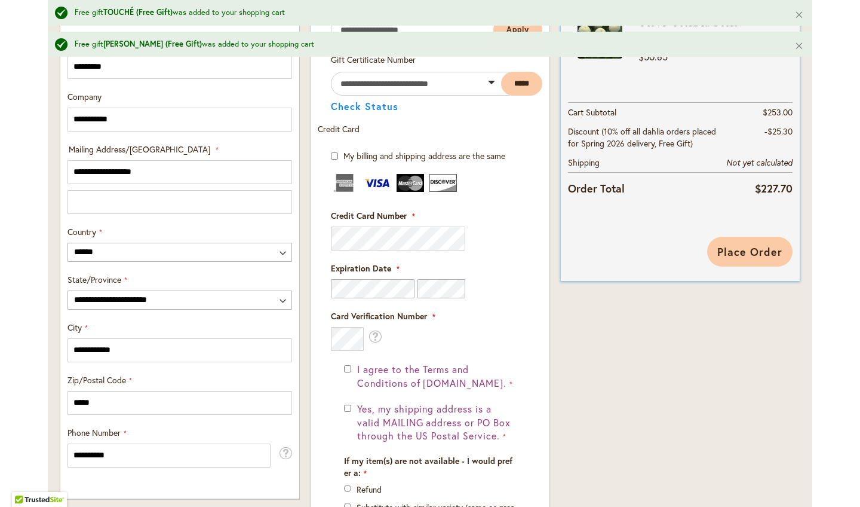
click at [746, 266] on button "Place Order" at bounding box center [749, 252] width 85 height 30
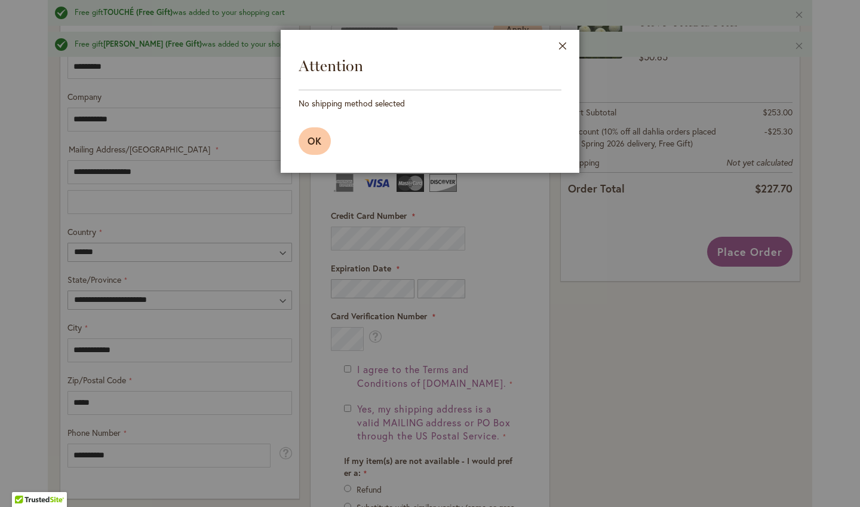
click at [324, 144] on button "OK" at bounding box center [315, 140] width 32 height 27
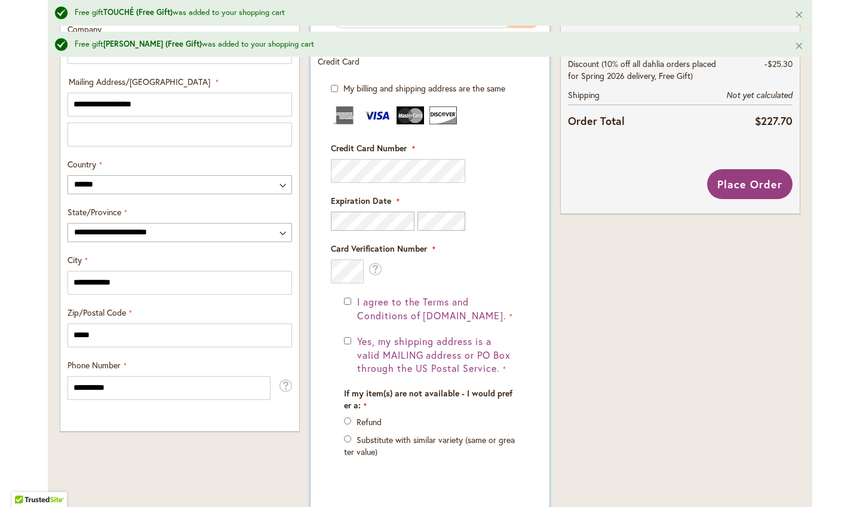
scroll to position [615, 0]
click at [736, 189] on span "Place Order" at bounding box center [750, 183] width 65 height 14
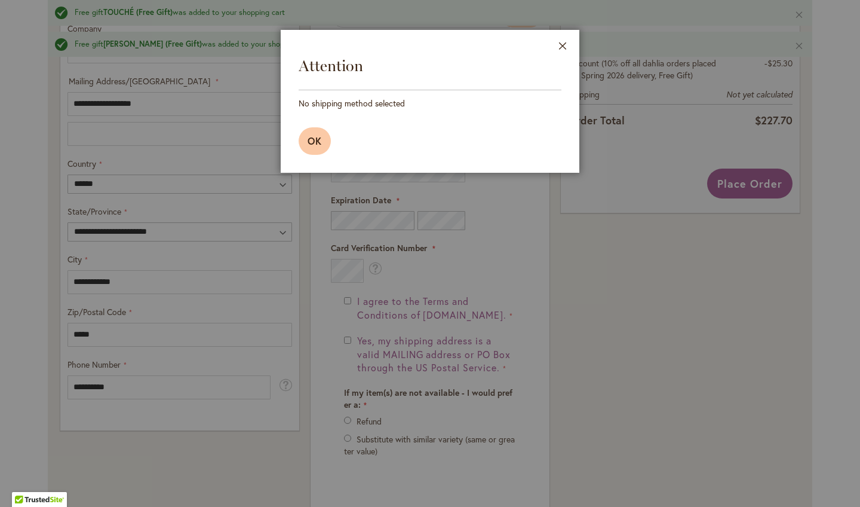
click at [315, 149] on button "OK" at bounding box center [315, 140] width 32 height 27
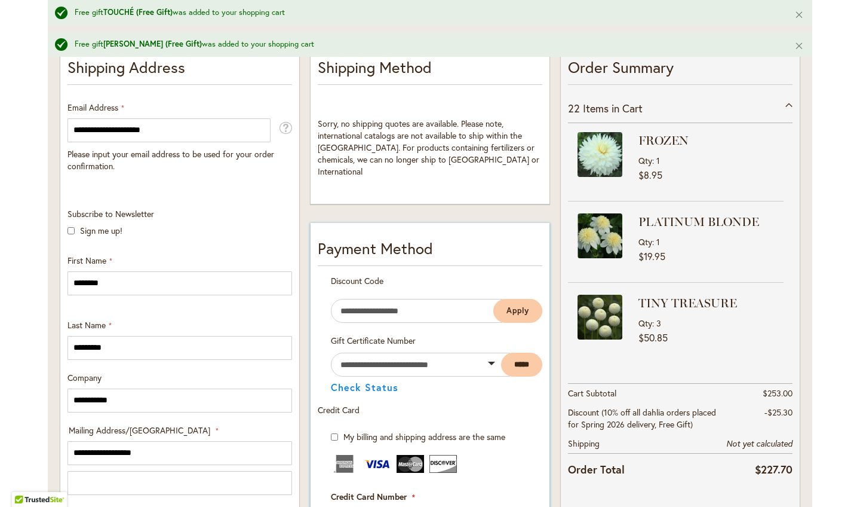
scroll to position [263, 0]
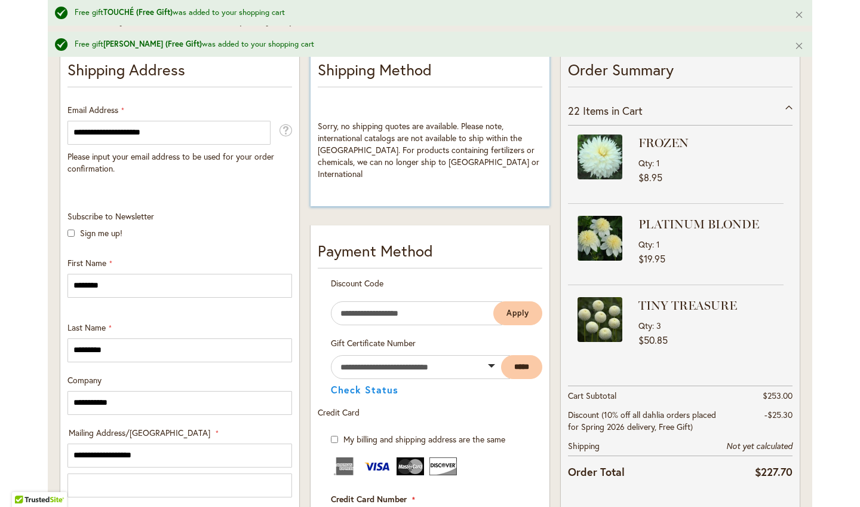
click at [366, 74] on p "Shipping Method" at bounding box center [430, 73] width 225 height 29
click at [373, 141] on span "Sorry, no shipping quotes are available. Please note, international catalogs ar…" at bounding box center [429, 149] width 222 height 59
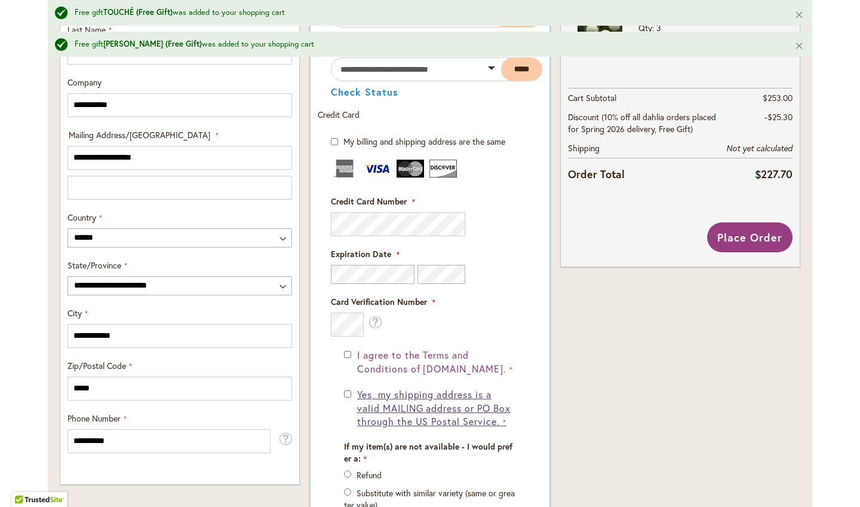
scroll to position [566, 0]
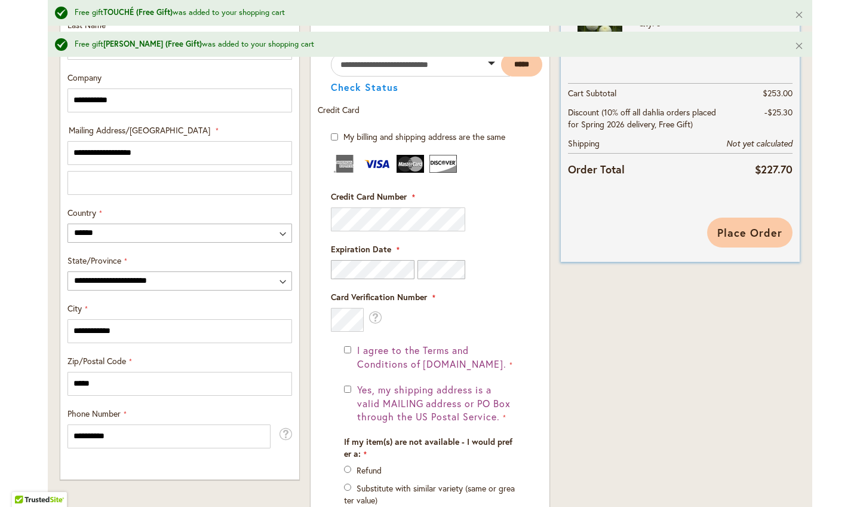
click at [755, 240] on span "Place Order" at bounding box center [750, 232] width 65 height 14
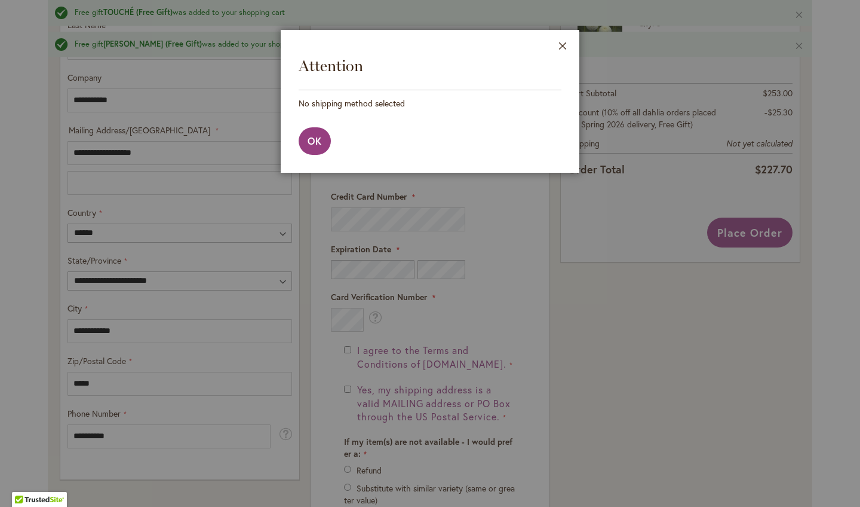
click at [305, 128] on footer "OK" at bounding box center [430, 140] width 299 height 63
click at [308, 132] on button "OK" at bounding box center [315, 140] width 32 height 27
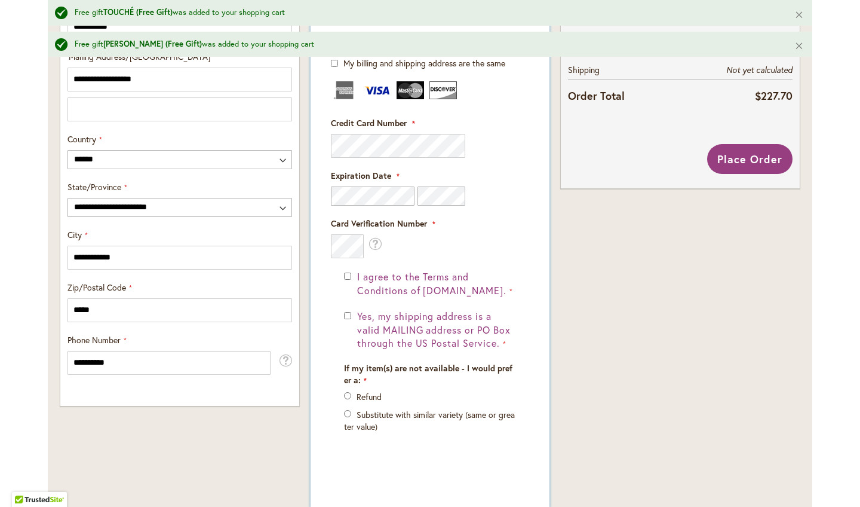
scroll to position [565, 0]
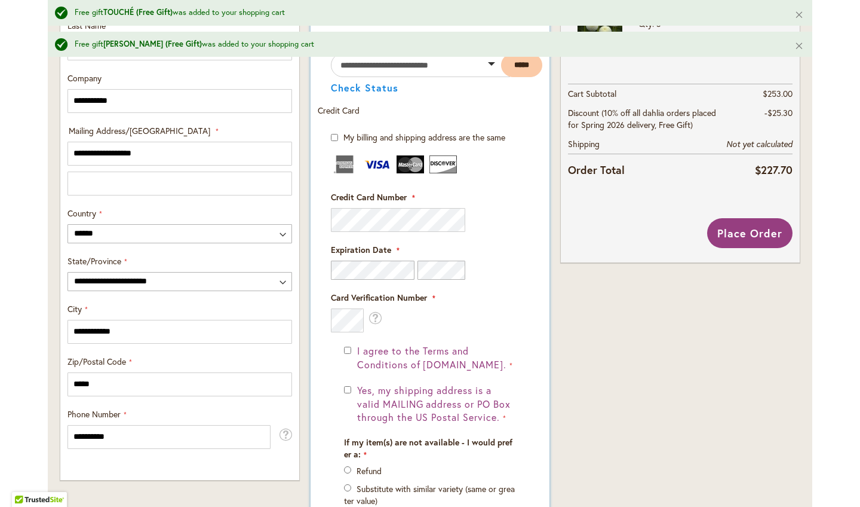
click at [375, 131] on span "My billing and shipping address are the same" at bounding box center [425, 136] width 162 height 11
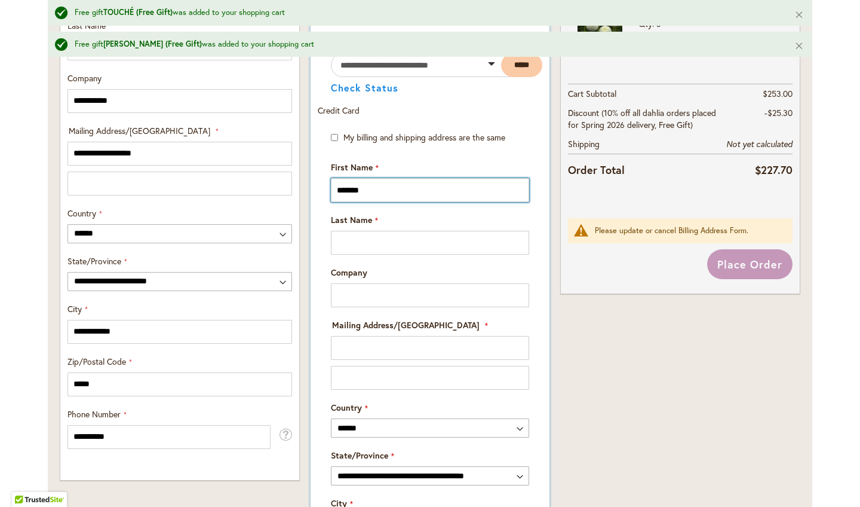
type input "*******"
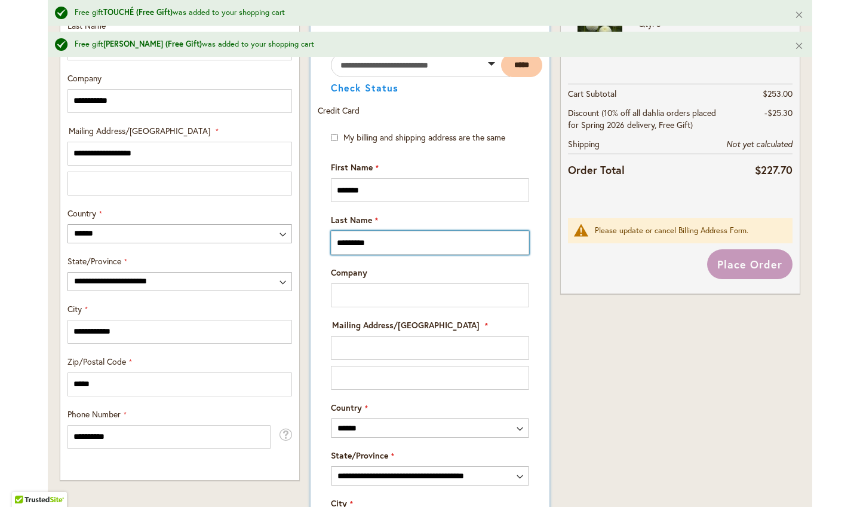
type input "*********"
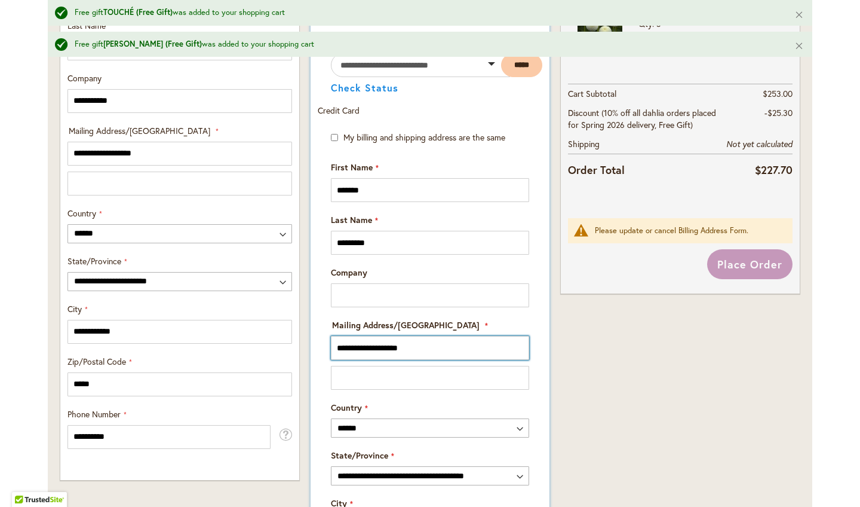
type input "**********"
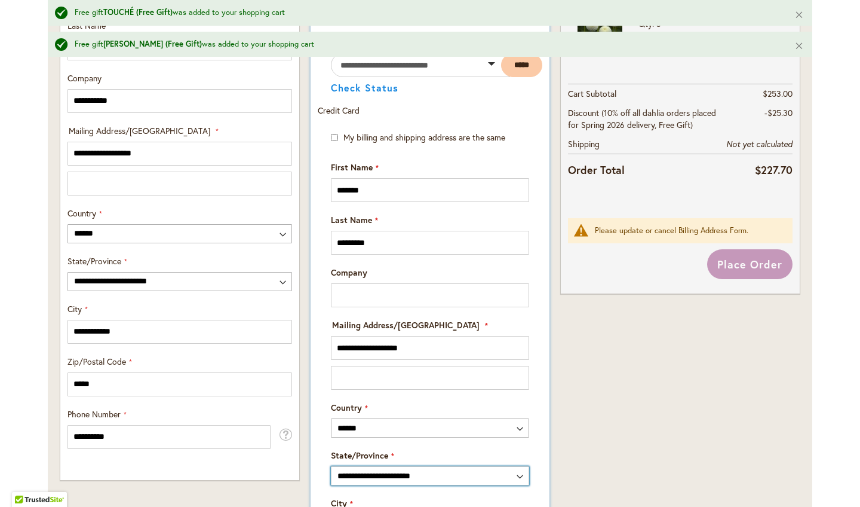
select select "**"
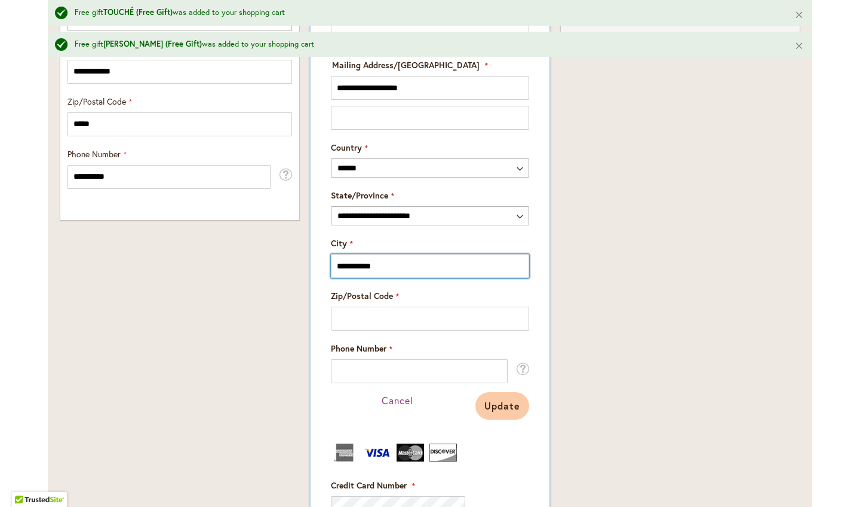
type input "**********"
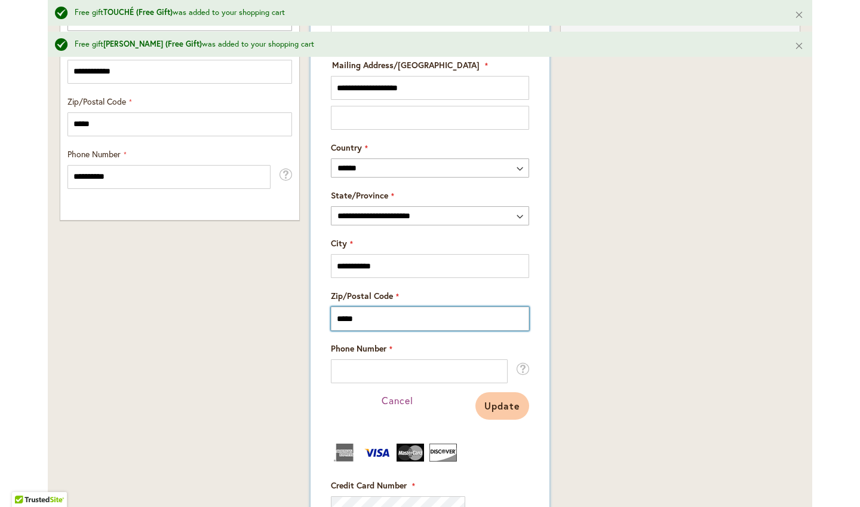
type input "*****"
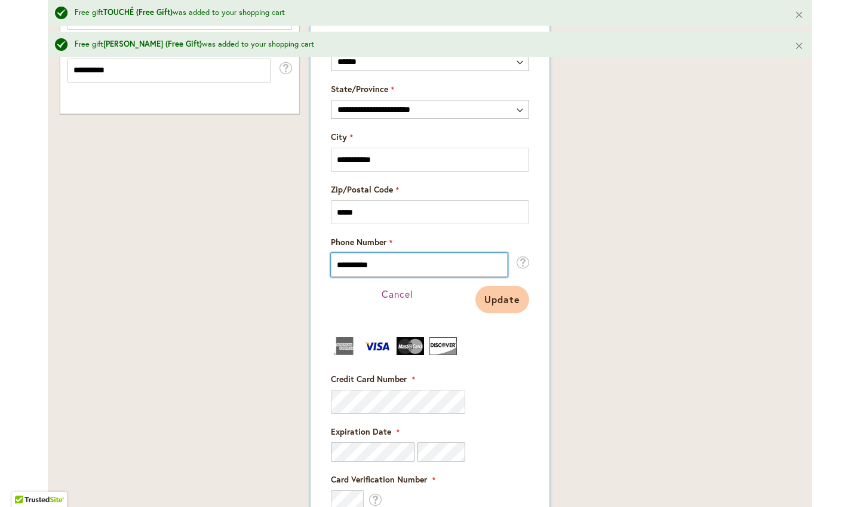
scroll to position [949, 0]
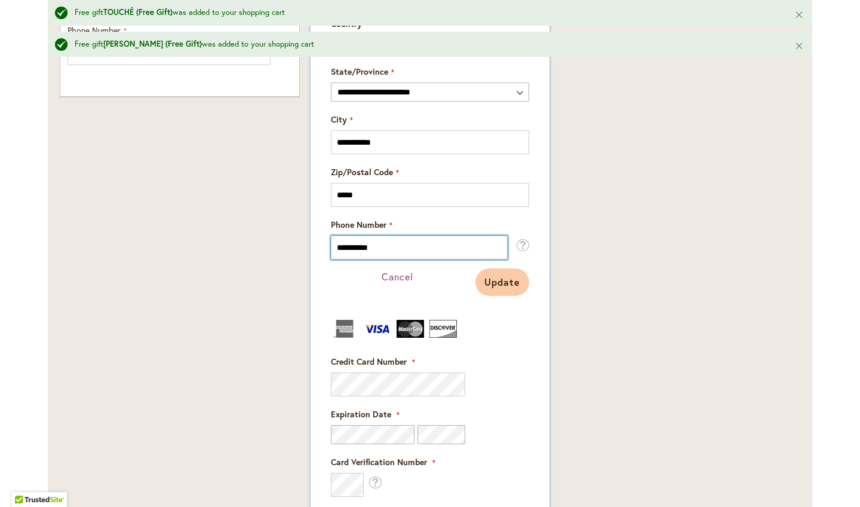
type input "**********"
click at [645, 377] on div "Order Summary 22 Items in Cart FROZEN Qty 1 $8.95 Qty 1" at bounding box center [681, 60] width 250 height 1410
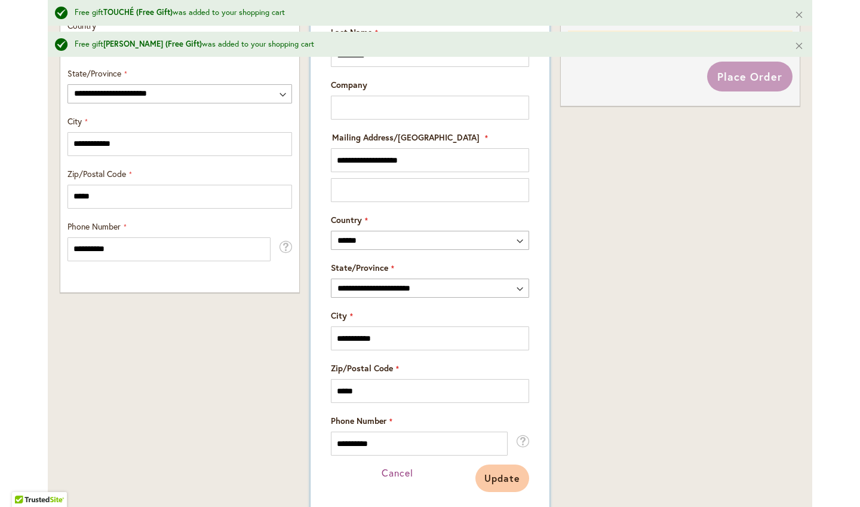
scroll to position [759, 0]
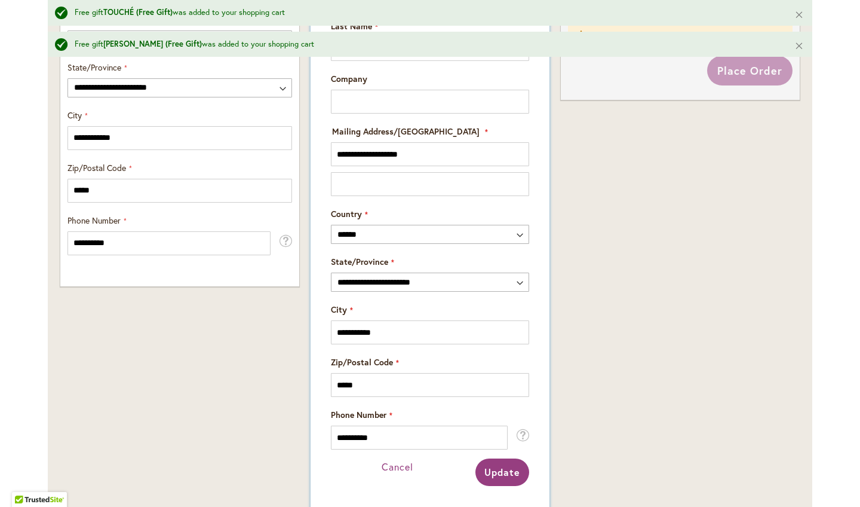
click at [498, 465] on span "Update" at bounding box center [503, 471] width 36 height 13
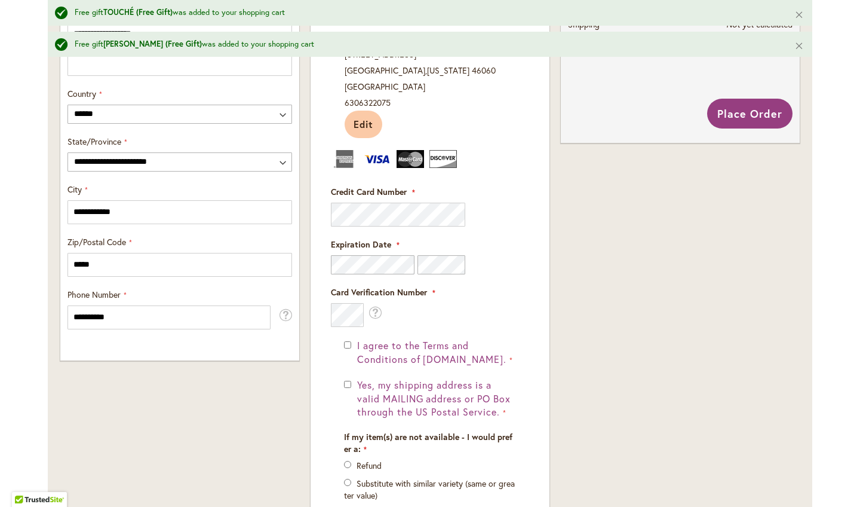
scroll to position [660, 0]
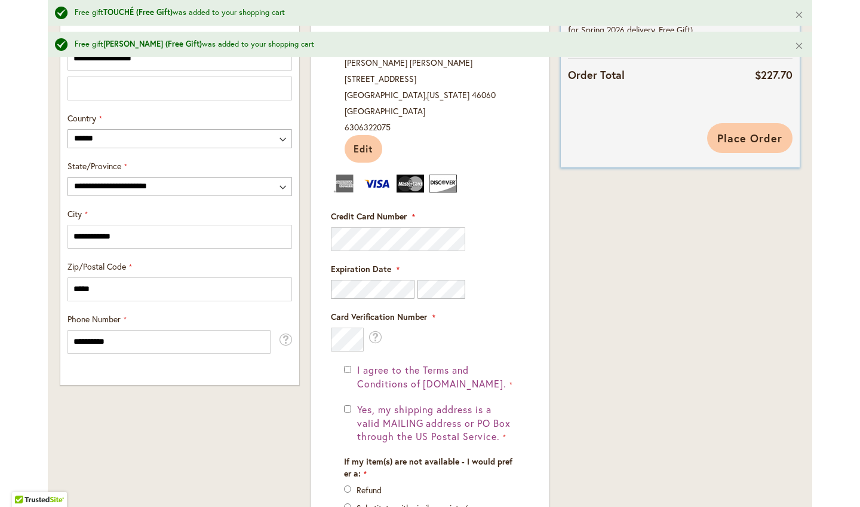
click at [757, 153] on button "Place Order" at bounding box center [749, 138] width 85 height 30
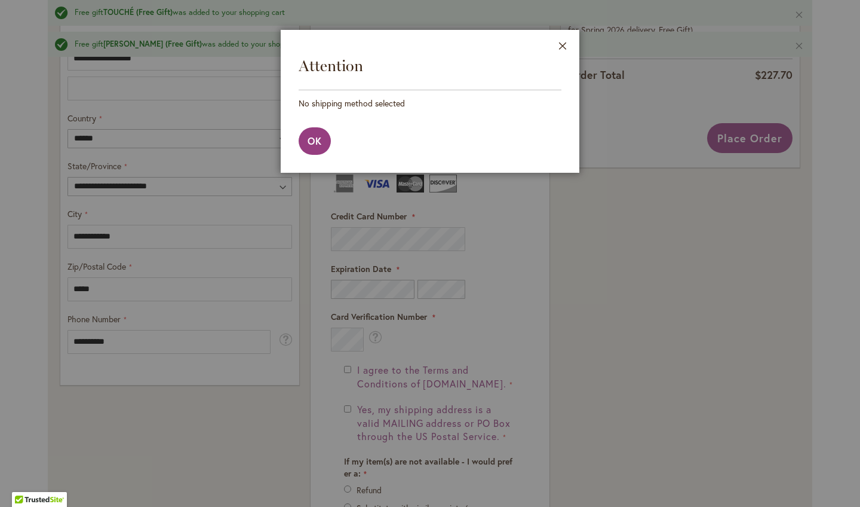
click at [345, 136] on footer "OK" at bounding box center [430, 140] width 299 height 63
click at [315, 139] on span "OK" at bounding box center [315, 140] width 14 height 13
